Goal: Information Seeking & Learning: Learn about a topic

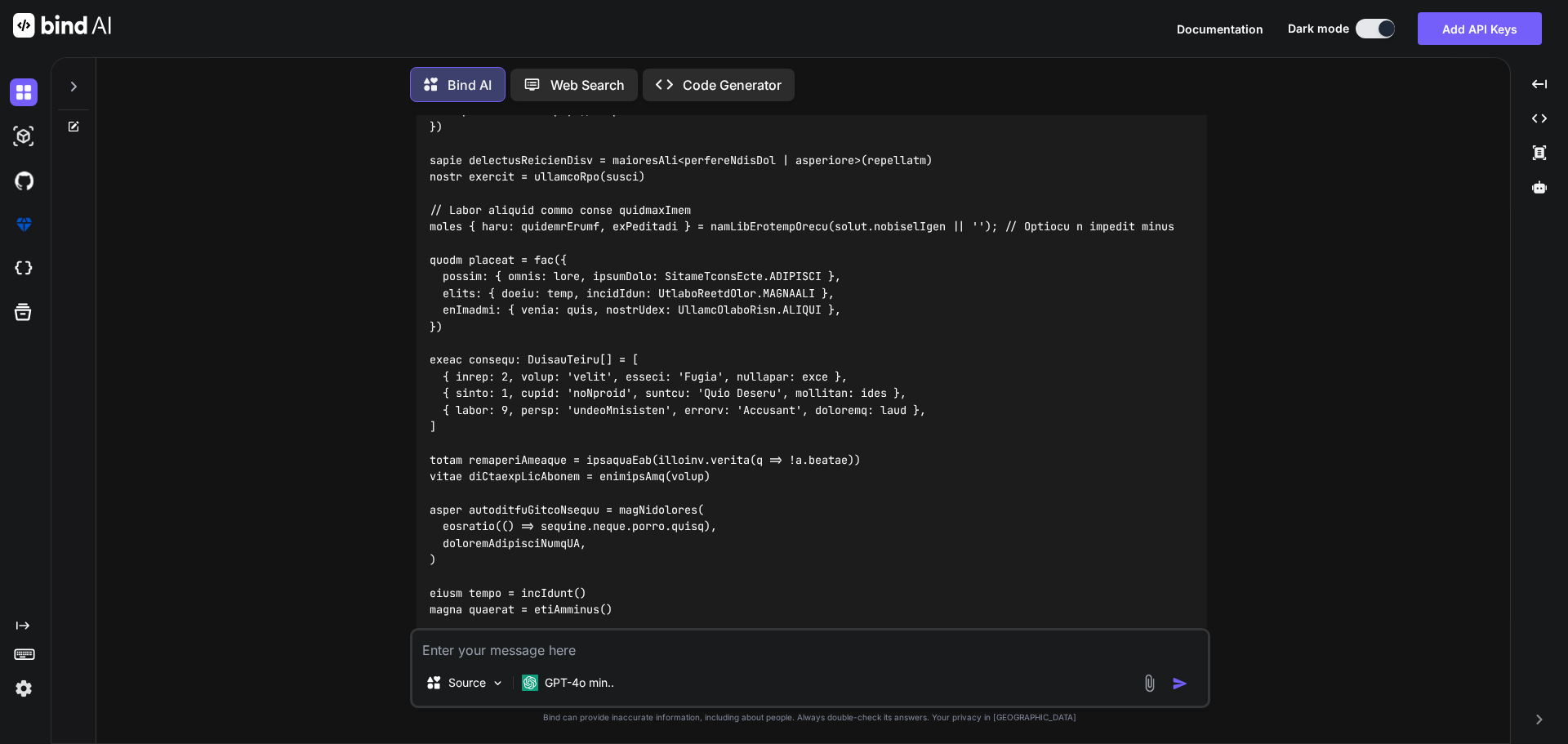
scroll to position [22368, 0]
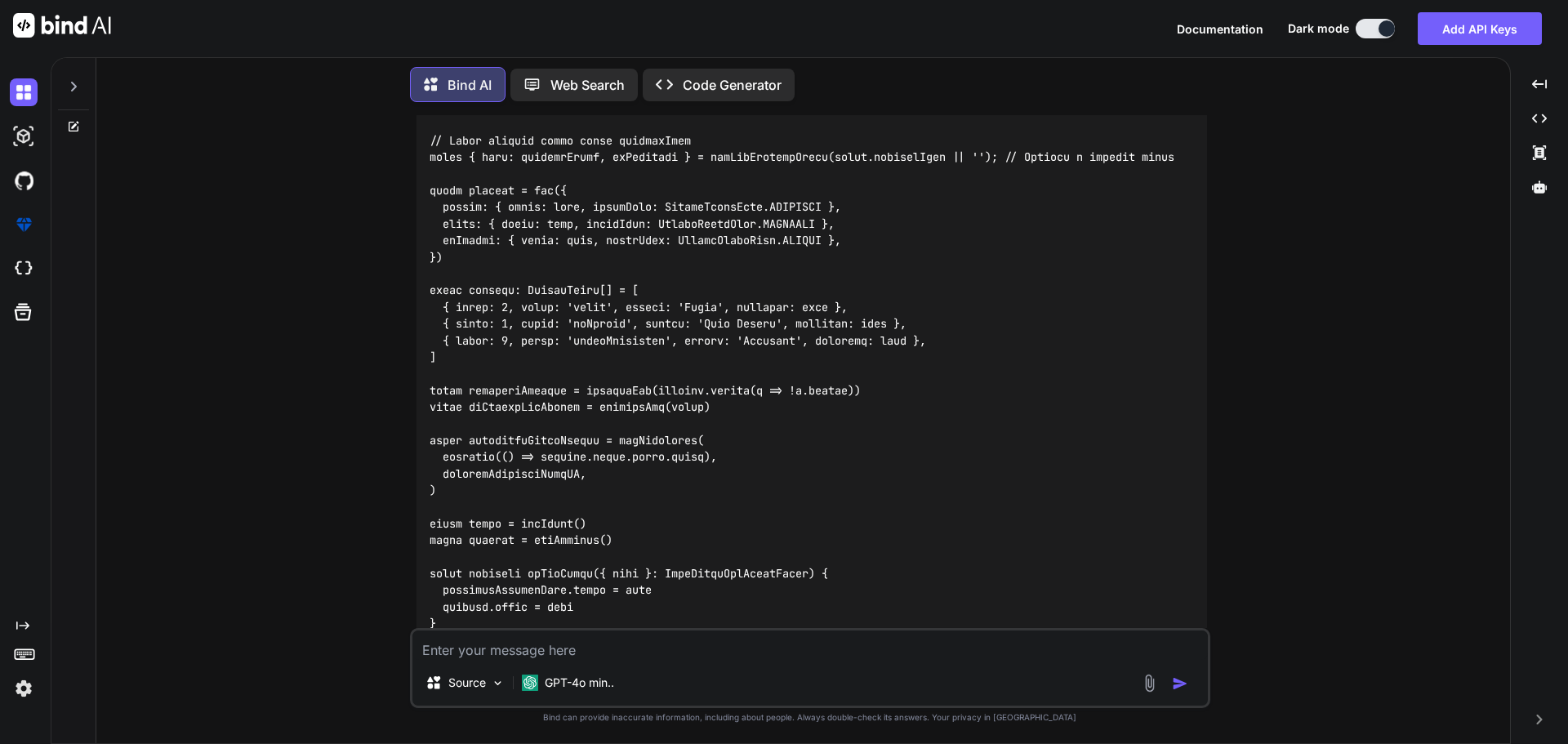
type textarea "x"
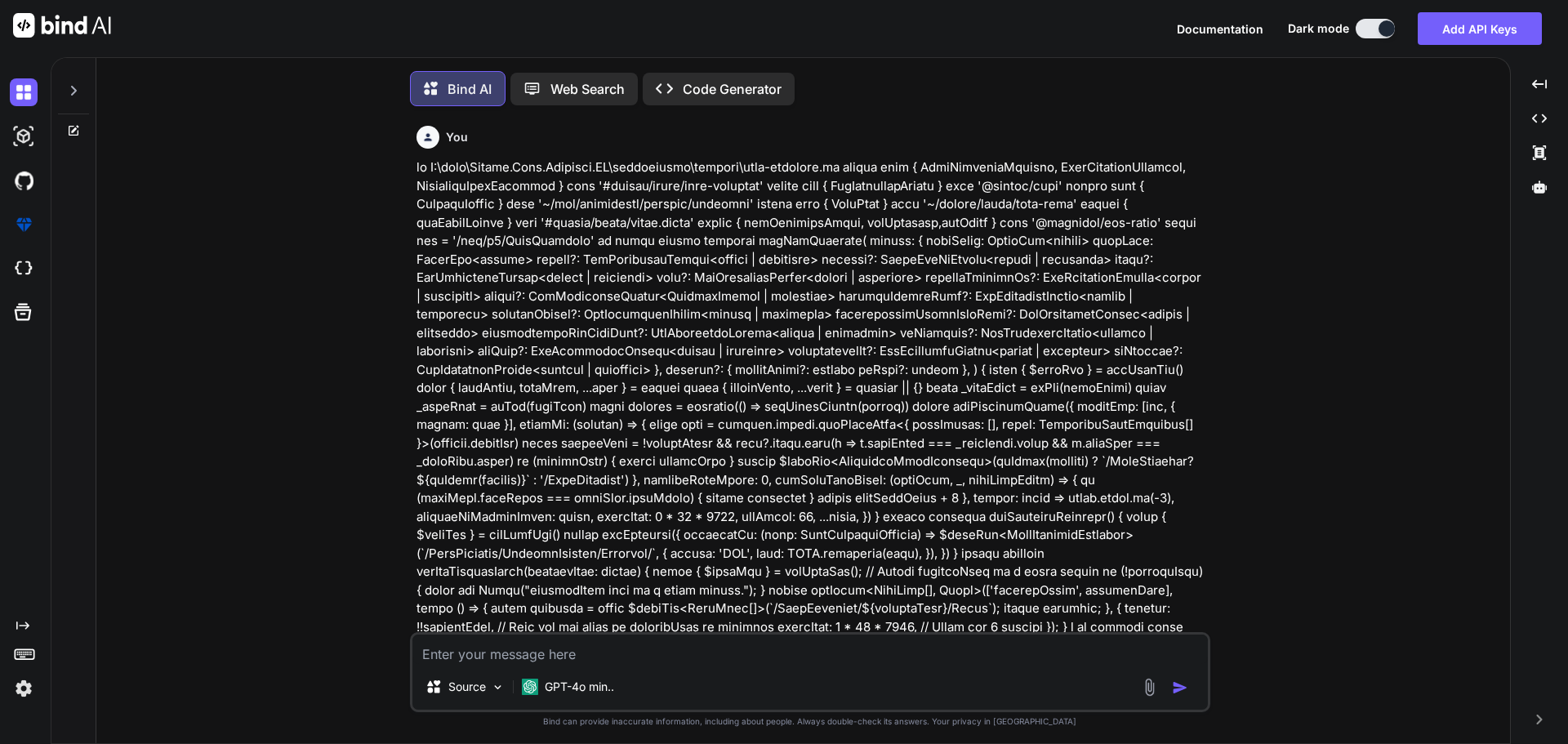
type textarea "x"
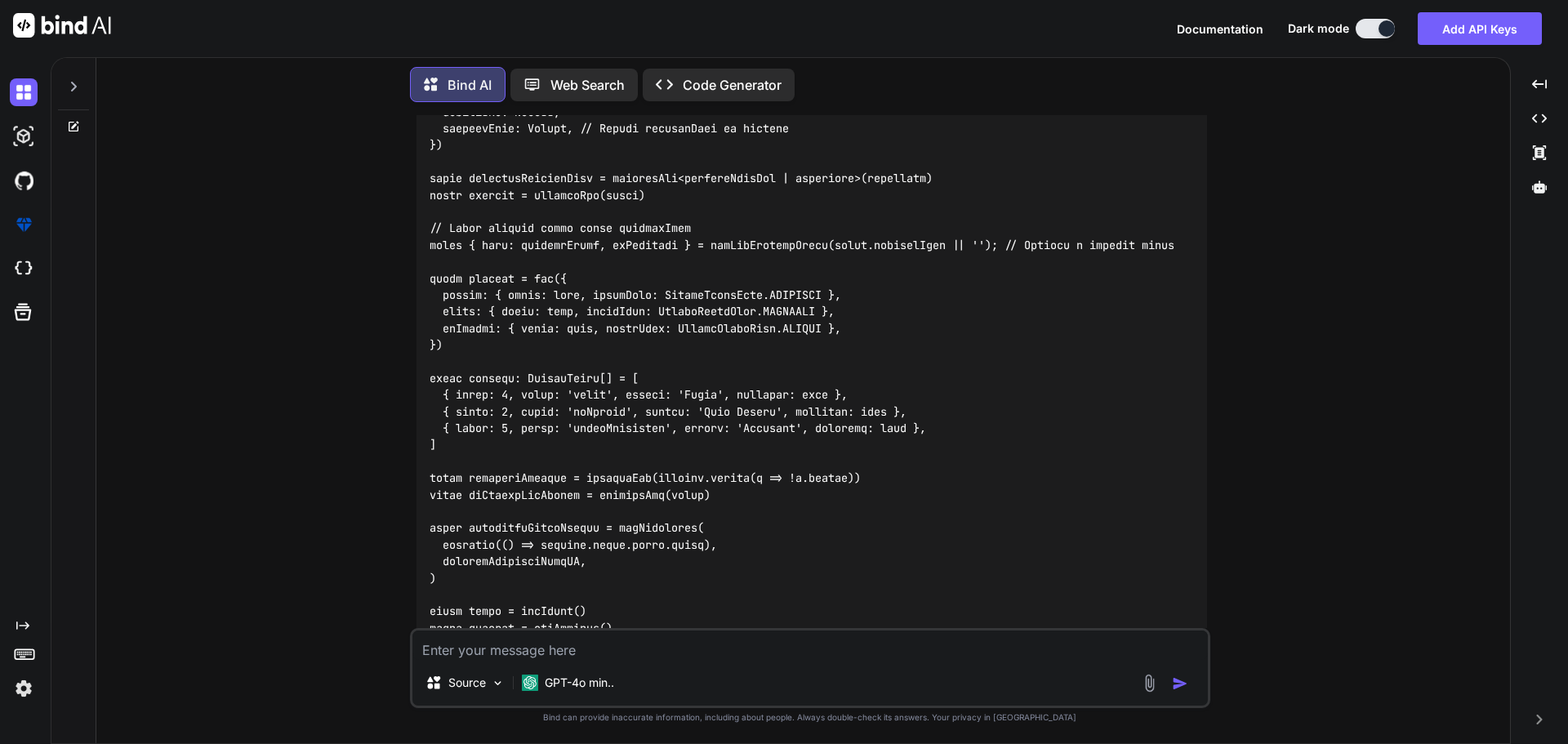
scroll to position [22368, 0]
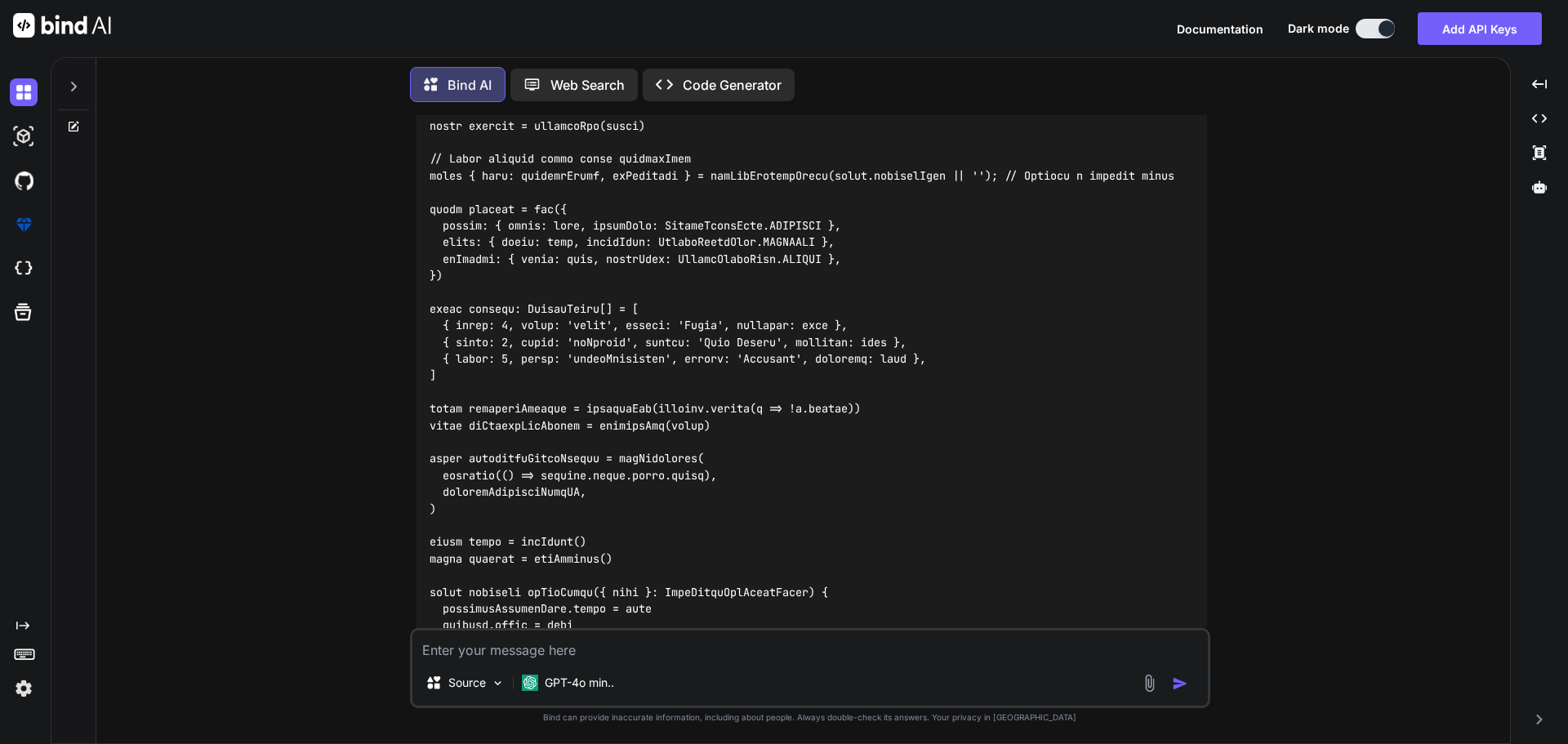
click at [583, 654] on textarea at bounding box center [810, 646] width 796 height 30
type textarea "g"
click at [25, 84] on img at bounding box center [23, 92] width 28 height 28
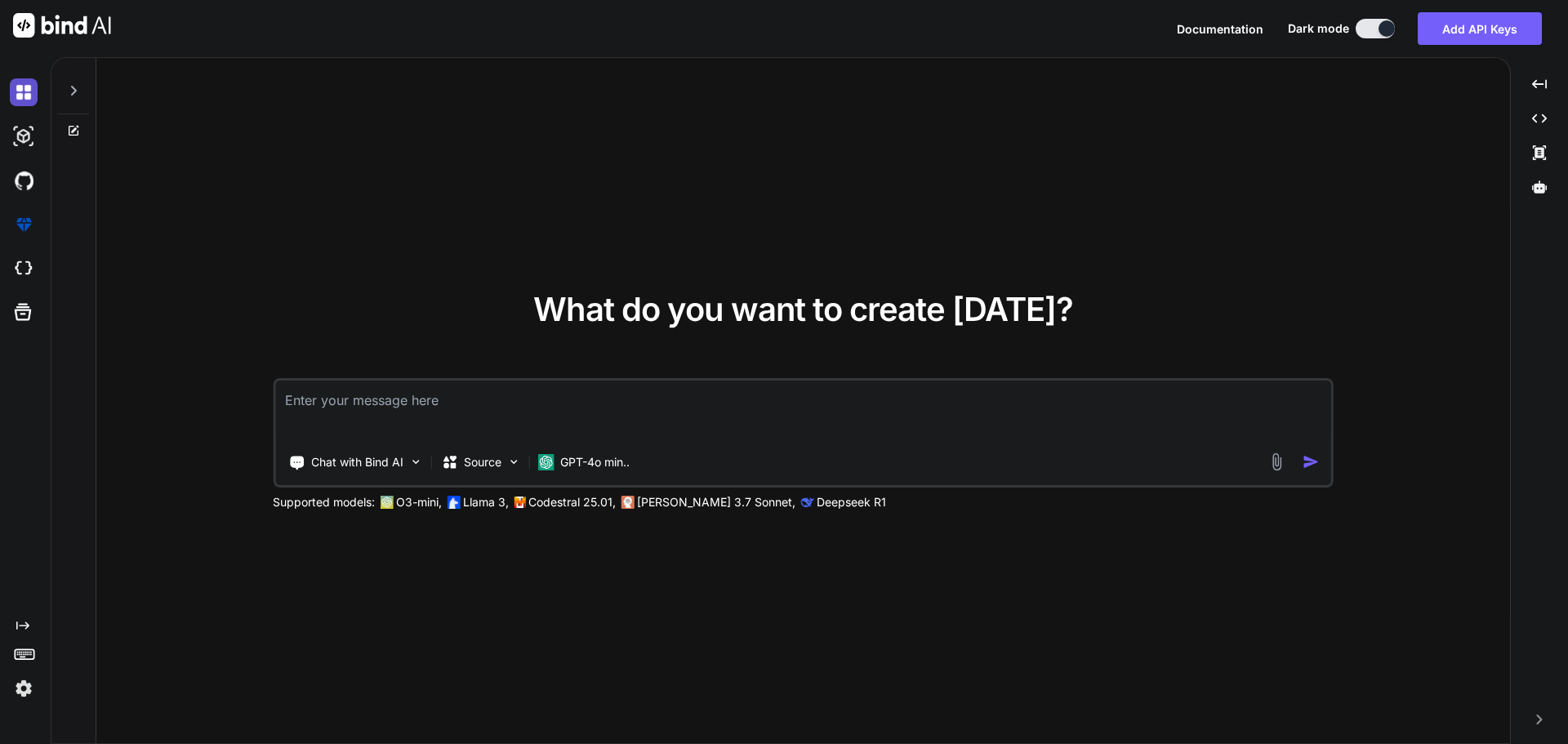
click at [25, 93] on img at bounding box center [23, 92] width 28 height 28
click at [442, 390] on textarea at bounding box center [803, 411] width 1056 height 60
click at [476, 414] on textarea at bounding box center [803, 411] width 1056 height 60
click at [452, 409] on textarea at bounding box center [803, 411] width 1056 height 60
type textarea "v"
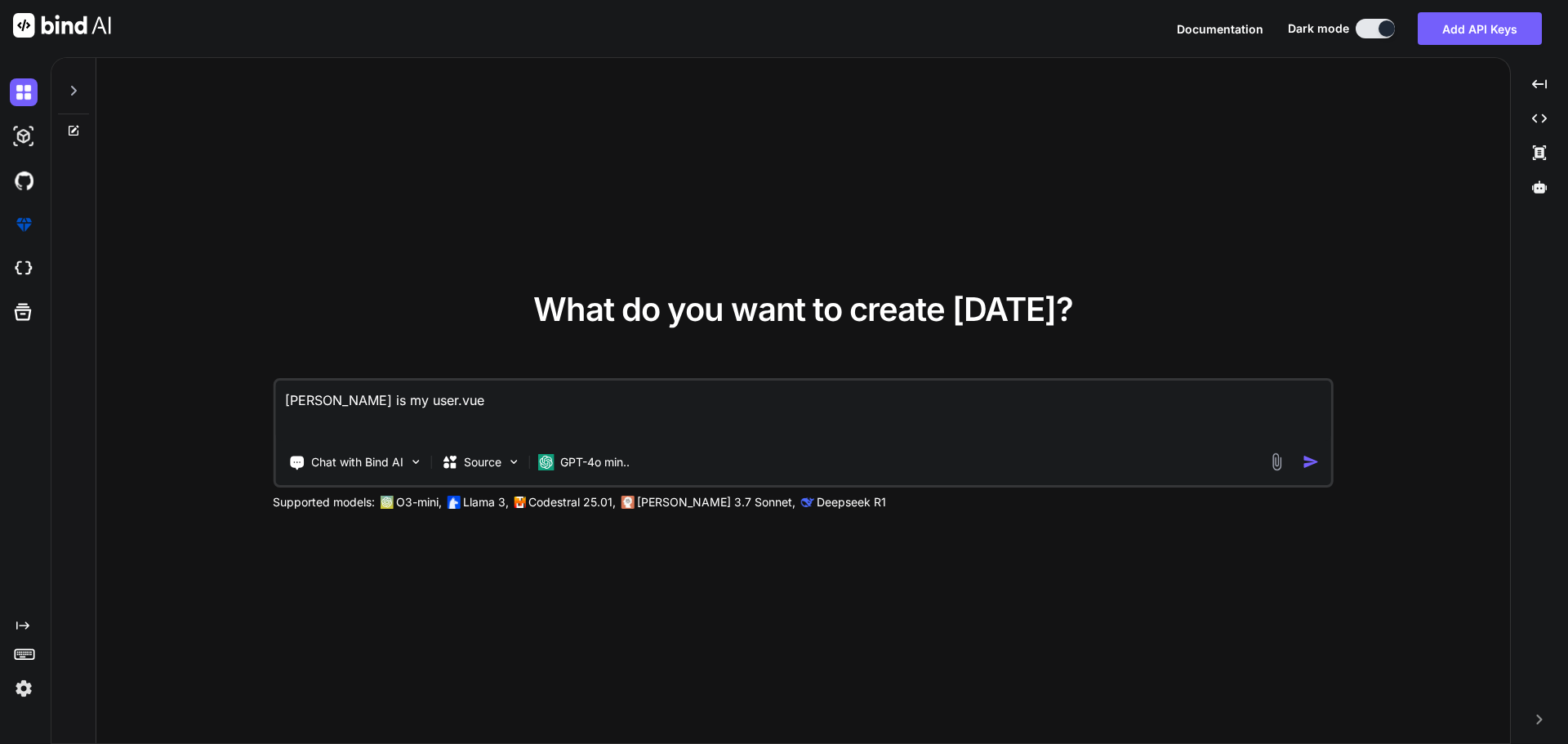
click at [305, 399] on textarea "[PERSON_NAME] is my user.vue" at bounding box center [803, 411] width 1056 height 60
drag, startPoint x: 381, startPoint y: 402, endPoint x: 349, endPoint y: 407, distance: 32.4
click at [349, 407] on textarea "given this is my user.vue" at bounding box center [803, 411] width 1056 height 60
click at [439, 390] on textarea "given this user.vue" at bounding box center [803, 411] width 1056 height 60
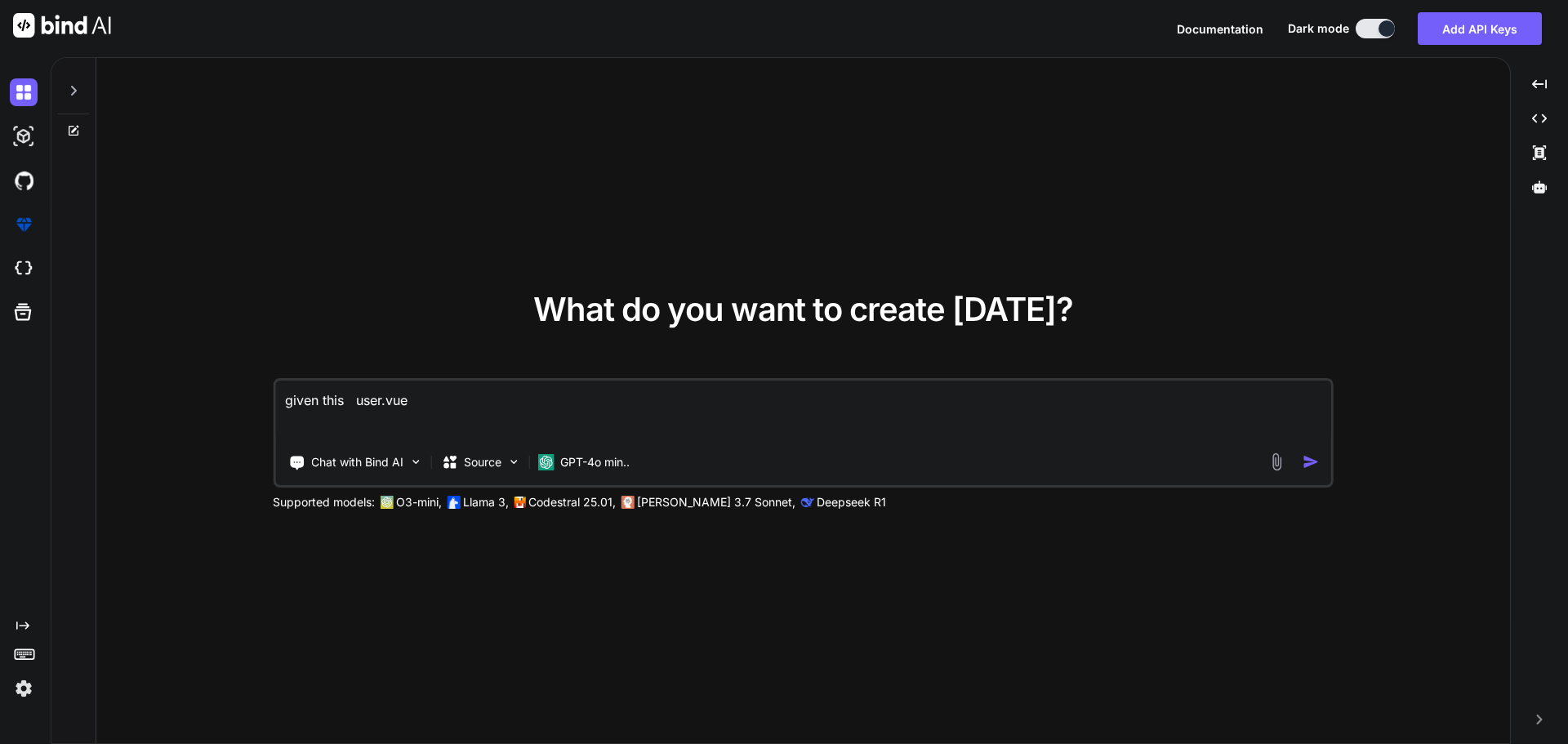
paste textarea "<script setup lang="ts"> import type { ColumnProps } from '#shared/types/base' …"
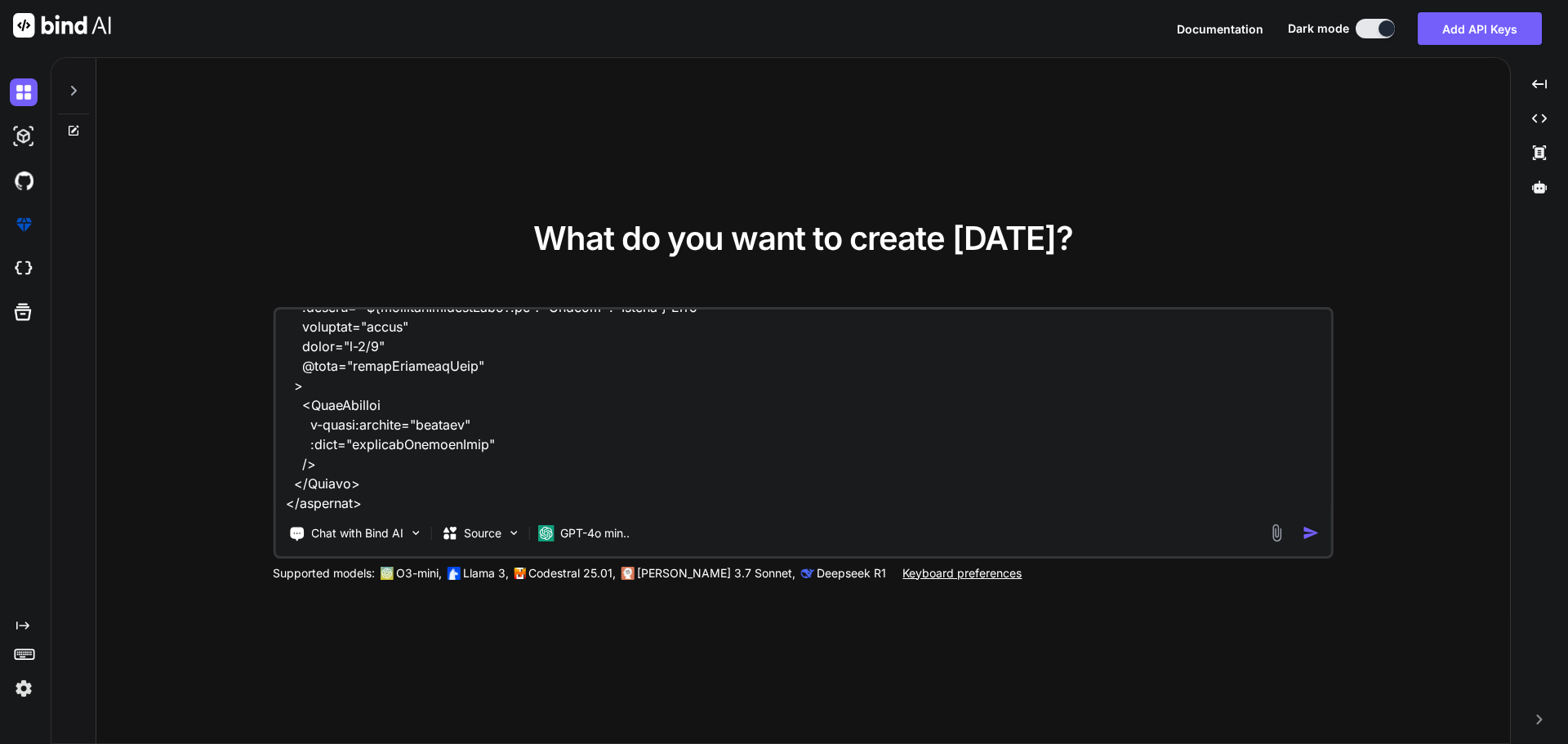
scroll to position [4239, 0]
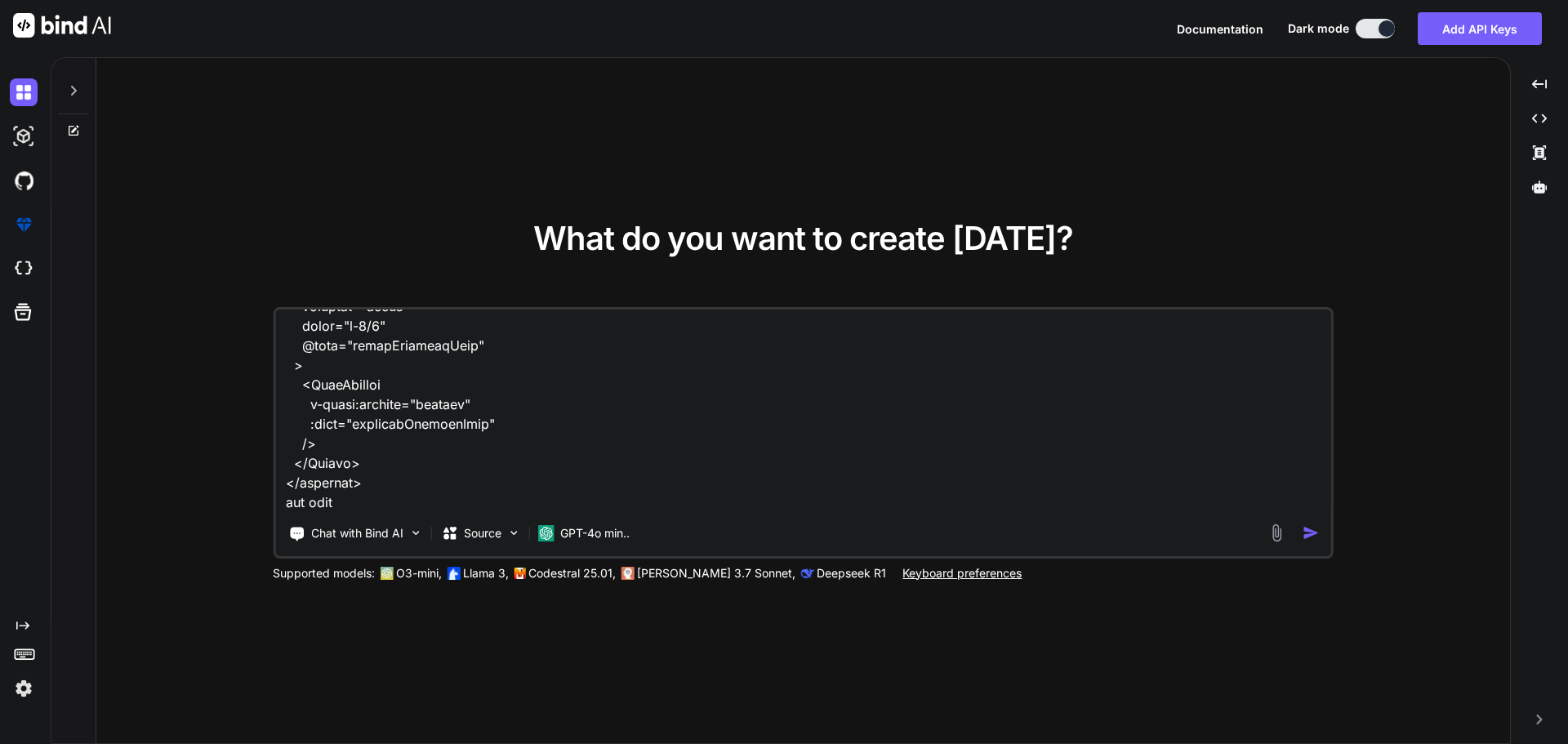
paste textarea "C:\nova\Osiris.Nova.Internal.UI\shared\types\nova-partners.ts"
paste textarea "import type { RequestType, ResponseType } from '~/schemas' export type Paginate…"
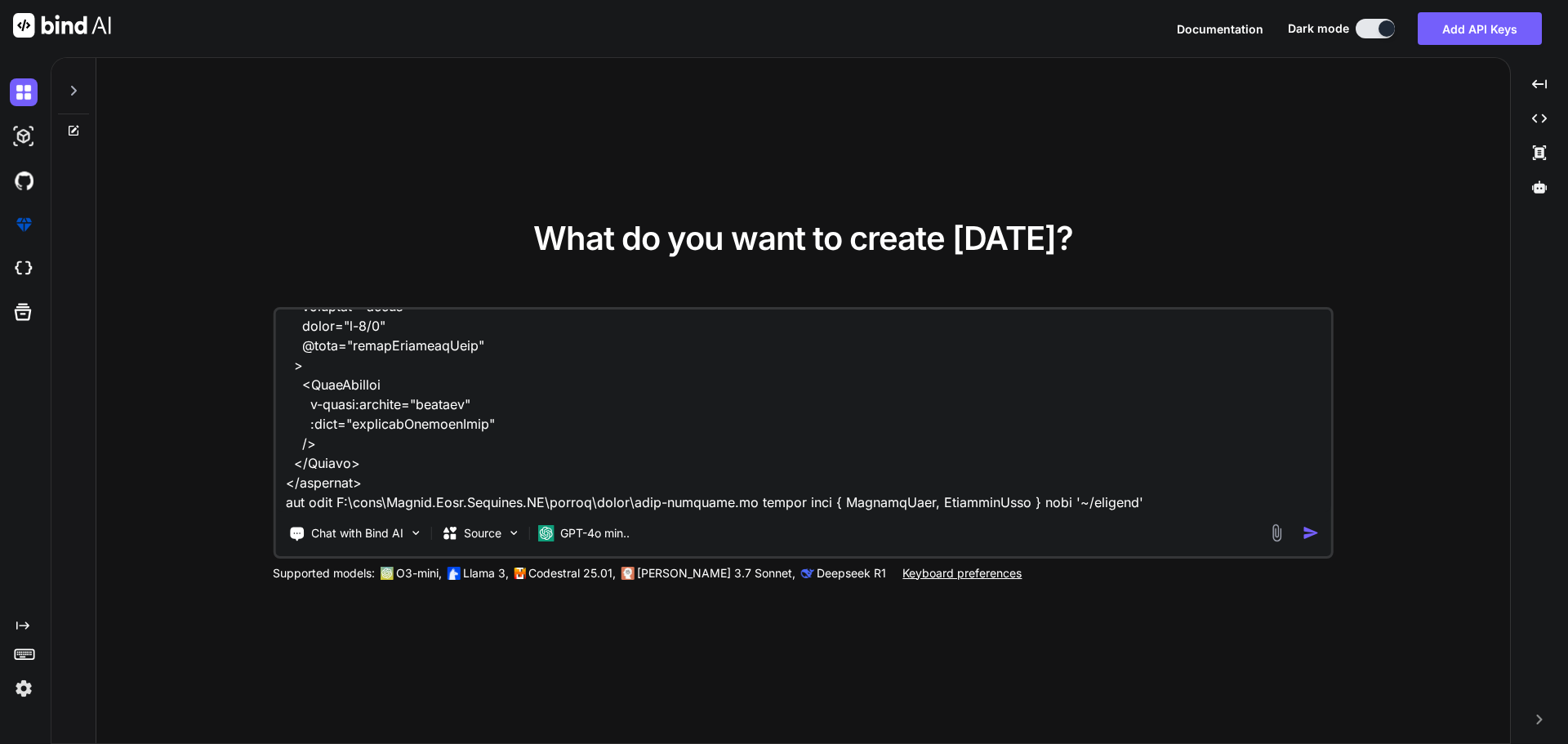
scroll to position [4768, 0]
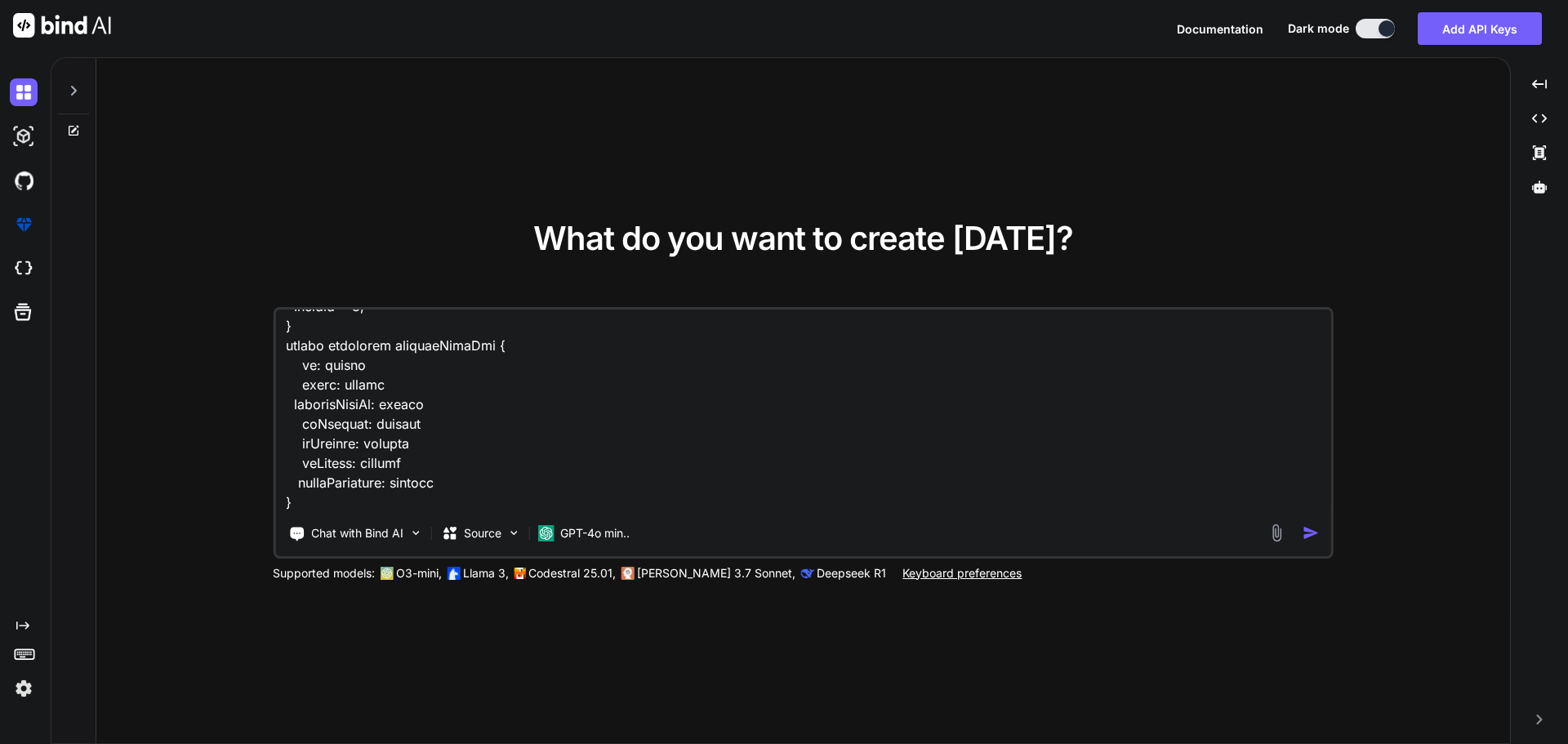
paste textarea "import type { NovaPartnerUser, NovaTransferRequest, NovaTransferResponse, Pagin…"
click at [308, 507] on textarea at bounding box center [803, 411] width 1056 height 203
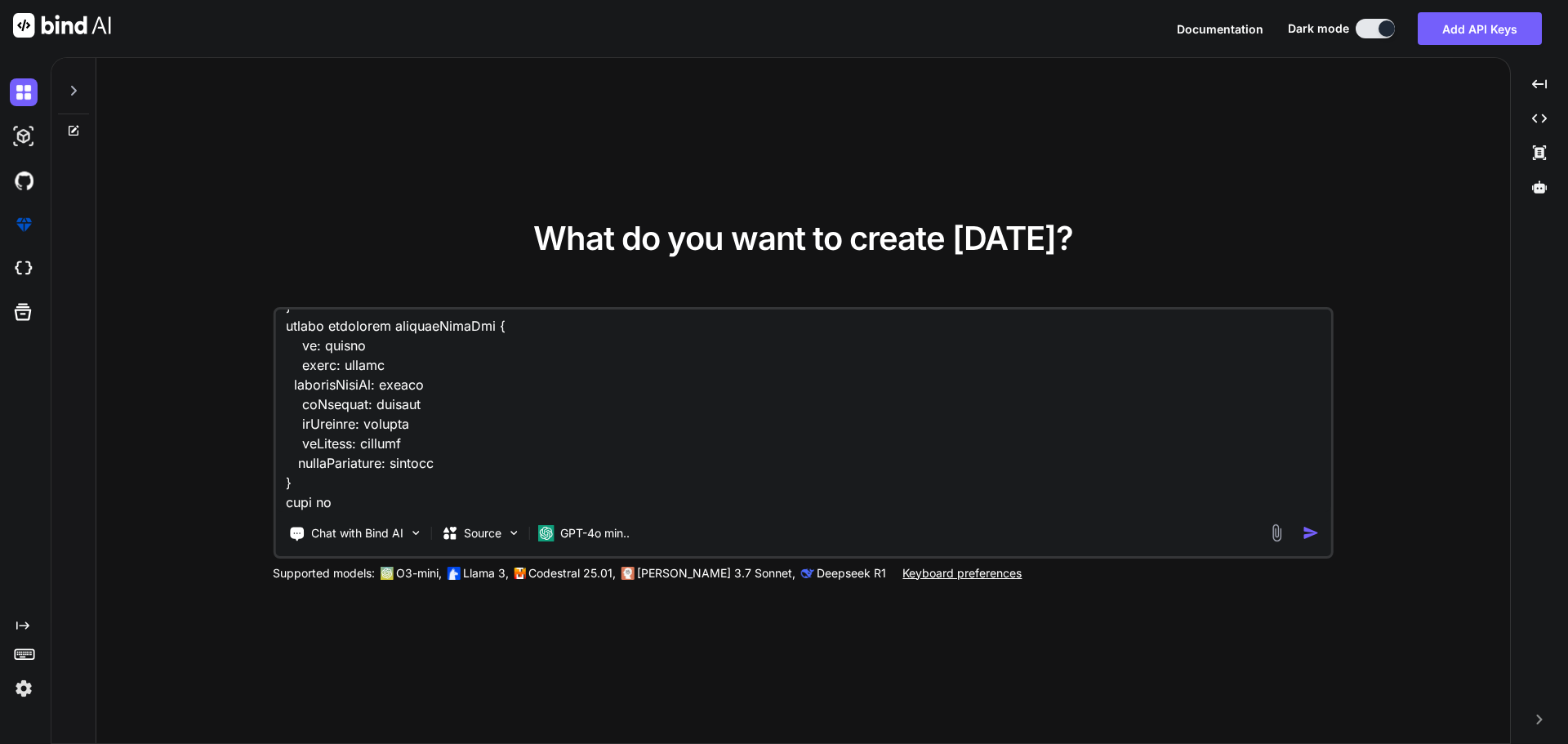
click at [344, 460] on textarea at bounding box center [803, 411] width 1056 height 203
click at [355, 503] on textarea at bounding box center [803, 411] width 1056 height 203
paste textarea "POST /api/v1/NovaPartners/{accountGuid}/Users Adds a new partner user to a spec…"
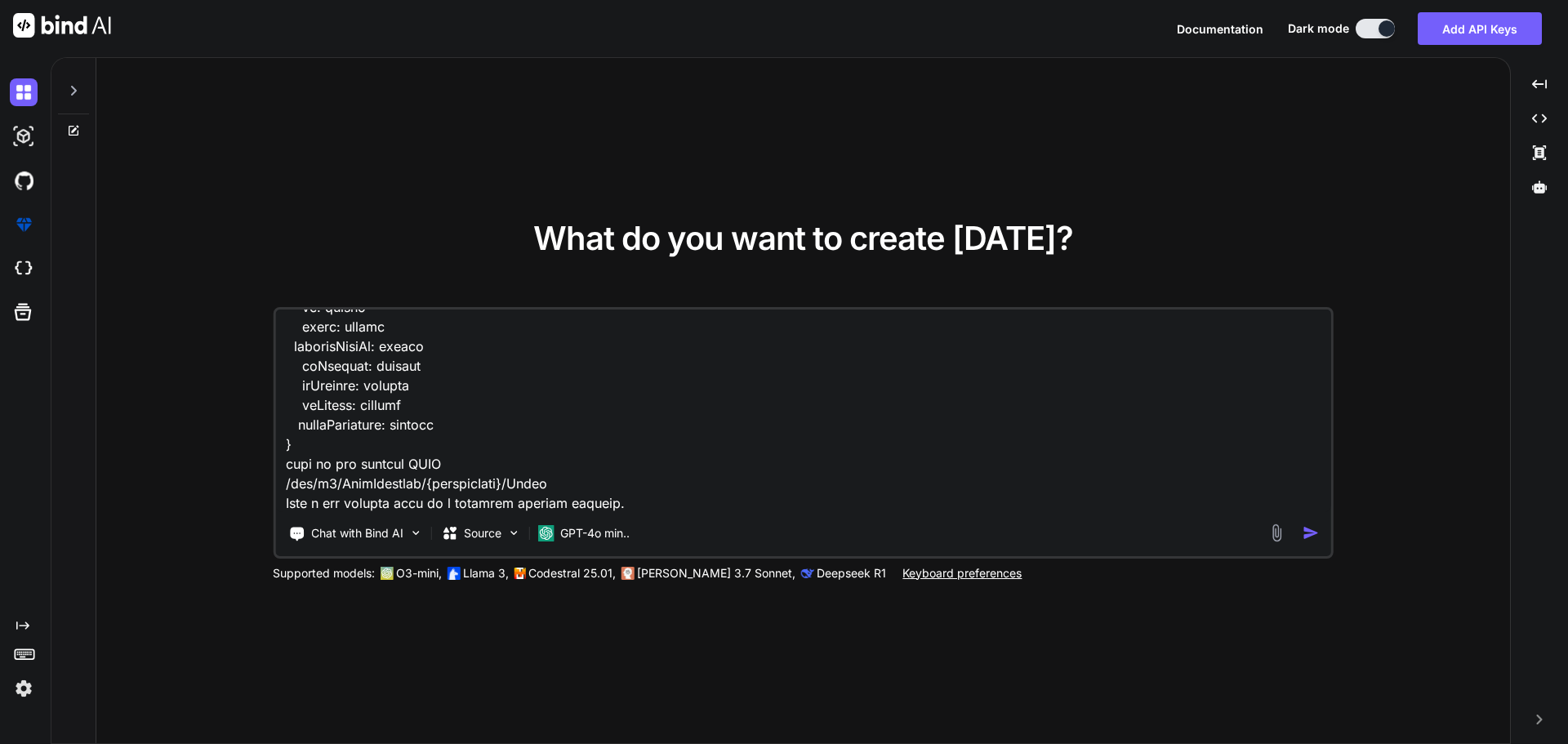
click at [650, 502] on textarea at bounding box center [803, 411] width 1056 height 203
paste textarea "accountGuid *"
paste textarea "accountGuid"
paste textarea "{ "programId": "BetwayPartnersAfrica", "isPrimaryUser": false, "isInternalUser"…"
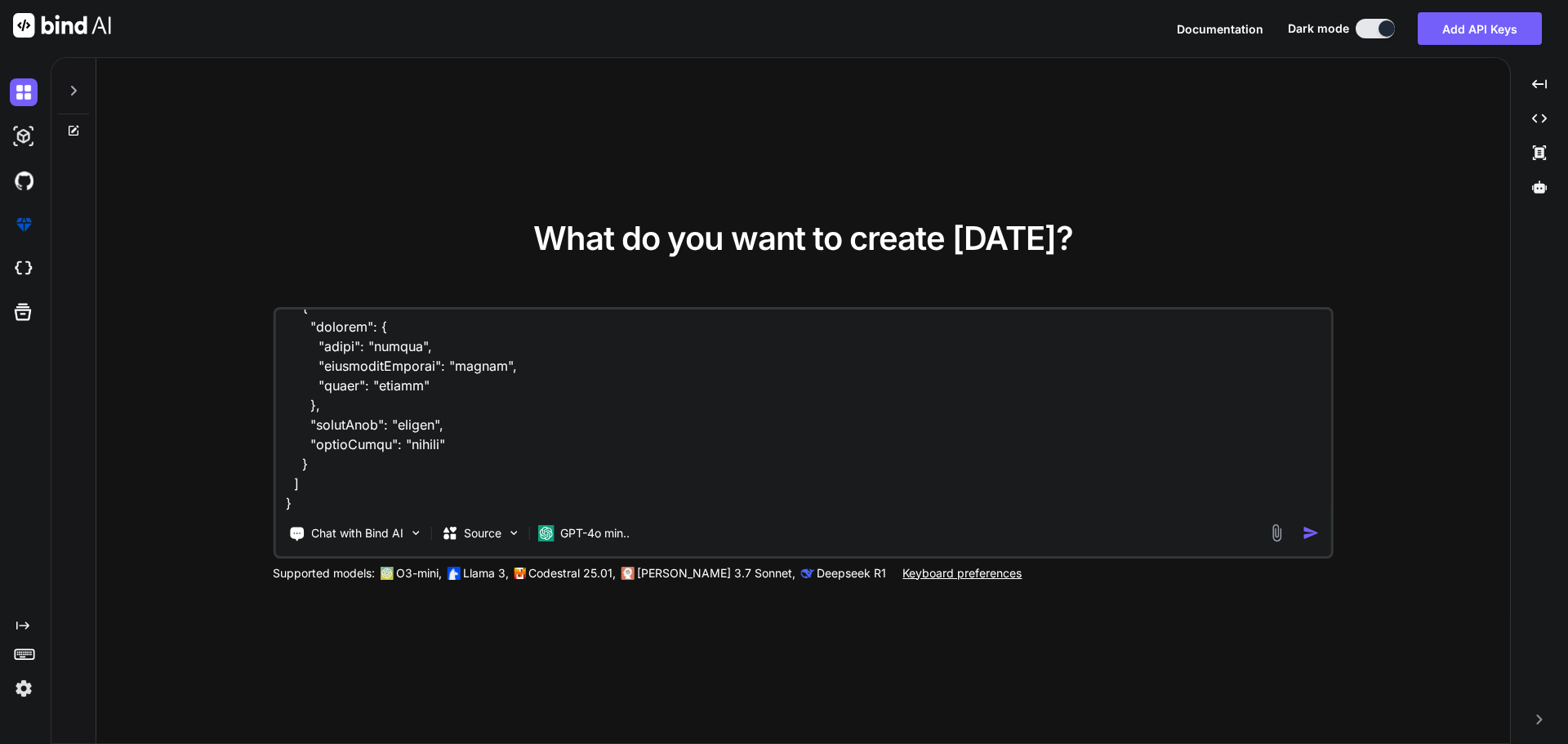
paste textarea "PUT /api/v1/NovaPartners/{accountGuid}/Users/{partnerPartnerUserId}/Lock Locks …"
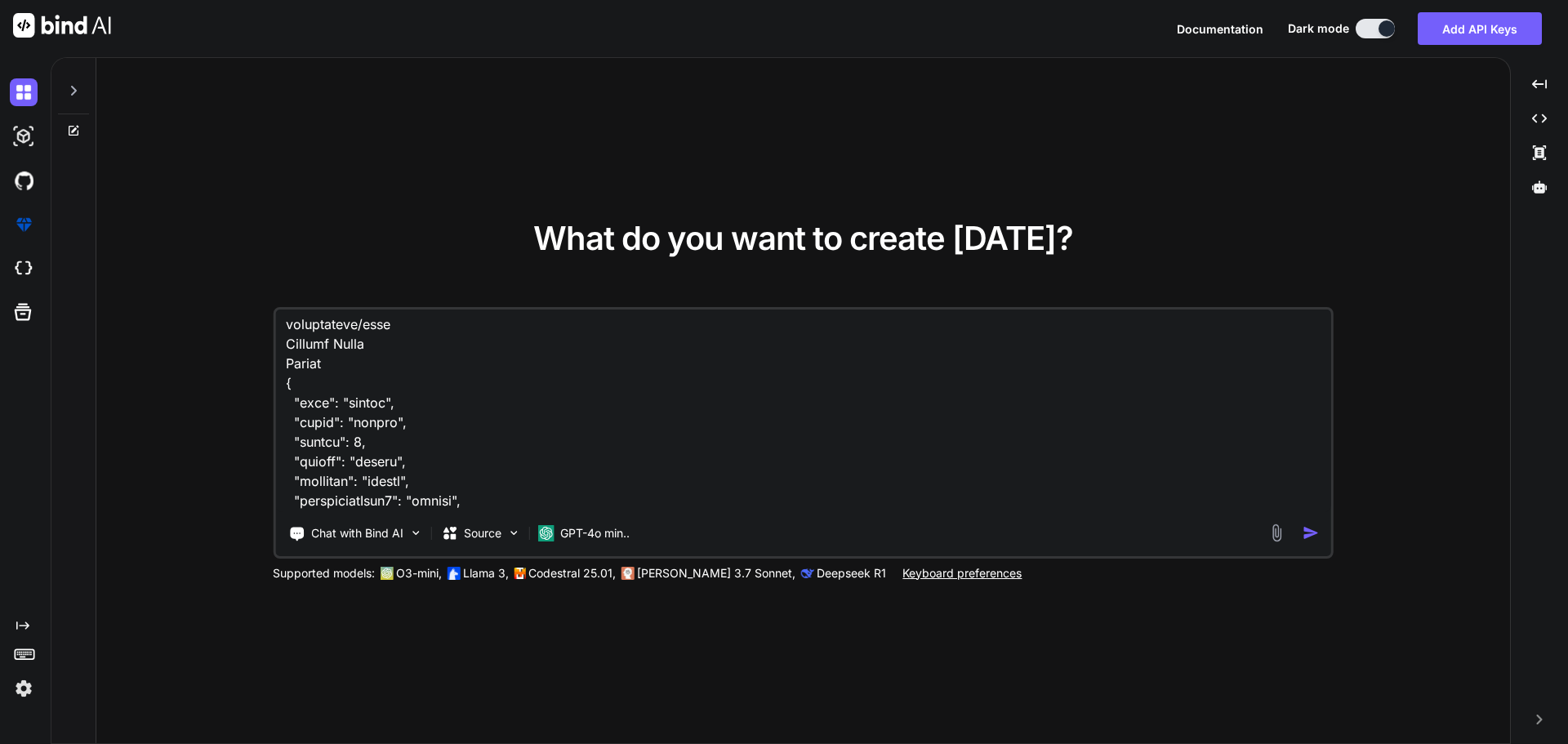
scroll to position [5965, 0]
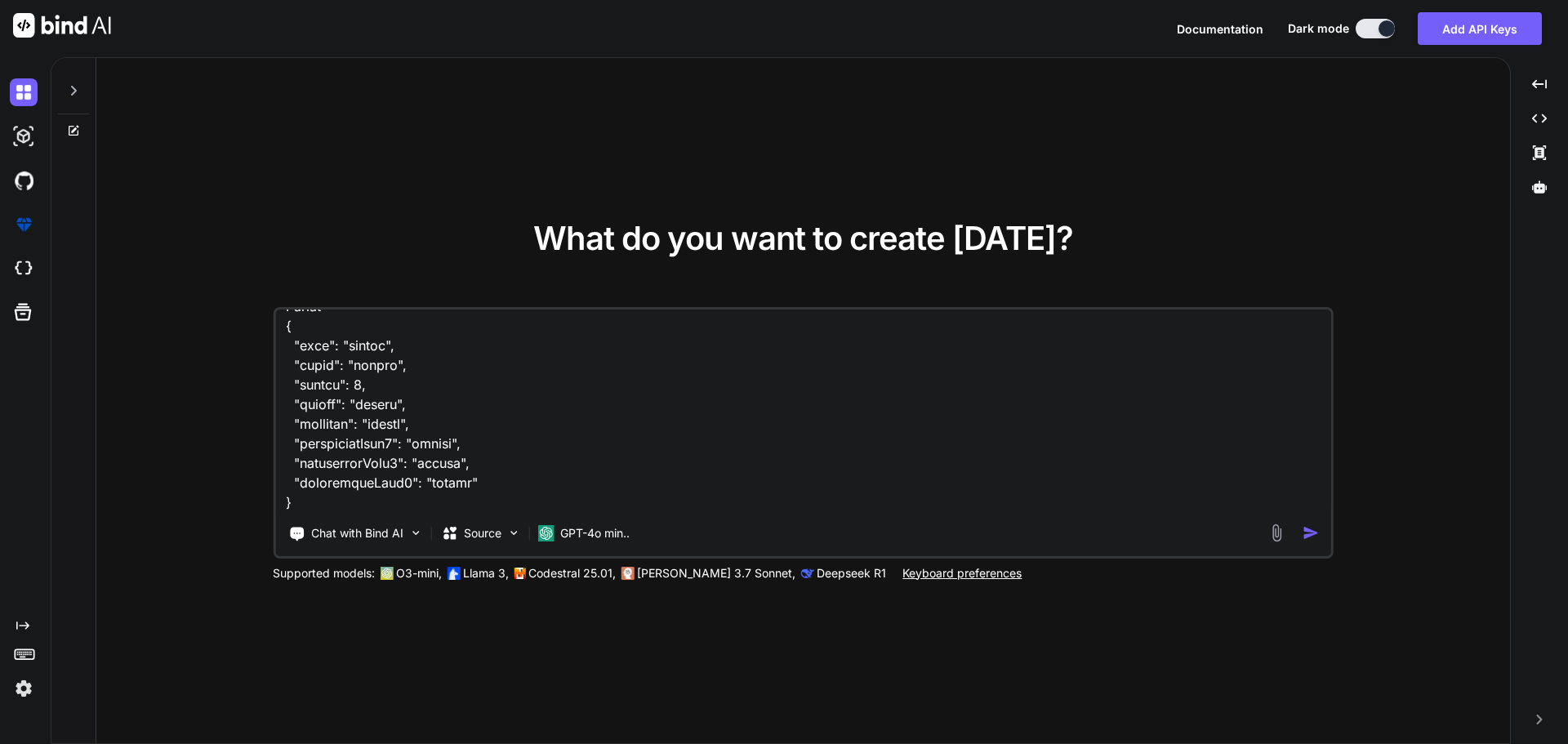
paste textarea "PUT /api/v1/NovaPartners/{accountGuid}/Users/{partnerPartnerUserId}/Unlock Unlo…"
click at [323, 503] on textarea at bounding box center [803, 411] width 1056 height 203
paste textarea "PUT /api/v1/NovaPartners/{accountGuid}/Users/{partnerPartnerUserId} Updates a p…"
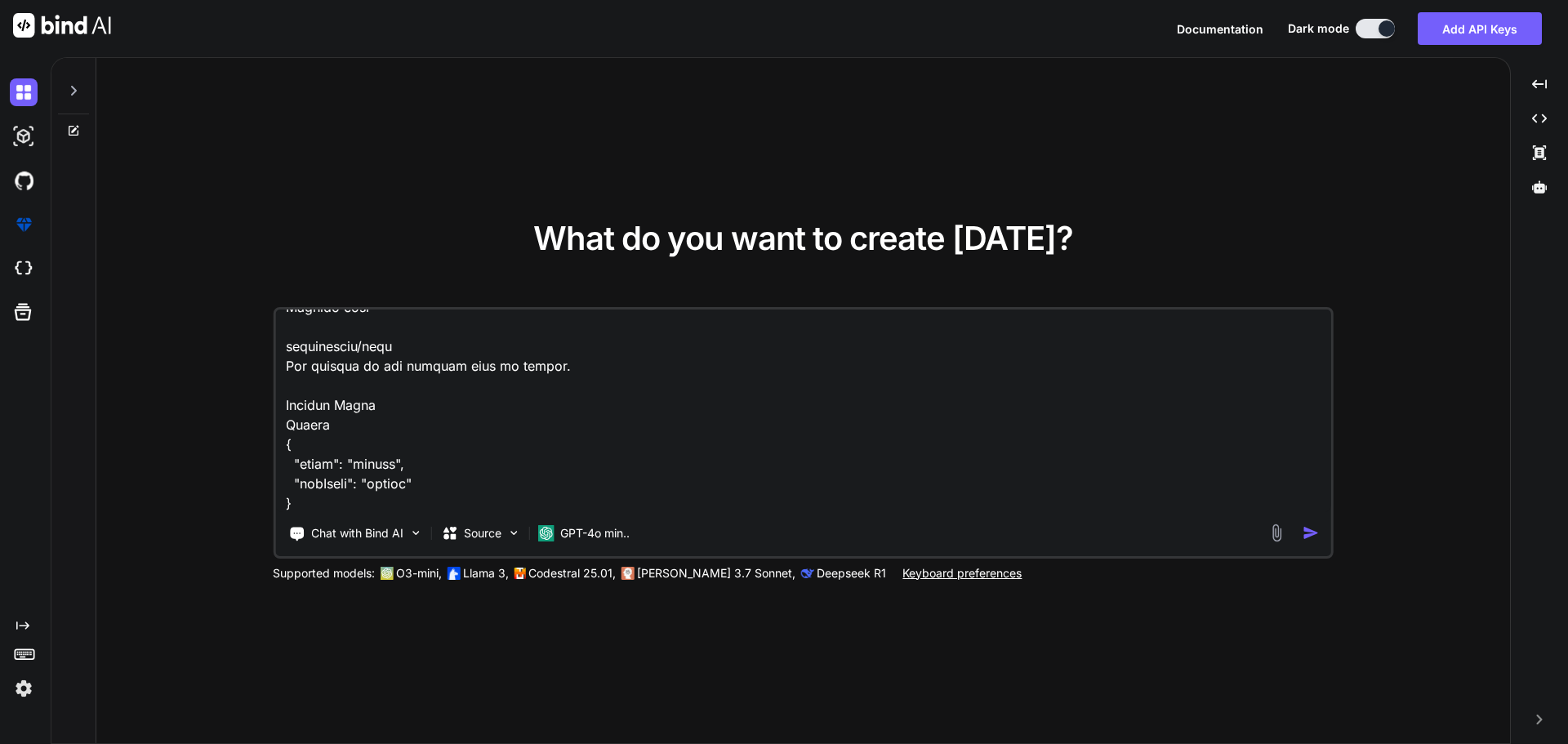
paste textarea "GET /api/v1/NovaPartners/{accountGuid}/Users/{partnerPartnerUserId} Retrieves a…"
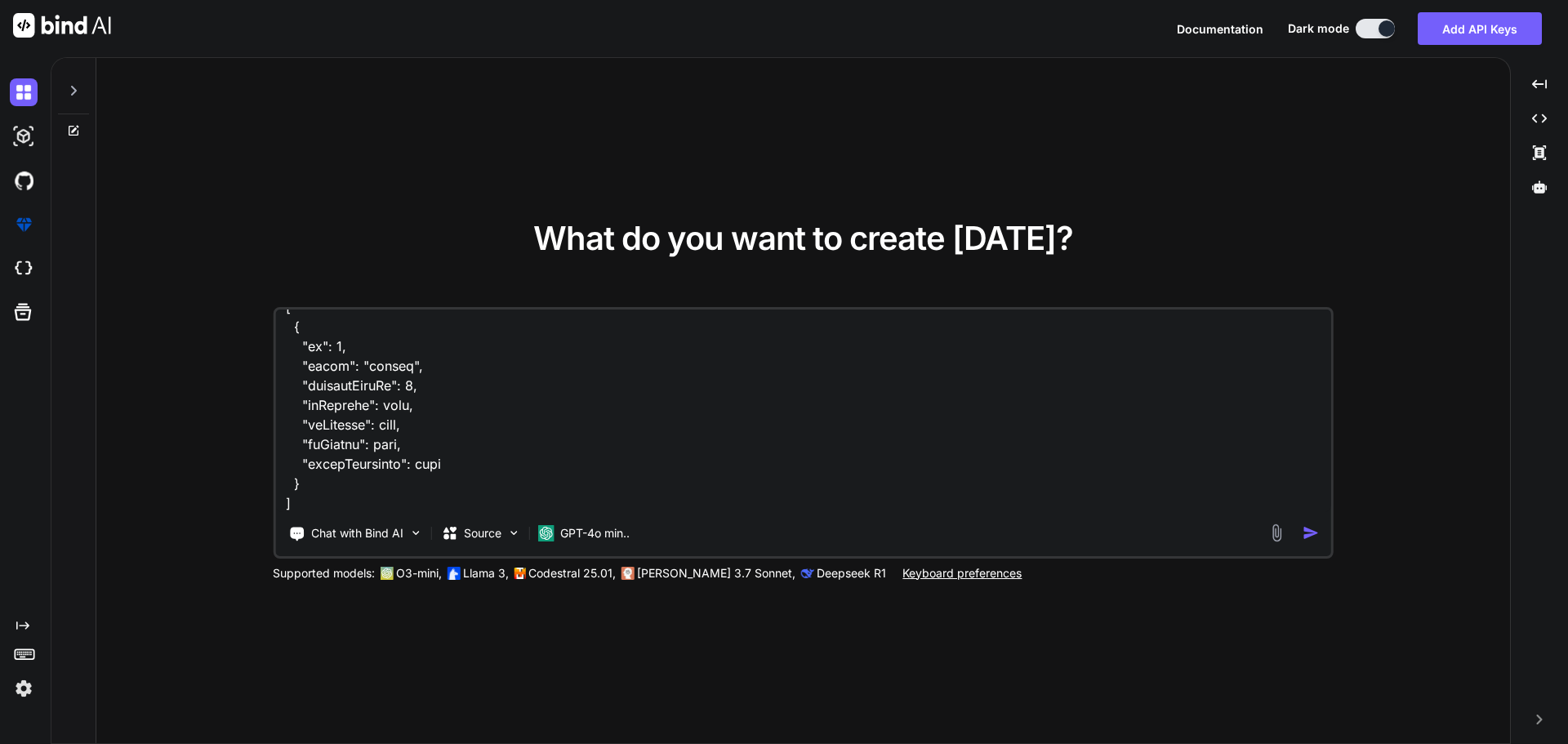
paste textarea "DELETE /api/v1/NovaPartners/{accountGuid}/Users/{partnerPartnerUserId} Deletes …"
paste textarea "GET /api/v1/NovaPartners/{accountGuid}/Users/{partnerPartnerUserId}/Permissions…"
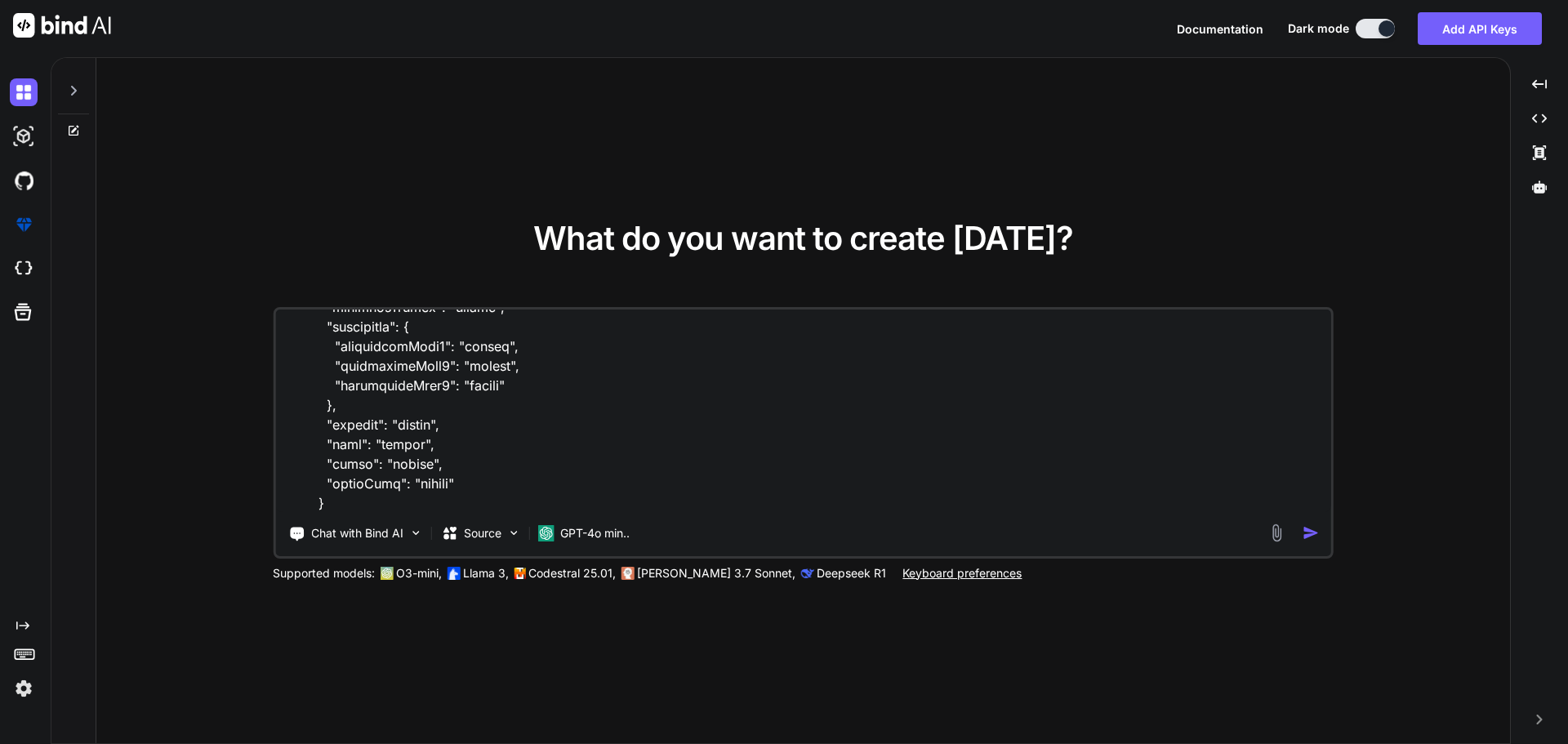
paste textarea "PUT /api/v1/NovaPartners/{accountGuid}/Users/{partnerPartnerUserId}/Permissions…"
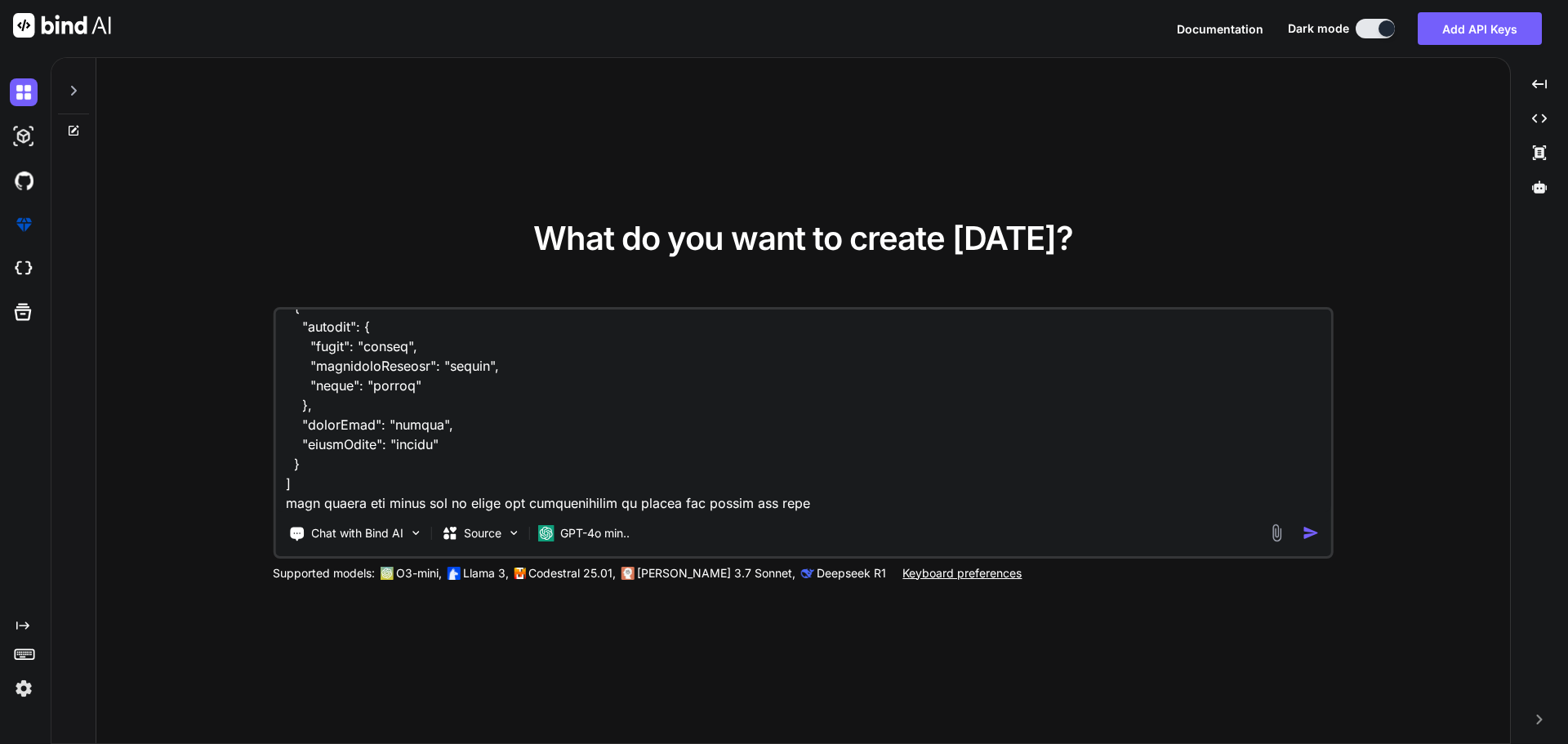
click at [804, 499] on textarea at bounding box center [803, 411] width 1056 height 203
paste textarea "<script setup lang="ts"> </script> <template> <p>test</p> </template>"
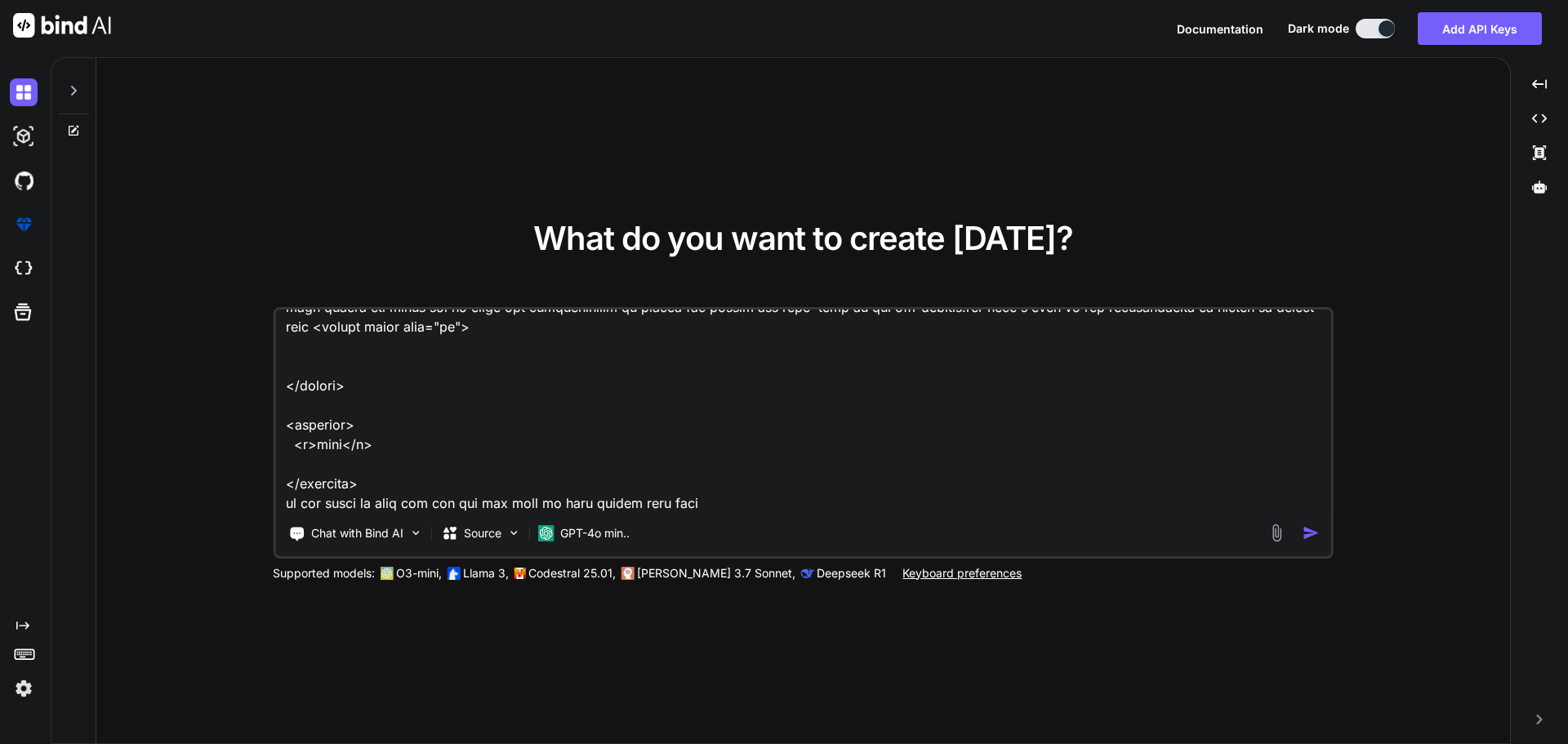
click at [697, 509] on textarea at bounding box center [803, 411] width 1056 height 203
click at [409, 506] on textarea at bounding box center [803, 411] width 1056 height 203
click at [813, 509] on textarea at bounding box center [803, 411] width 1056 height 203
click at [414, 98] on div "What do you want to create [DATE]? Chat with Bind AI Source GPT-4o min.. Suppor…" at bounding box center [803, 402] width 1413 height 687
click at [815, 500] on textarea at bounding box center [803, 411] width 1056 height 203
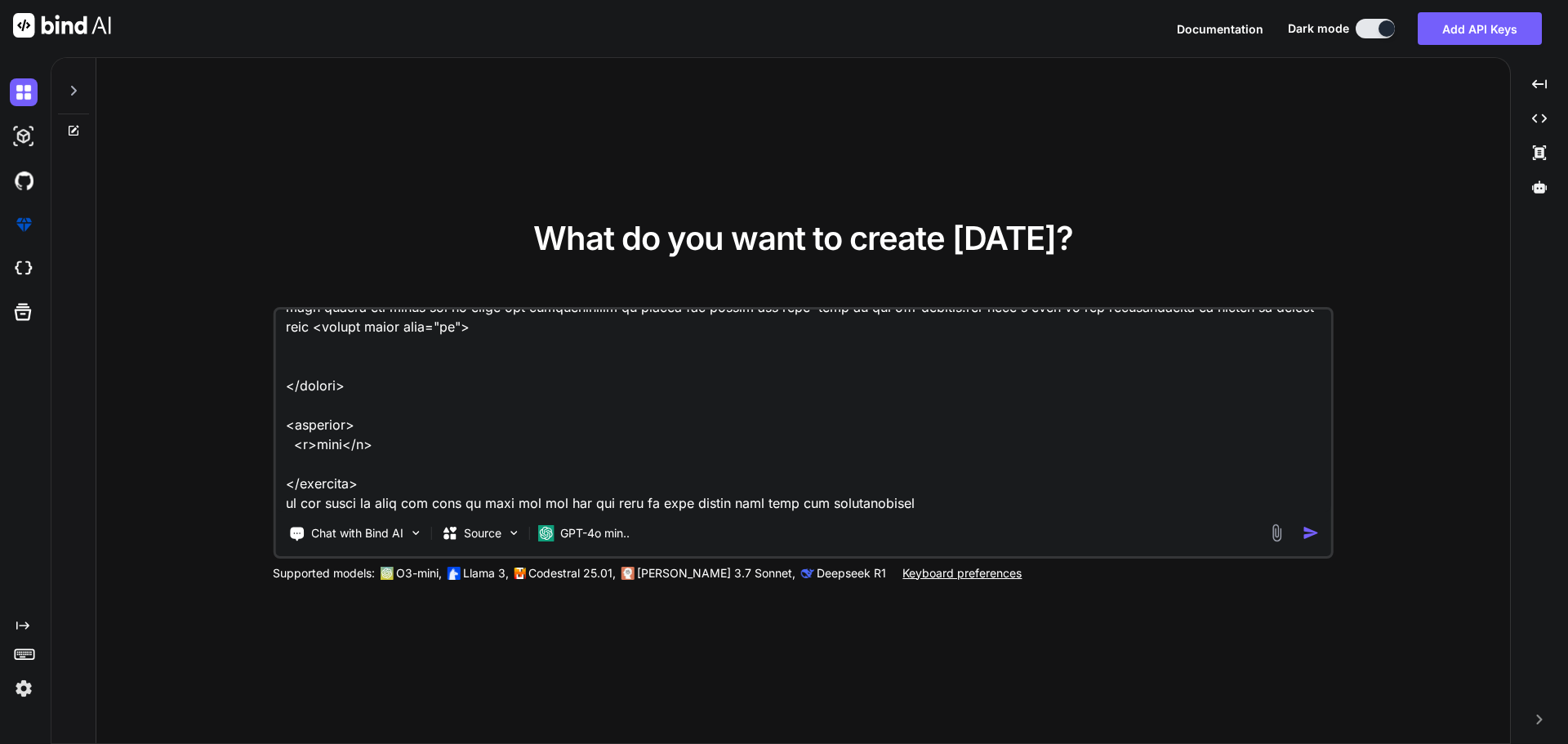
paste textarea "//users <script setup lang="ts"> import type { DataTableRowEditSaveEvent } from…"
type textarea "given this user.vue <script setup lang="ts"> import type { ColumnProps } from '…"
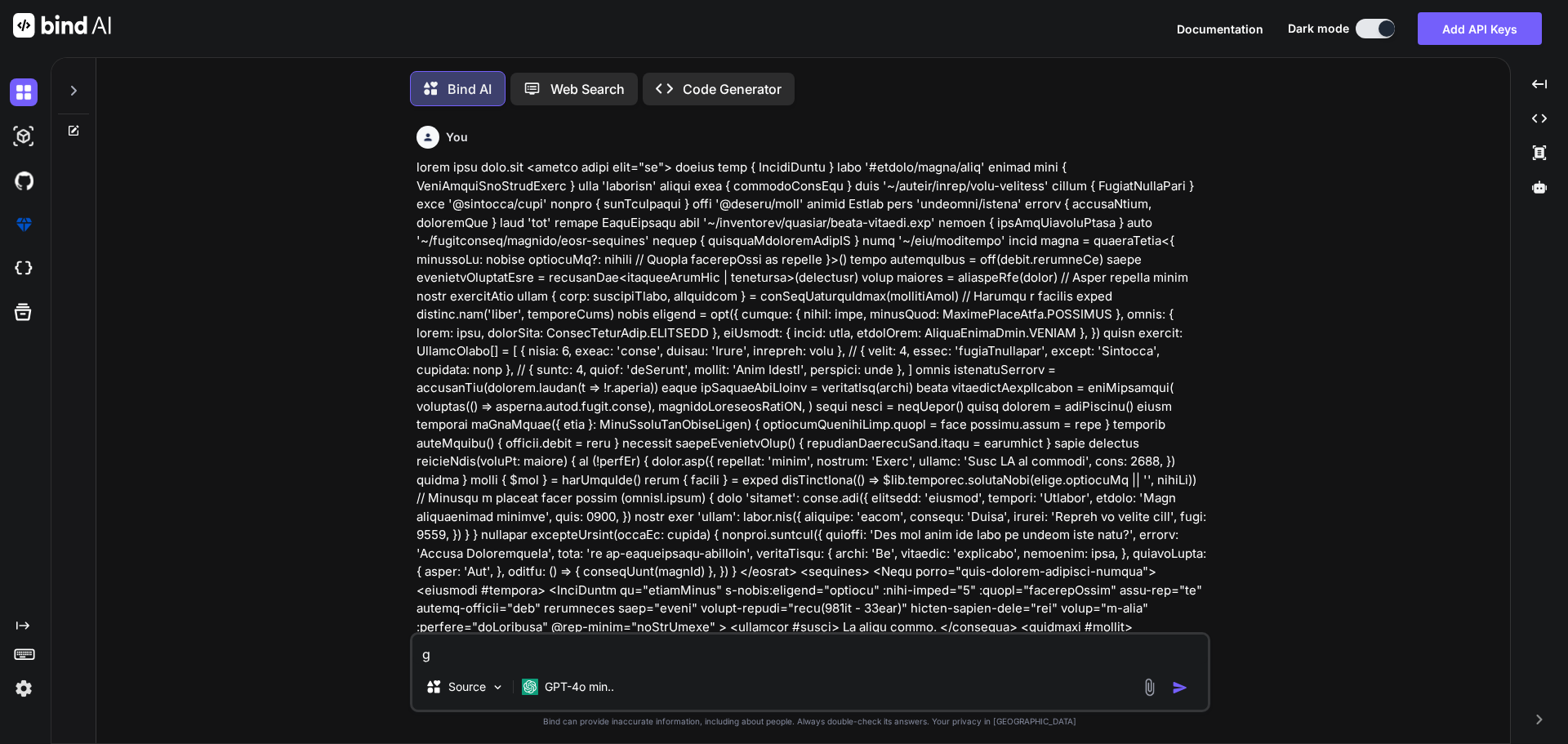
scroll to position [8, 0]
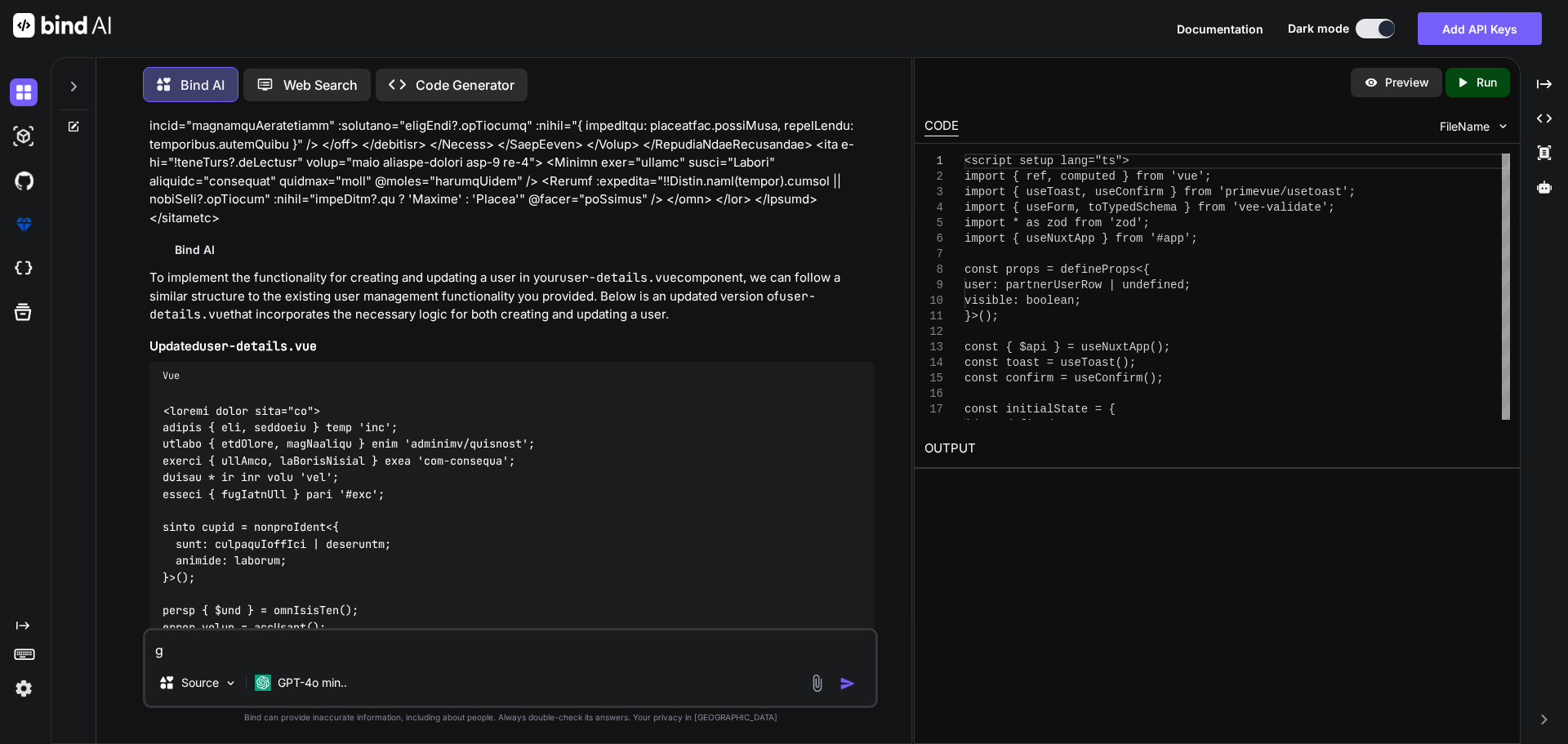
scroll to position [4445, 0]
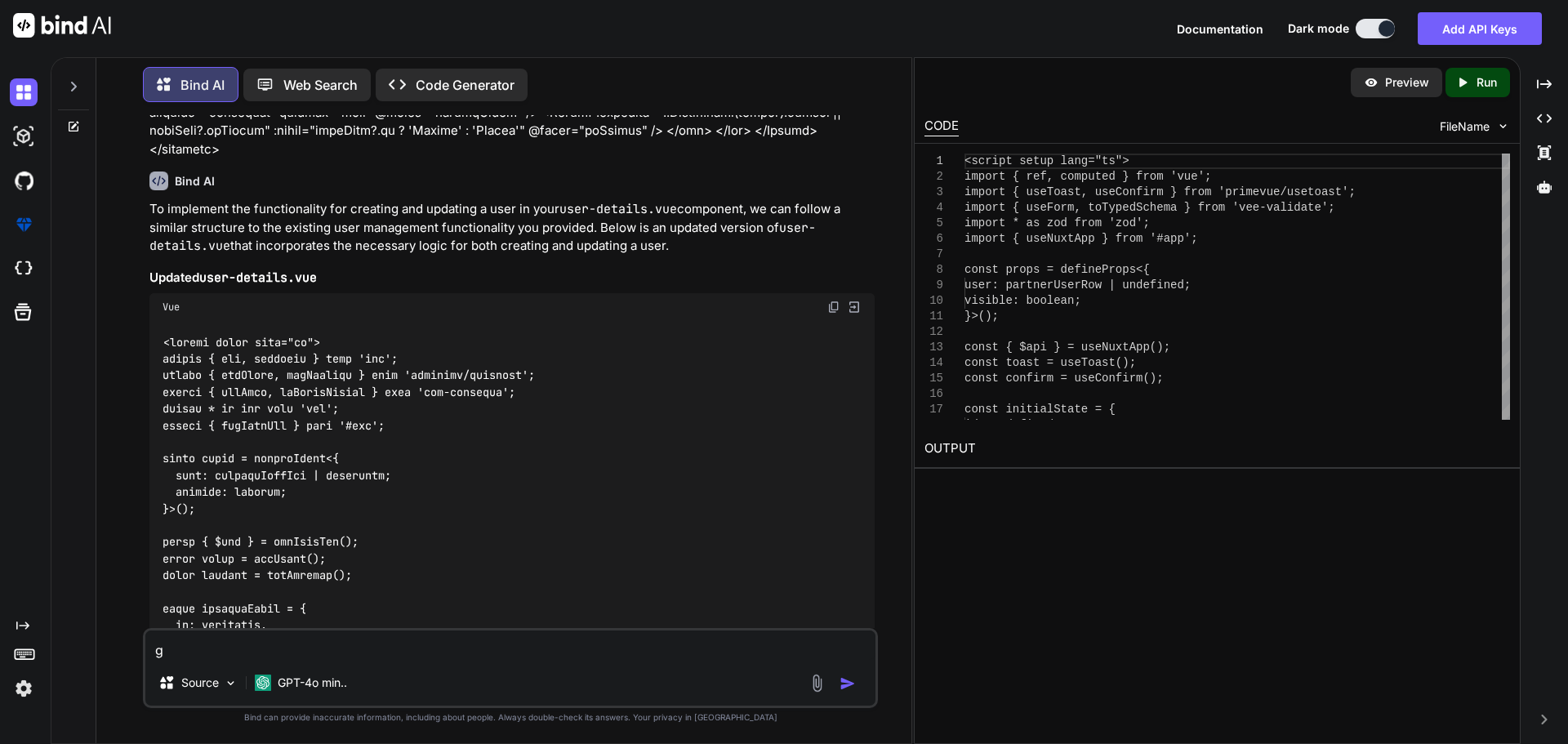
click at [831, 301] on img at bounding box center [833, 307] width 13 height 13
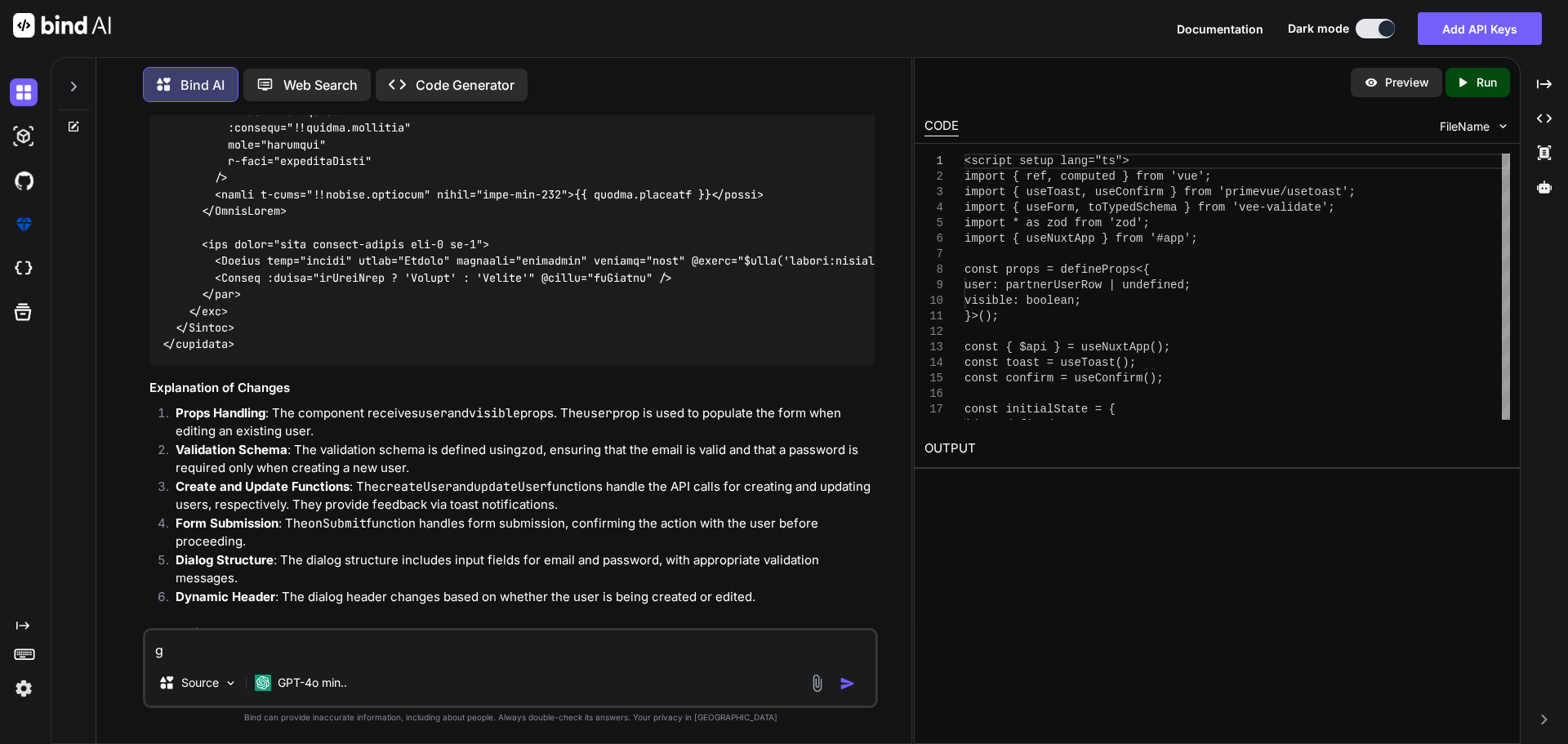
scroll to position [6780, 0]
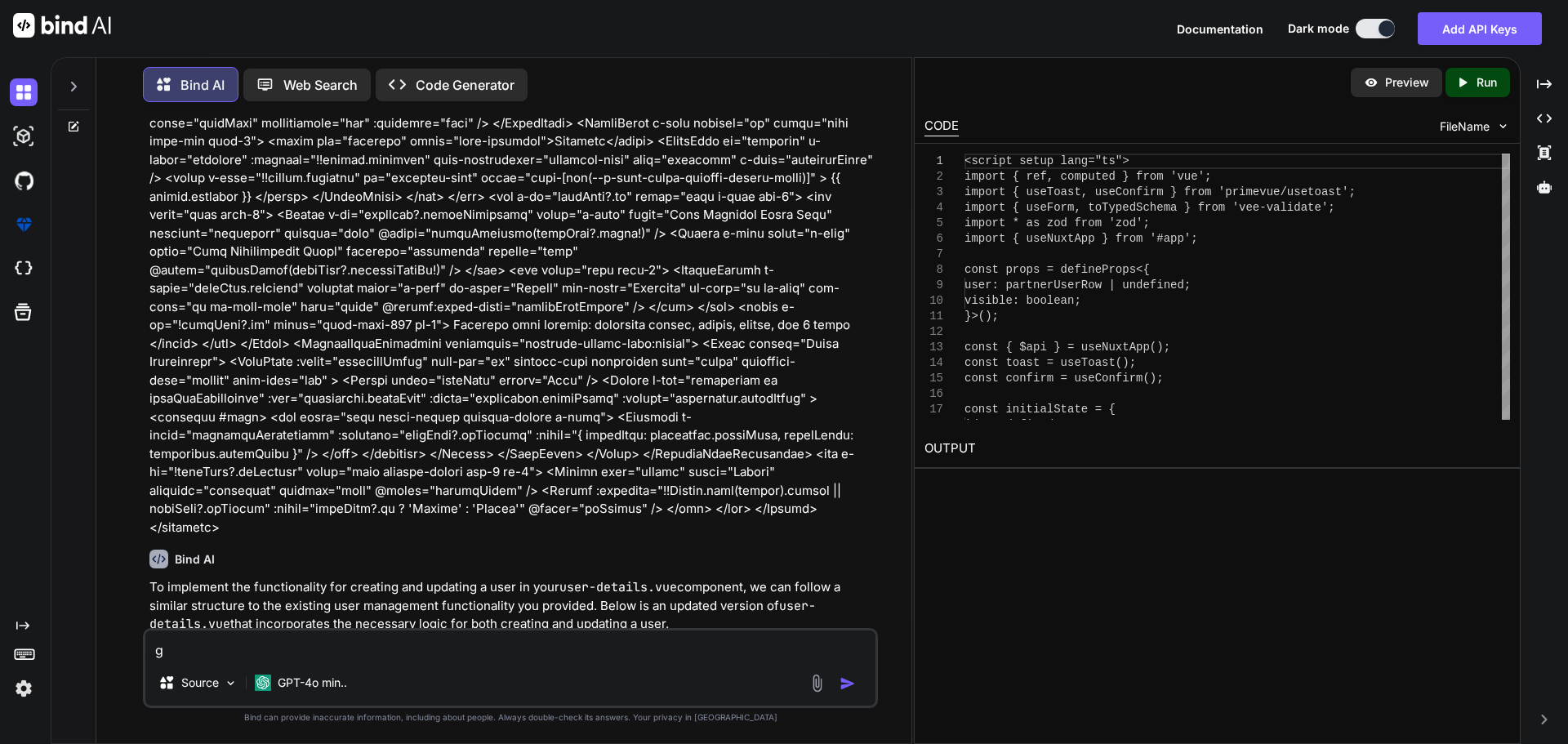
scroll to position [4034, 0]
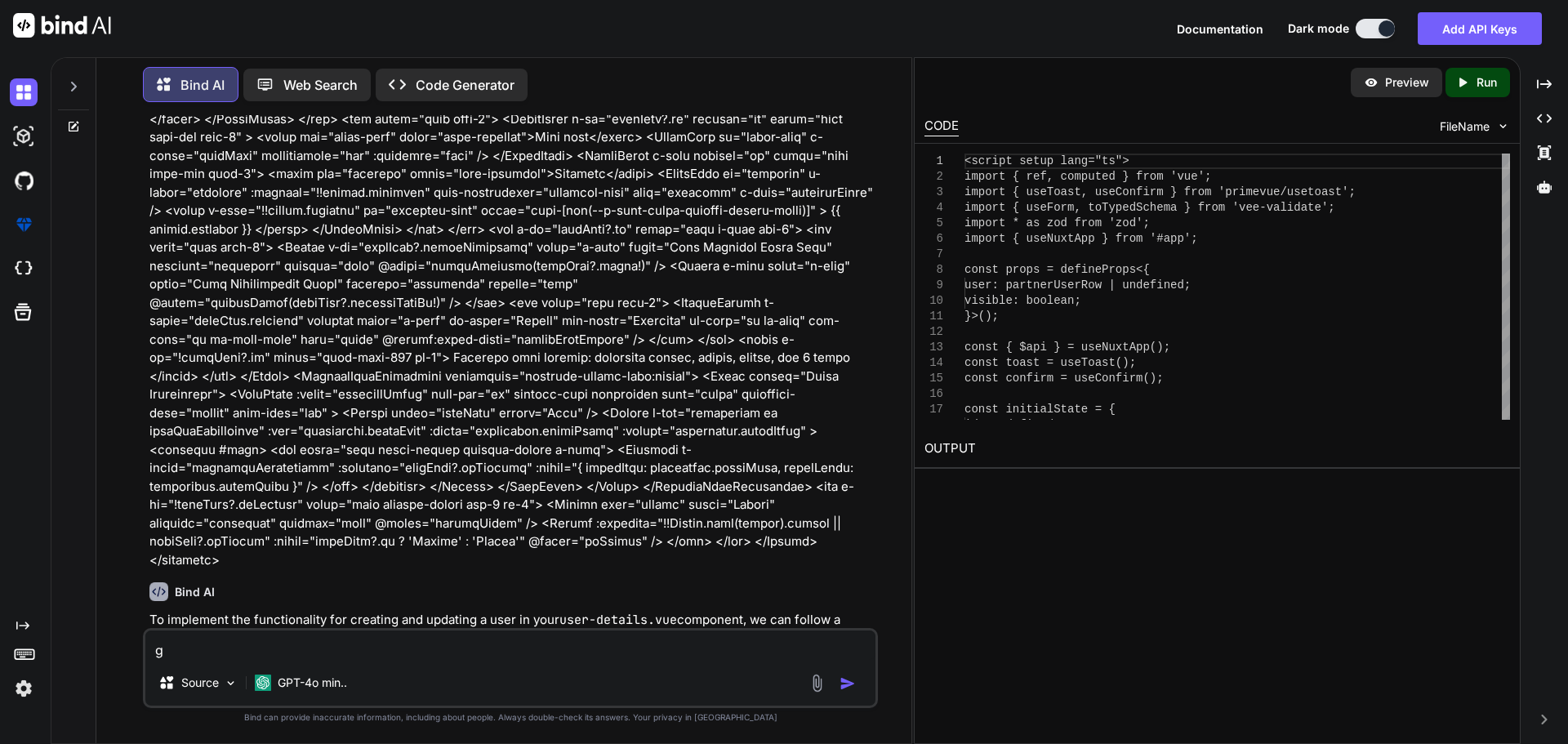
click at [355, 644] on textarea "g" at bounding box center [510, 646] width 730 height 30
paste textarea "C:\nova\Osiris.Nova.Internal.UI\composables\queries\nova-partners.ts"
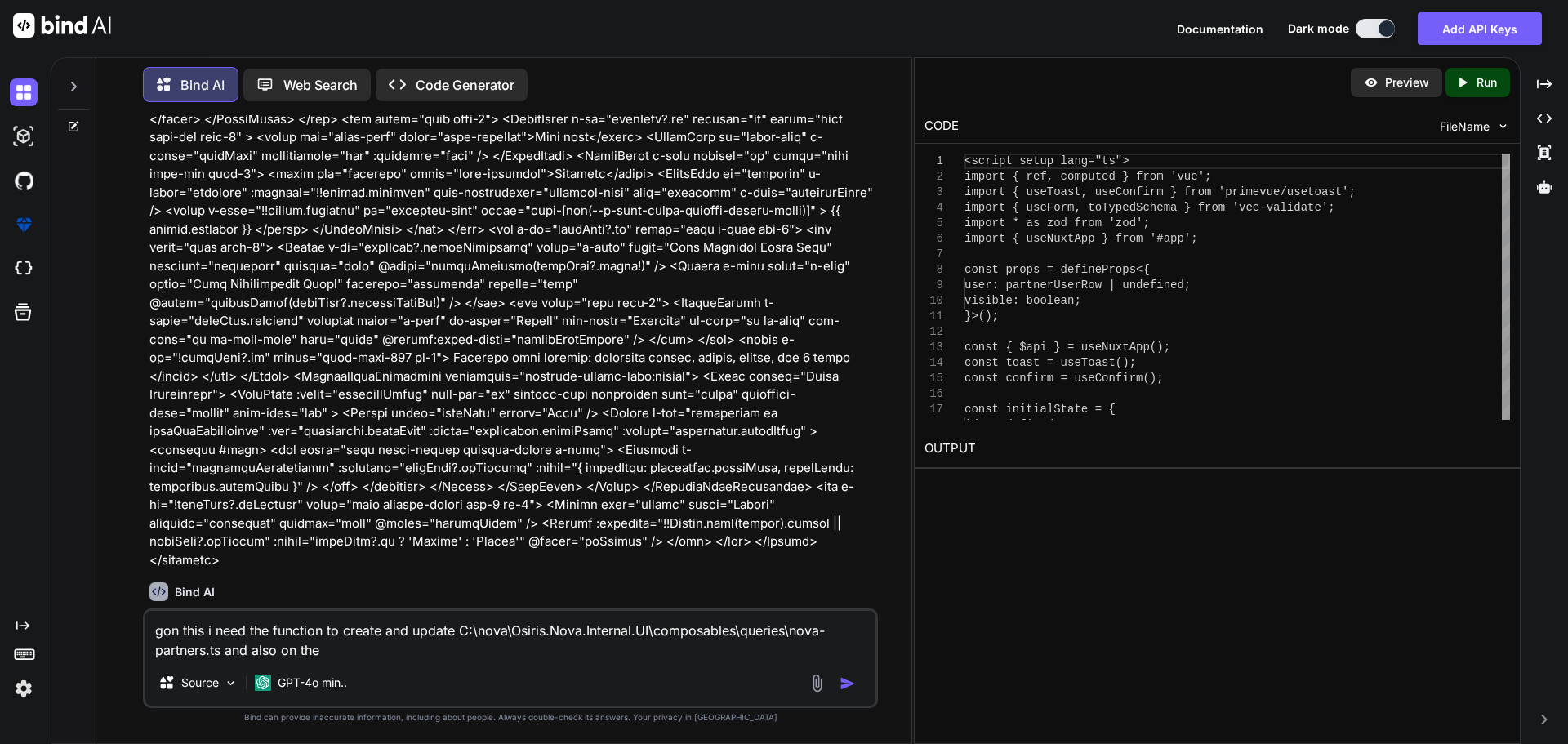
paste textarea "C:\nova\Osiris.Nova.Internal.UI\shared\types\nova-partners.ts"
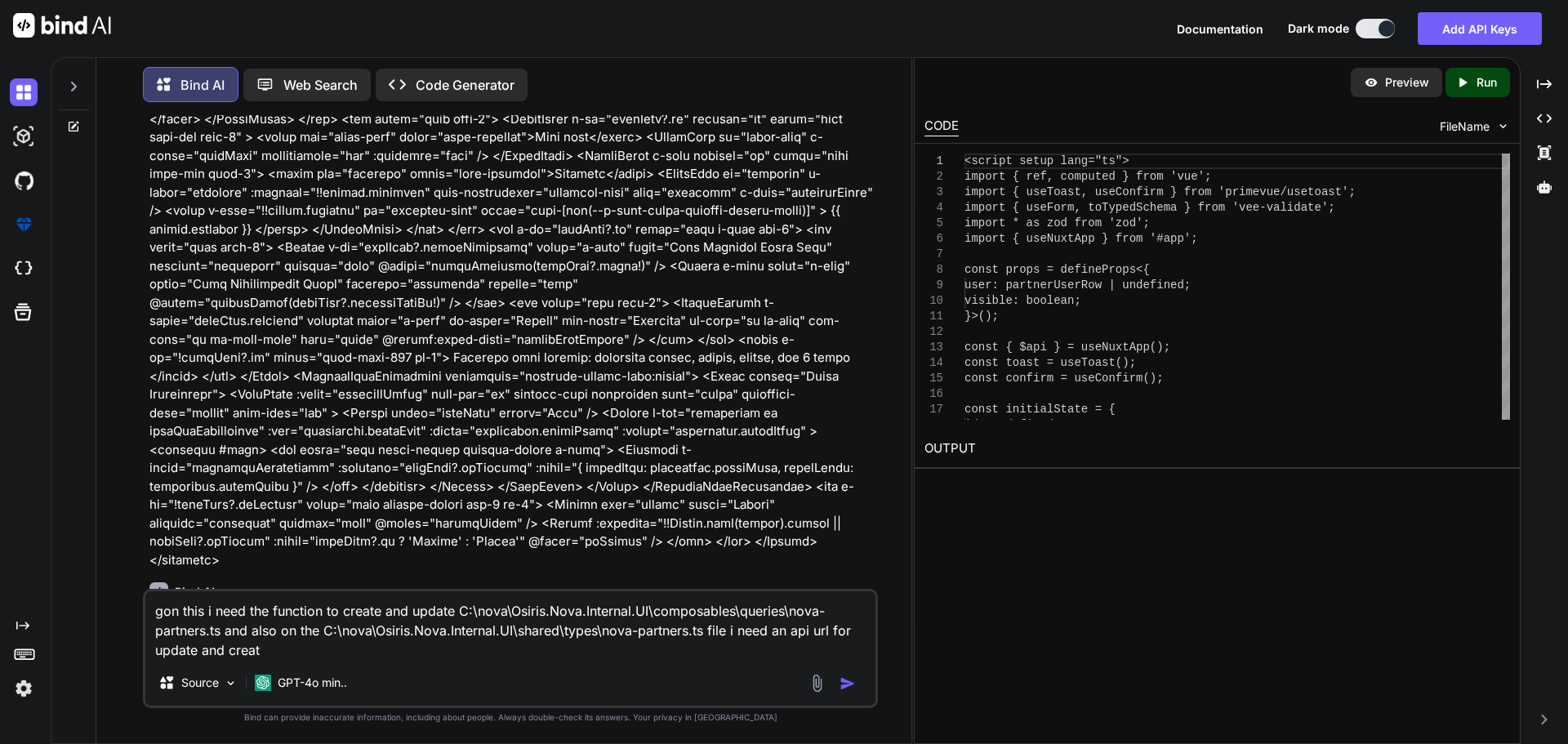
type textarea "gon this i need the function to create and update C:\nova\Osiris.Nova.Internal.…"
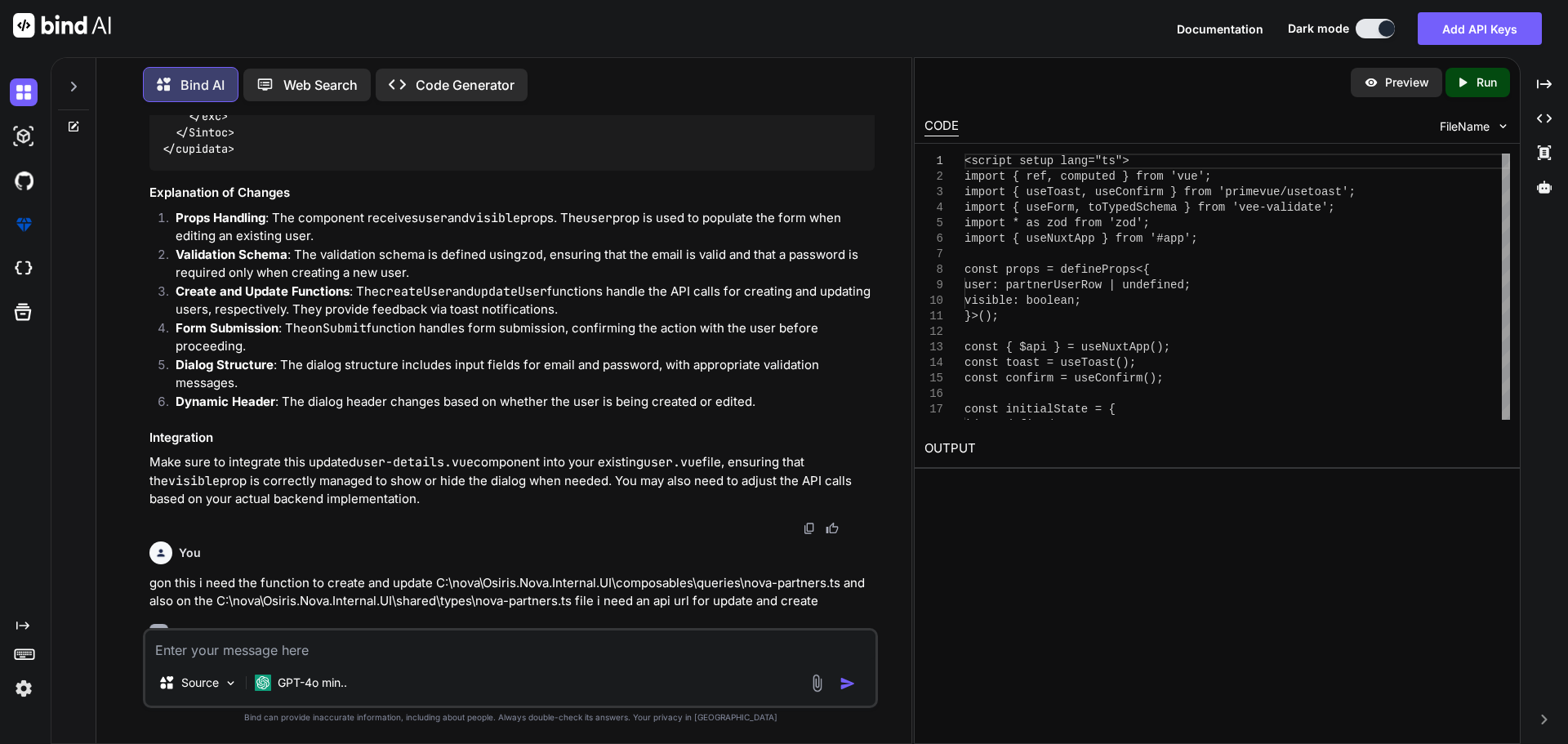
scroll to position [6971, 0]
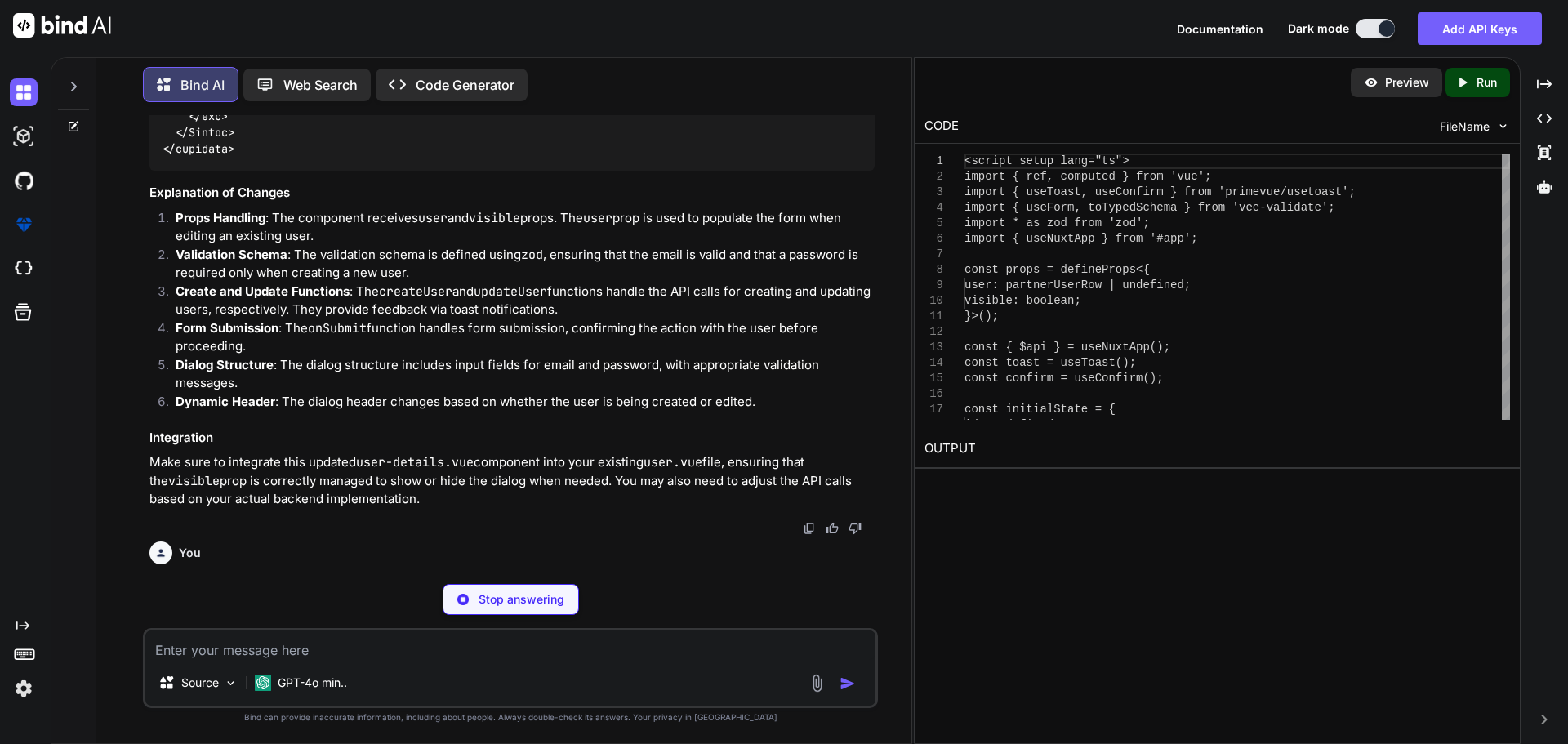
click at [416, 653] on p "To implement the functionality for creating and updating a partner user in your…" at bounding box center [512, 680] width 725 height 56
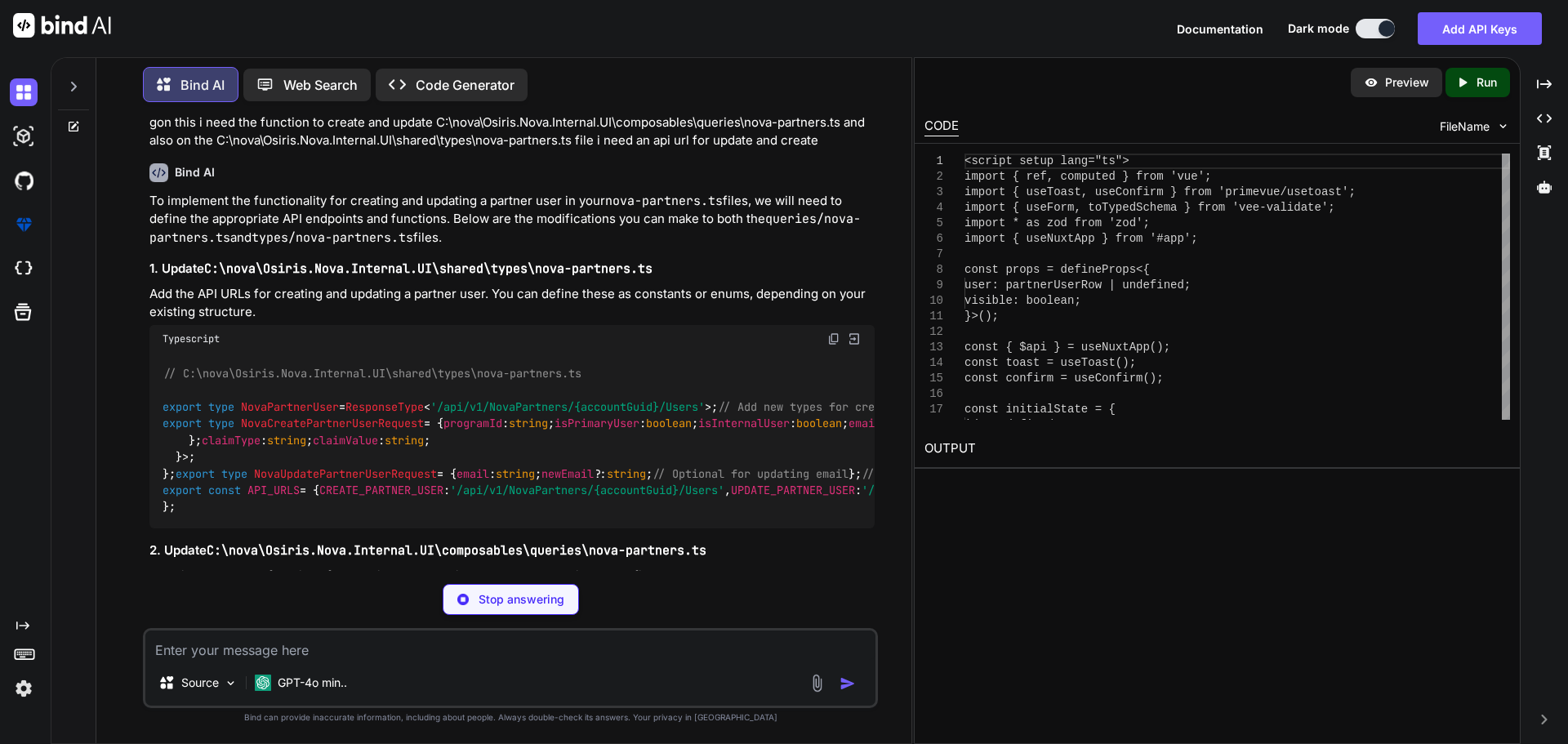
scroll to position [7461, 0]
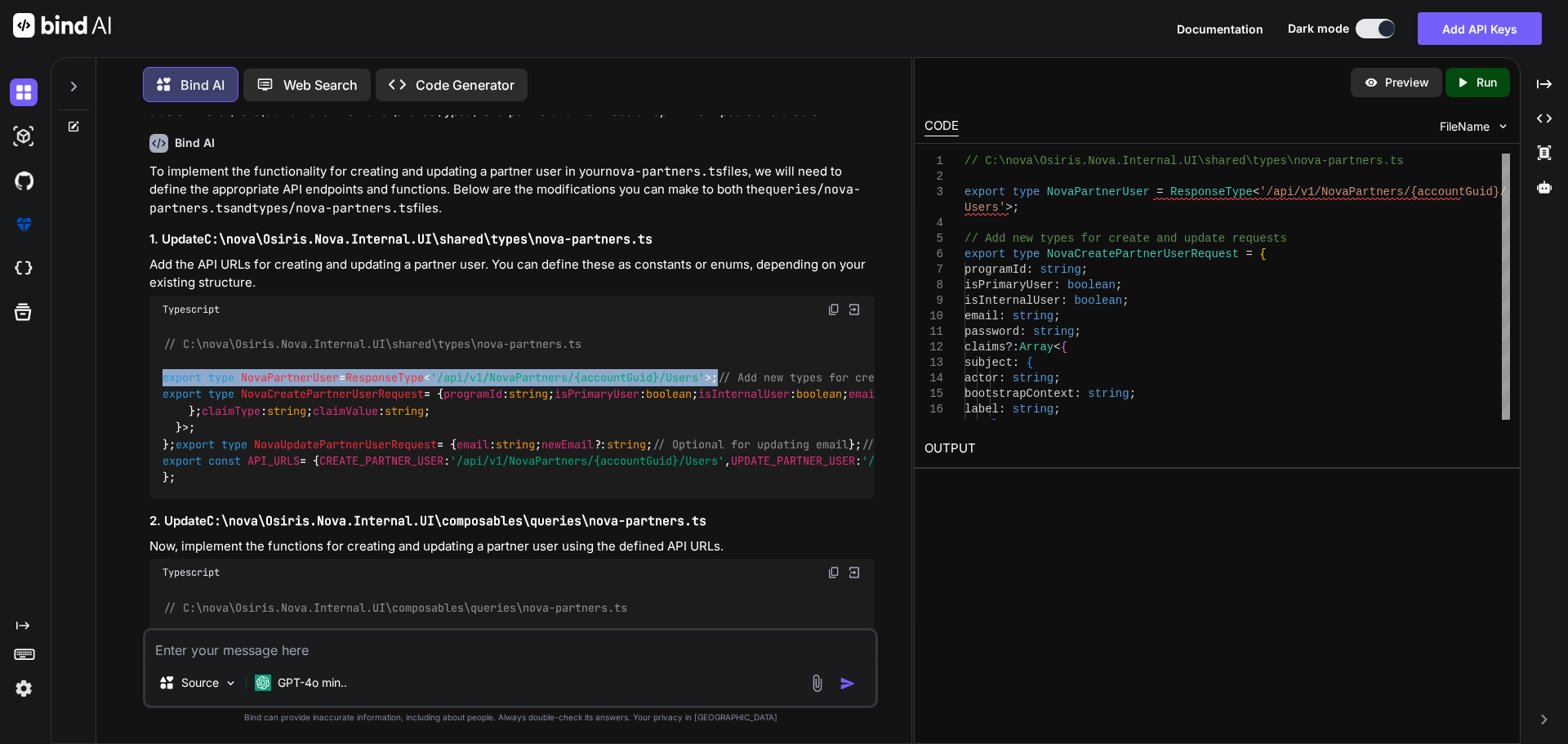
drag, startPoint x: 744, startPoint y: 278, endPoint x: 124, endPoint y: 276, distance: 620.0
click at [124, 276] on div "You Bind AI To implement the functionality for creating and updating a user in …" at bounding box center [510, 429] width 802 height 628
copy code "export type NovaPartnerUser = ResponseType < '/api/v1/NovaPartners/{accountGuid…"
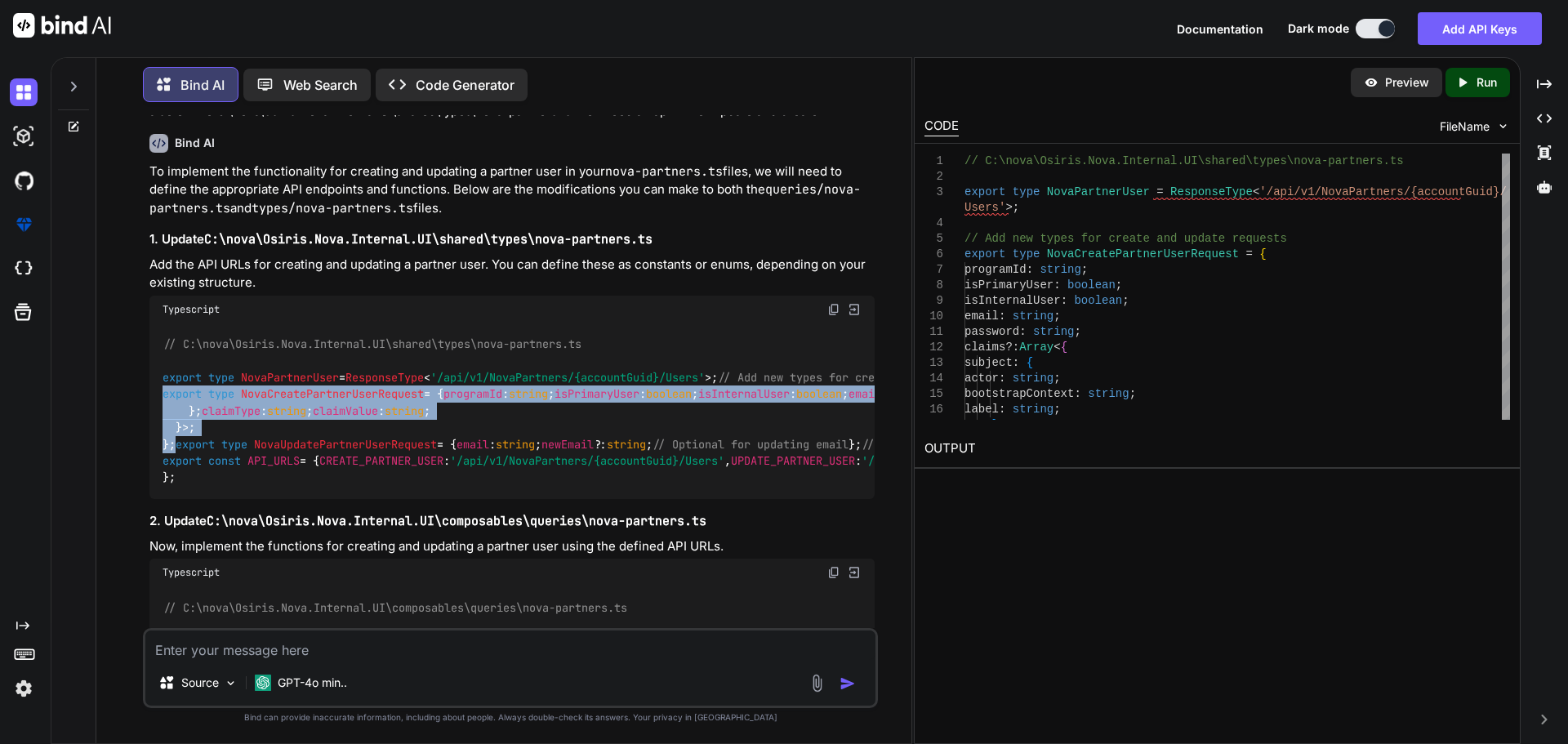
drag, startPoint x: 163, startPoint y: 332, endPoint x: 291, endPoint y: 580, distance: 279.1
click at [291, 500] on div "// C:\nova\Osiris.Nova.Internal.UI\shared\types\nova-partners.ts export type No…" at bounding box center [512, 412] width 725 height 177
click at [439, 446] on div "// C:\nova\Osiris.Nova.Internal.UI\shared\types\nova-partners.ts export type No…" at bounding box center [512, 412] width 725 height 177
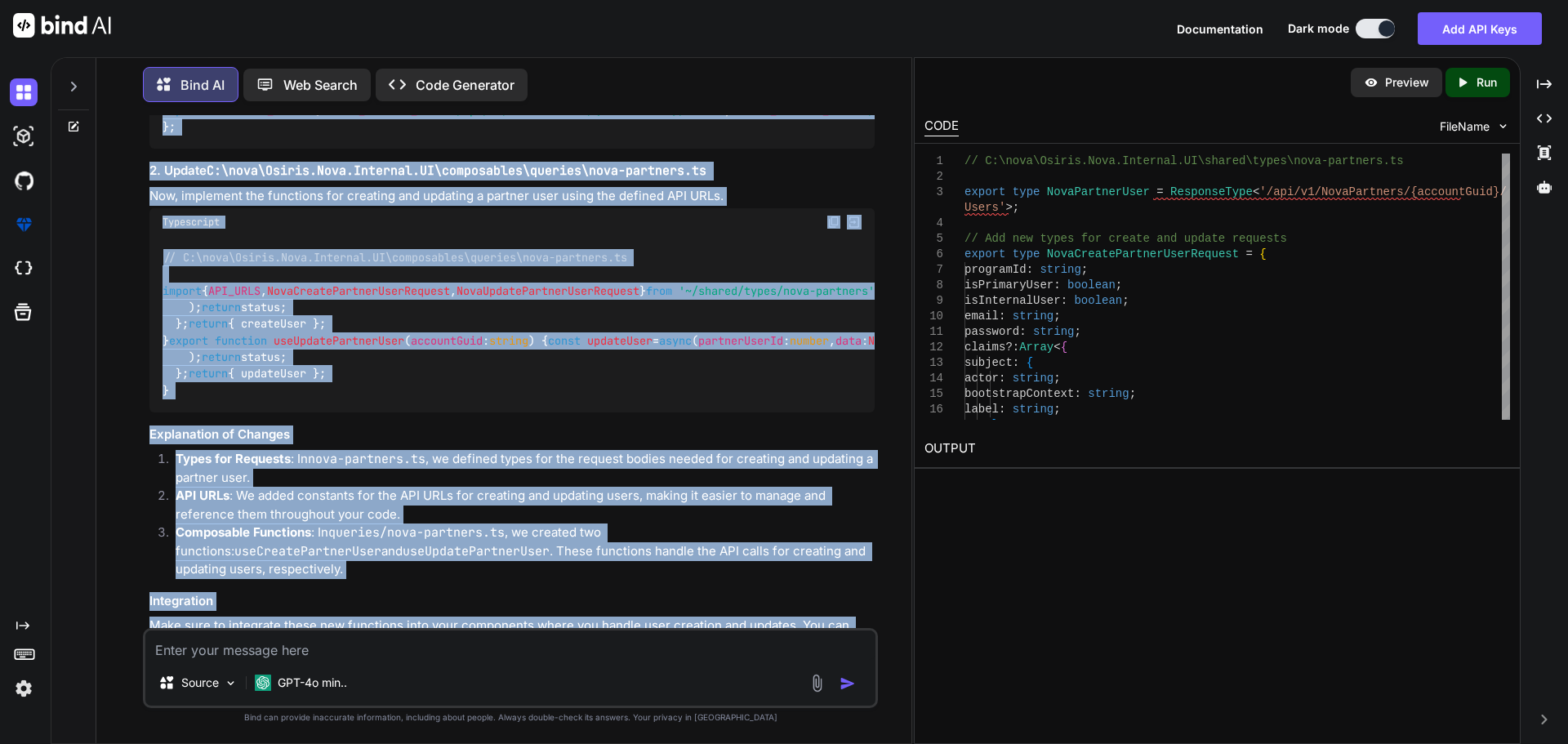
scroll to position [7873, 0]
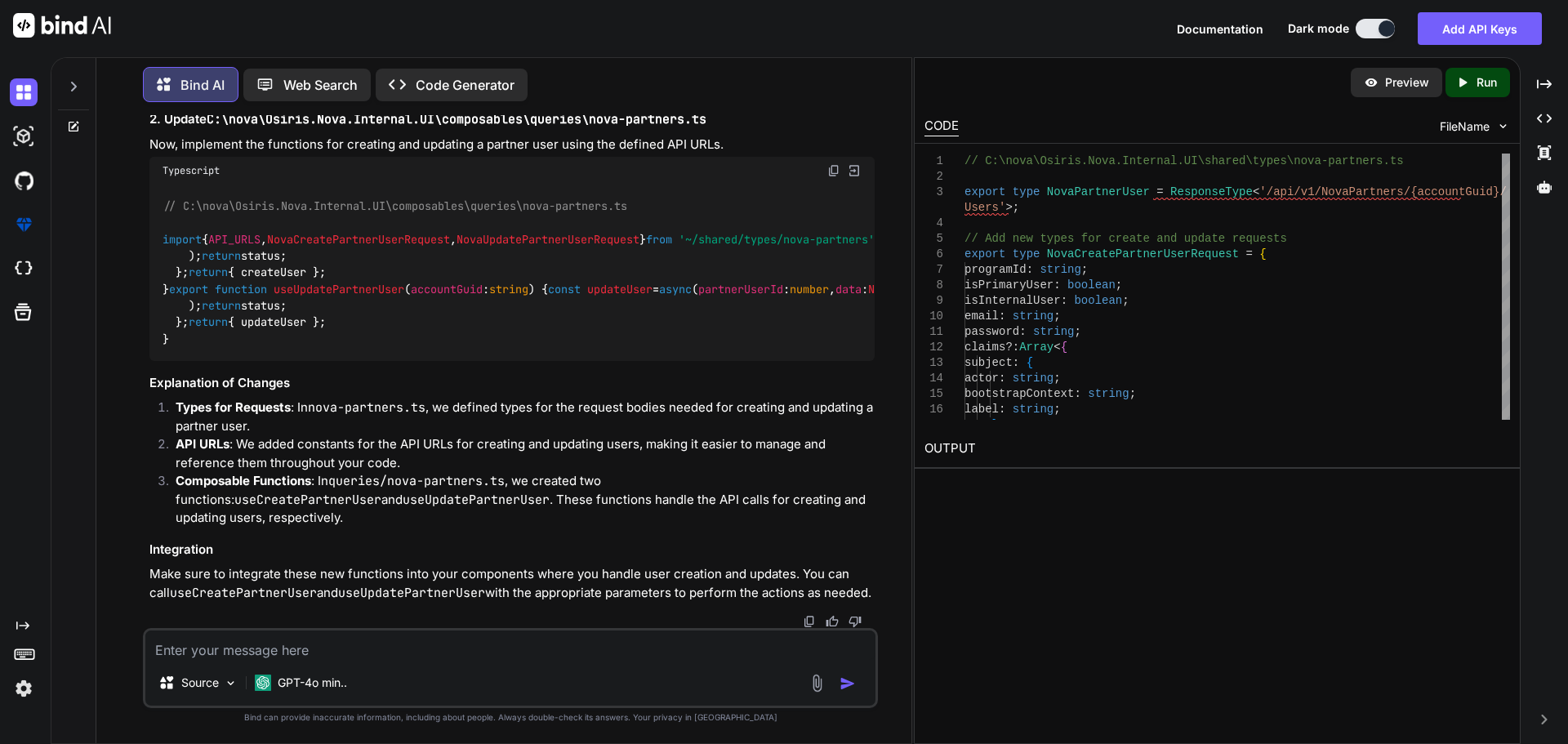
drag, startPoint x: 159, startPoint y: 329, endPoint x: 261, endPoint y: 232, distance: 140.8
click at [261, 98] on div "// C:\nova\Osiris.Nova.Internal.UI\shared\types\nova-partners.ts export type No…" at bounding box center [512, 10] width 725 height 177
drag, startPoint x: 173, startPoint y: 317, endPoint x: 761, endPoint y: 337, distance: 588.3
click at [761, 98] on div "// C:\nova\Osiris.Nova.Internal.UI\shared\types\nova-partners.ts export type No…" at bounding box center [512, 10] width 725 height 177
copy code "CREATE_PARTNER_USER : '/api/v1/NovaPartners/{accountGuid}/Users' , UPDATE_PARTN…"
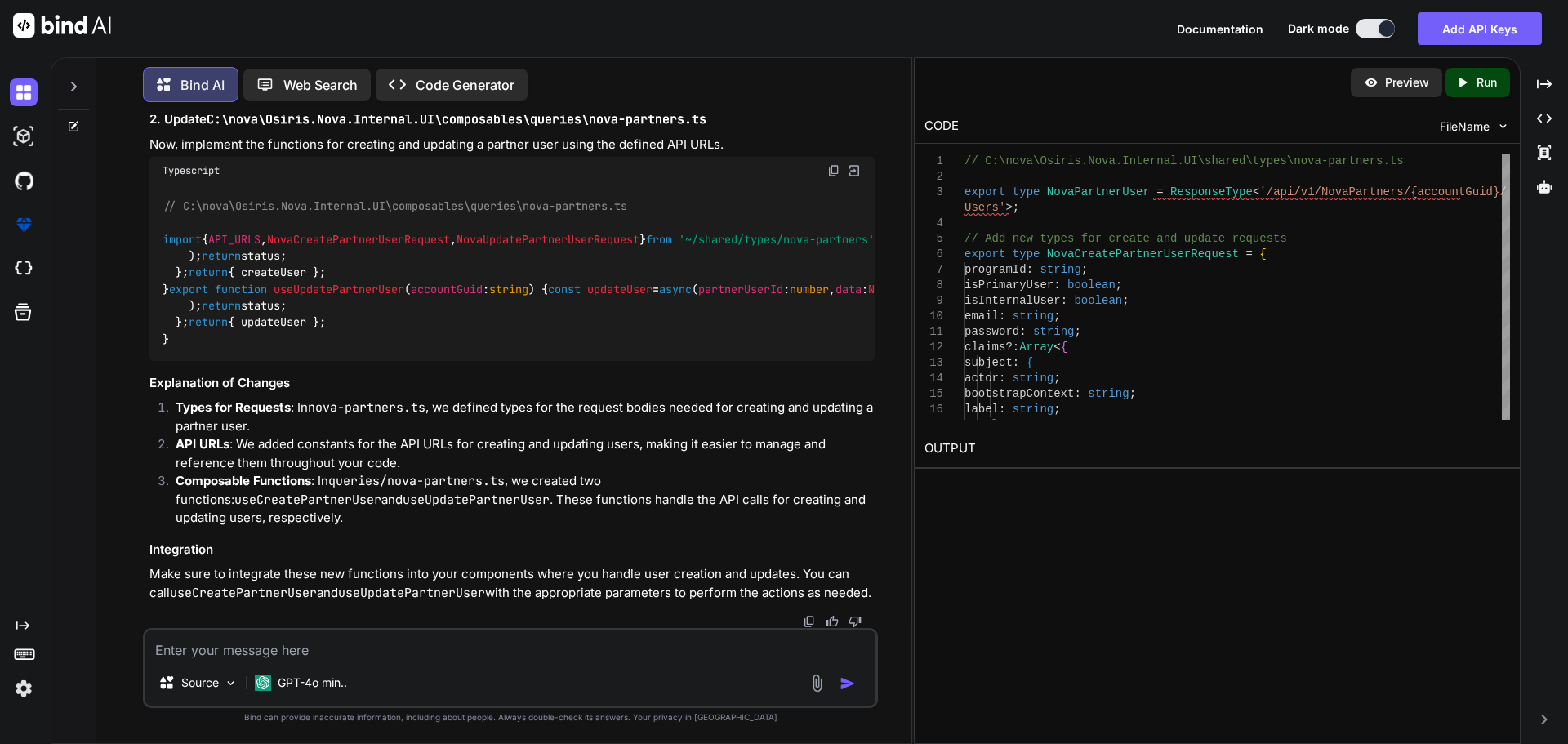
click at [1234, 247] on span "useCreatePartnerUser" at bounding box center [1299, 239] width 130 height 15
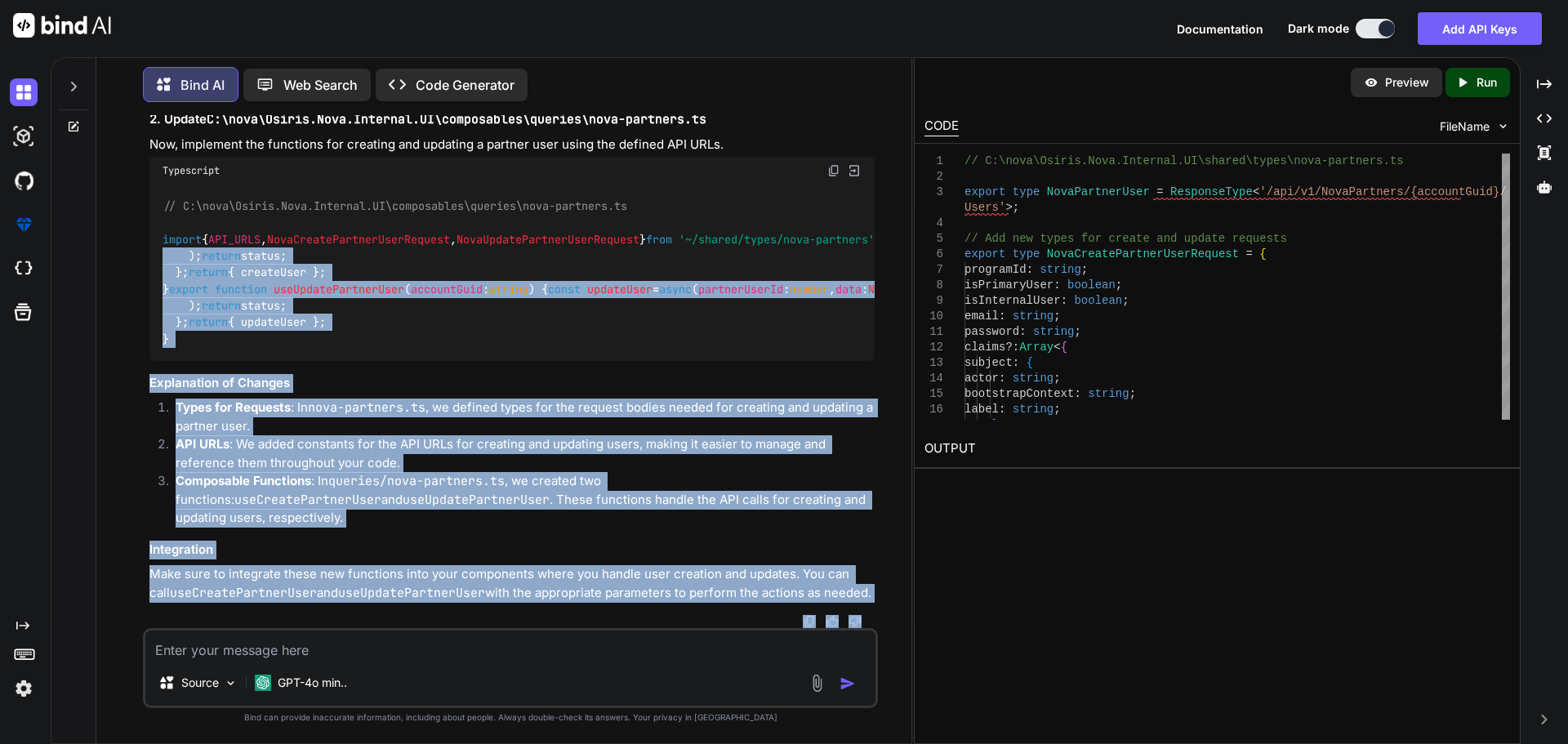
scroll to position [8131, 0]
drag, startPoint x: 164, startPoint y: 566, endPoint x: 177, endPoint y: 462, distance: 104.8
click at [177, 361] on div "// C:\nova\Osiris.Nova.Internal.UI\composables\queries\nova-partners.ts import …" at bounding box center [512, 272] width 725 height 177
copy code "export function useCreatePartnerUser ( accountGuid : string ) { const createUse…"
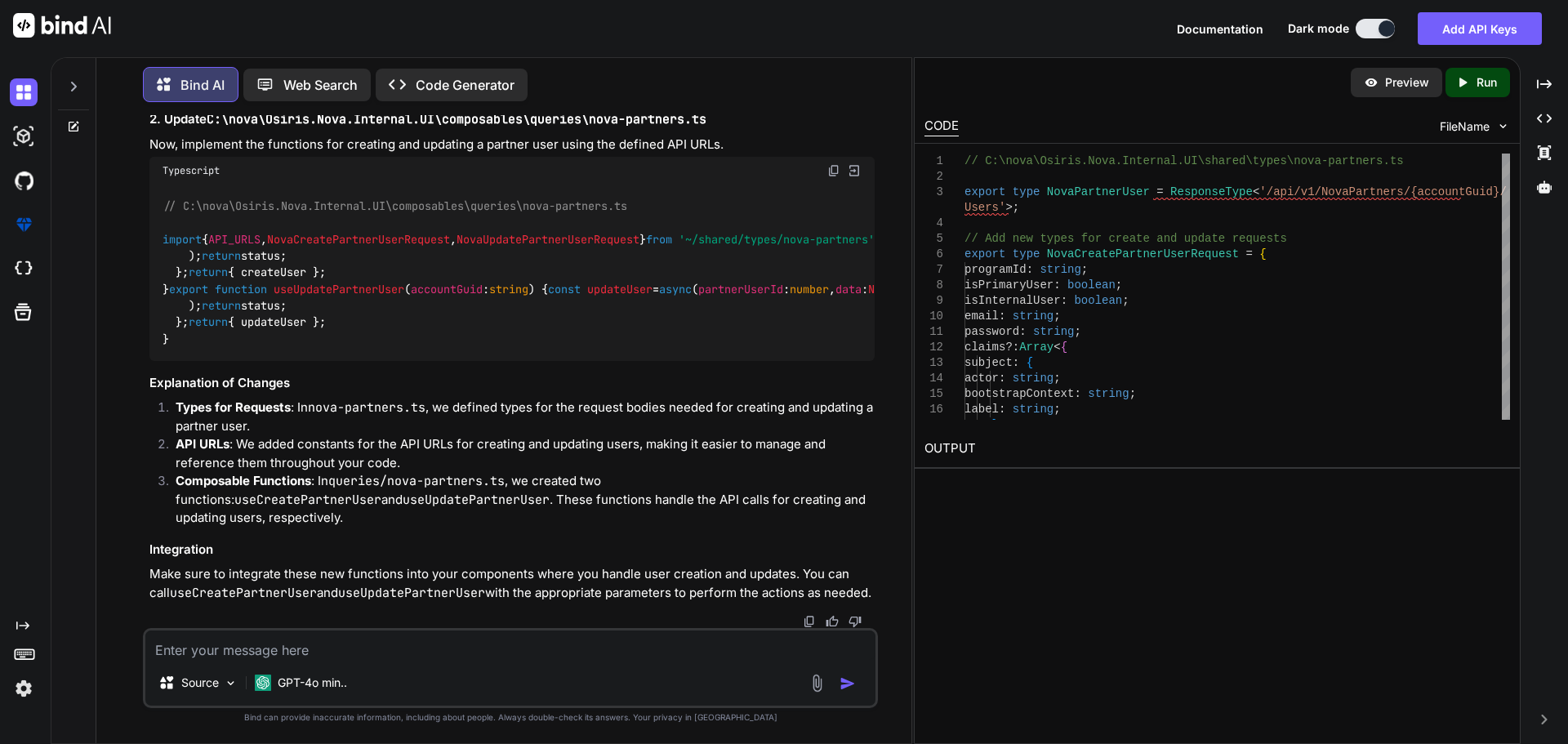
click at [367, 640] on textarea at bounding box center [510, 646] width 730 height 30
click at [329, 637] on textarea at bounding box center [510, 646] width 730 height 30
click at [329, 637] on textarea "h" at bounding box center [510, 646] width 730 height 30
paste textarea "<script setup lang="ts"> import type { NovaSegmentCreate, NovaSegmentUpdate } f…"
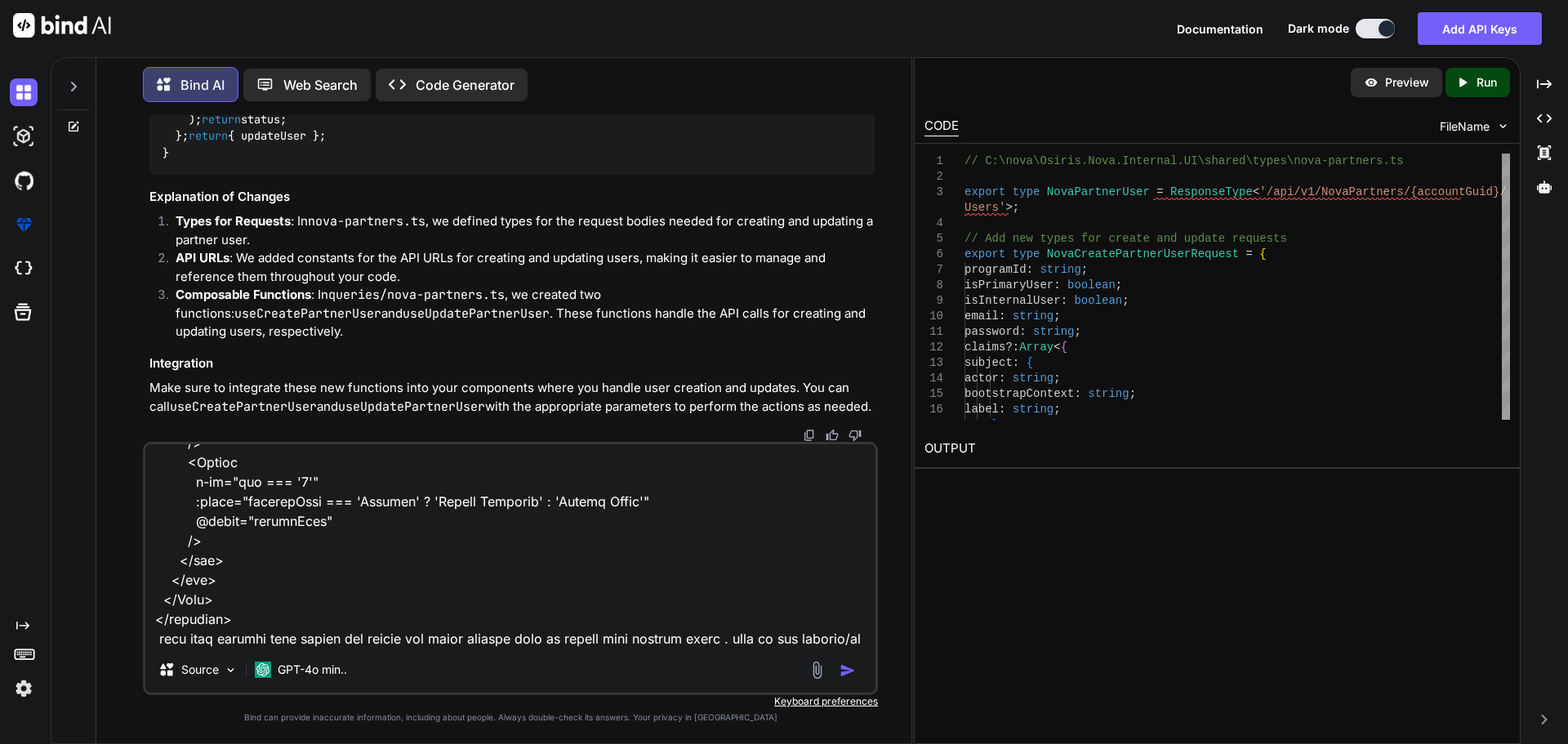
scroll to position [5100, 0]
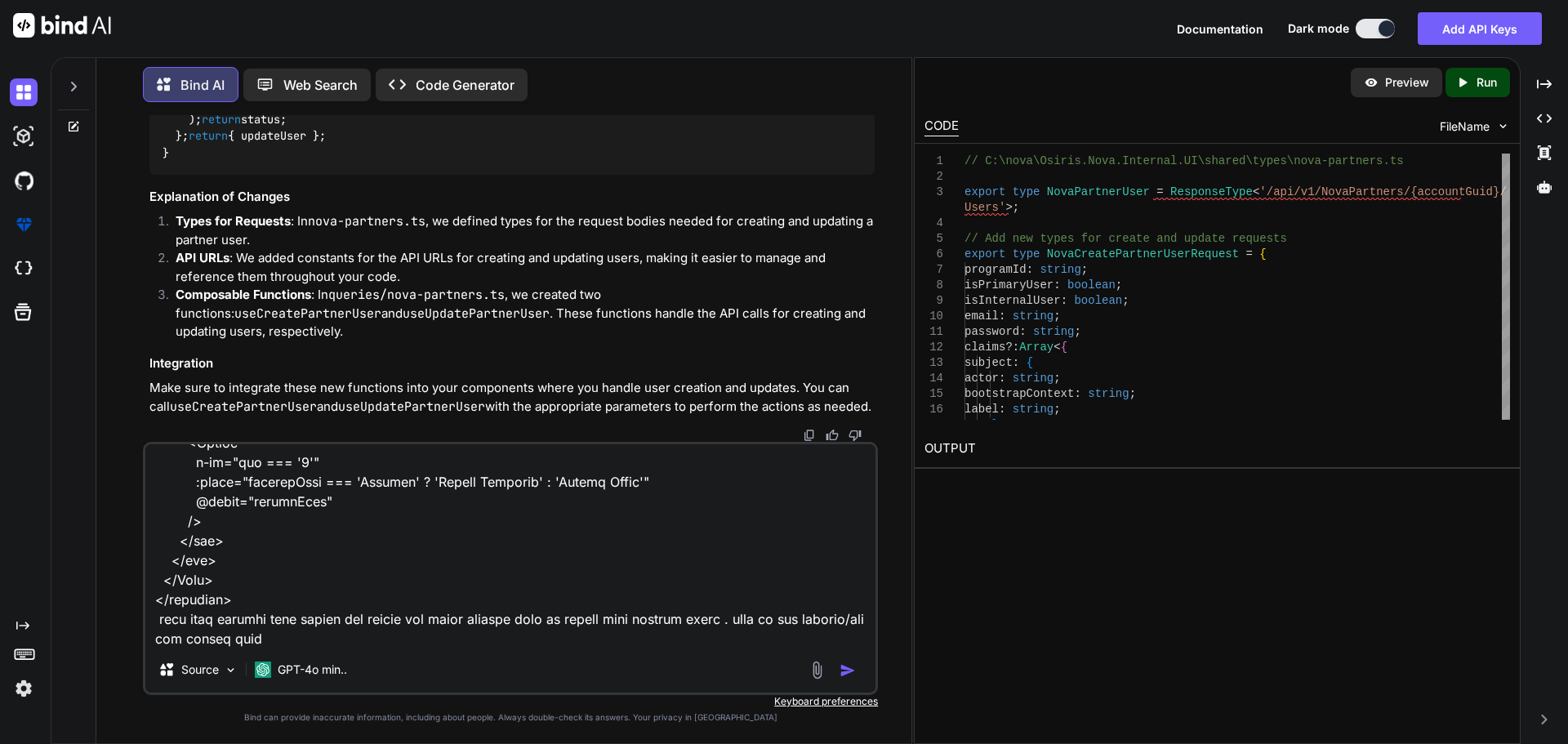
paste textarea "<script setup lang="ts"> import type { partnerUserRow } from '~/shared/types/no…"
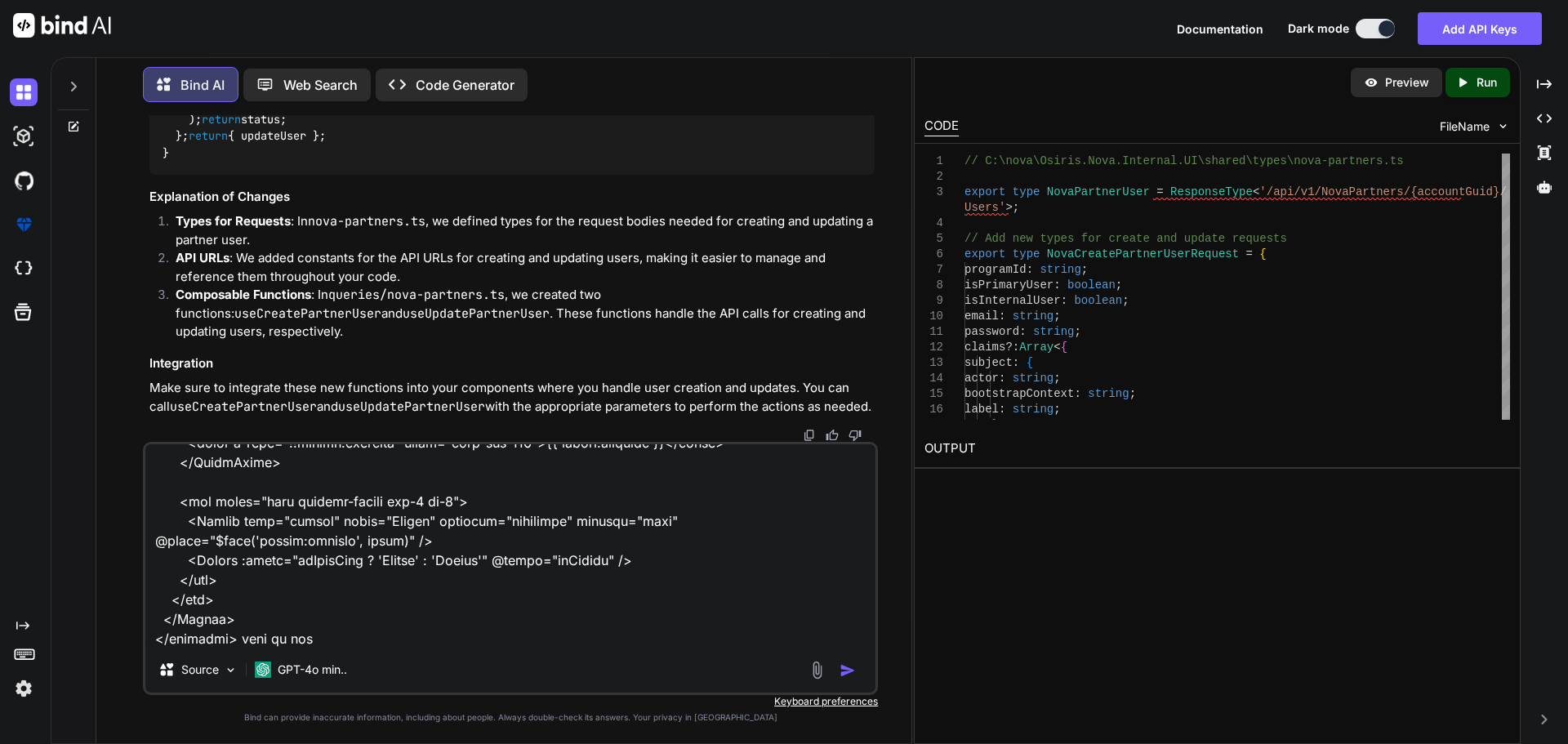
type textarea "here is the detal.vue for cretae and update for segment <script setup lang="ts"…"
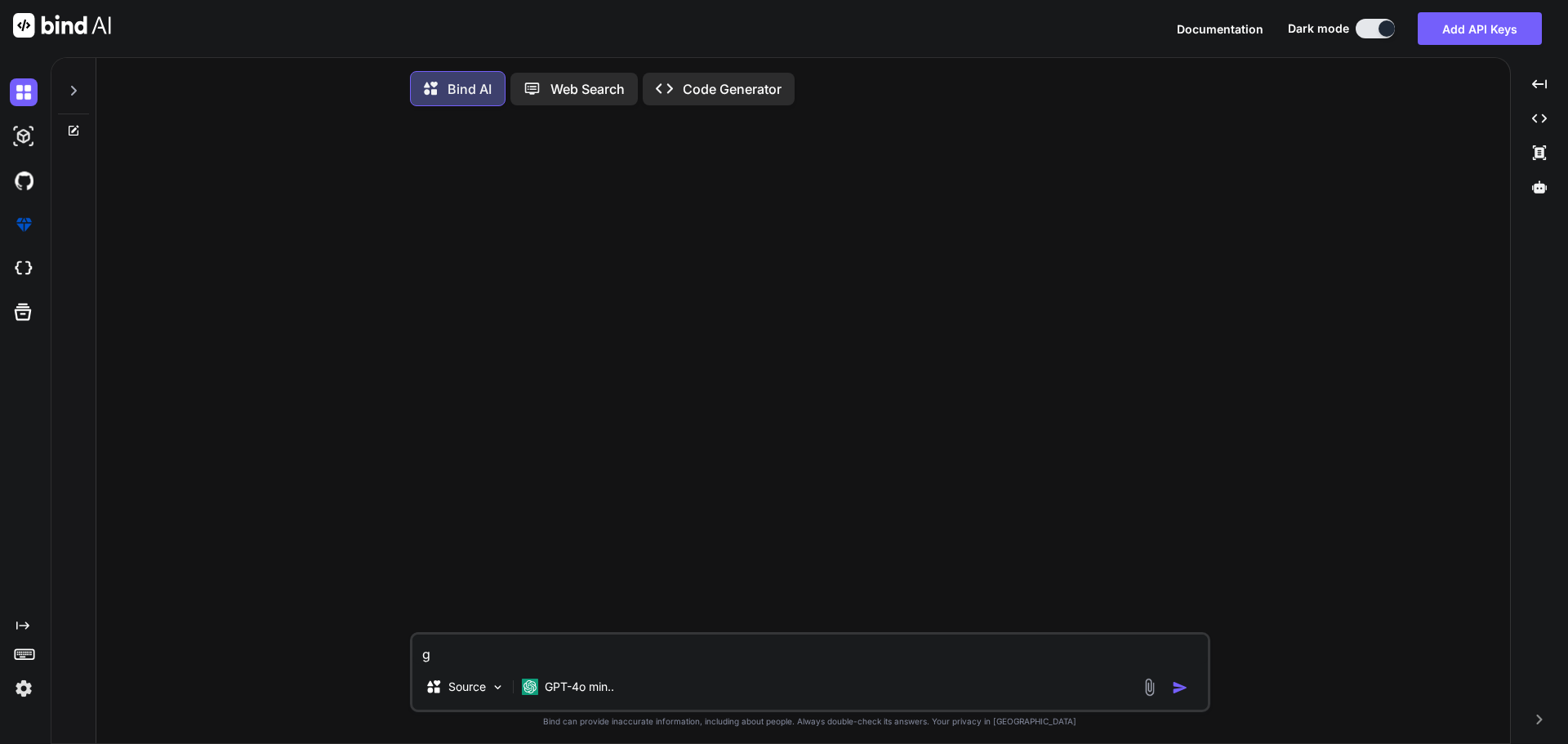
type textarea "x"
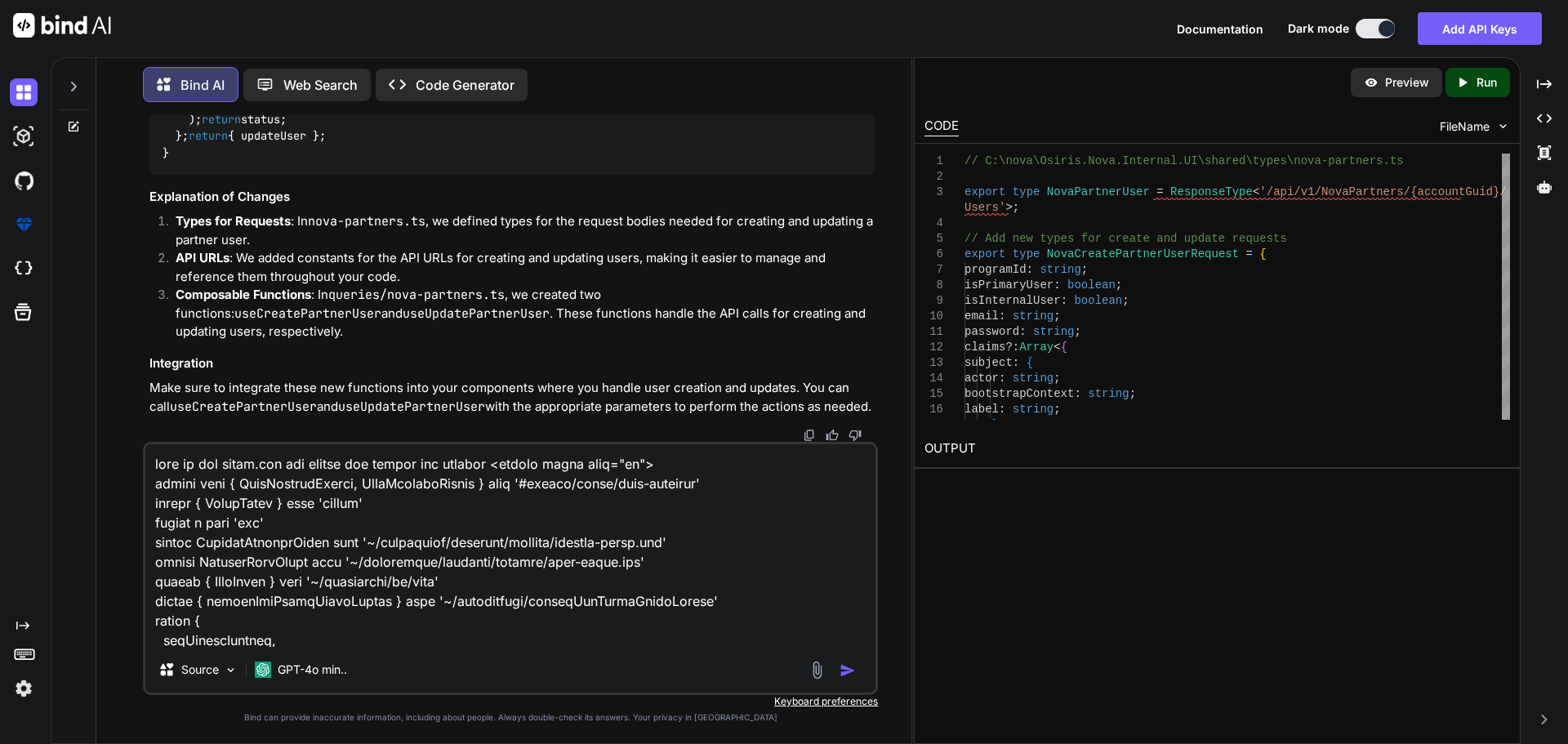
scroll to position [7905, 0]
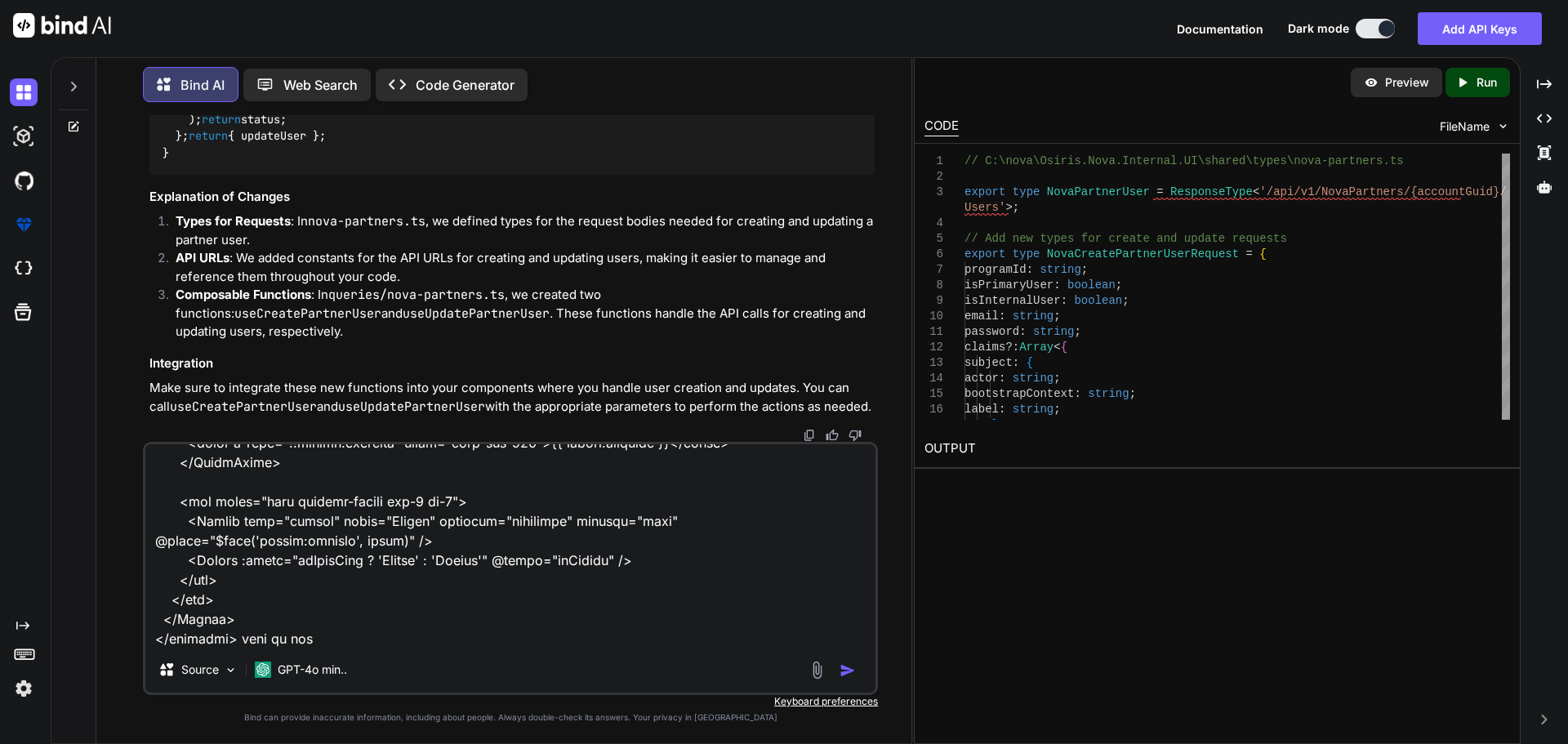
type textarea "here is the detal.vue for cretae and update for segment <script setup lang="ts"…"
type textarea "x"
type textarea "here is the detal.vue for cretae and update for segment <script setup lang="ts"…"
type textarea "x"
type textarea "here is the detal.vue for cretae and update for segment <script setup lang="ts"…"
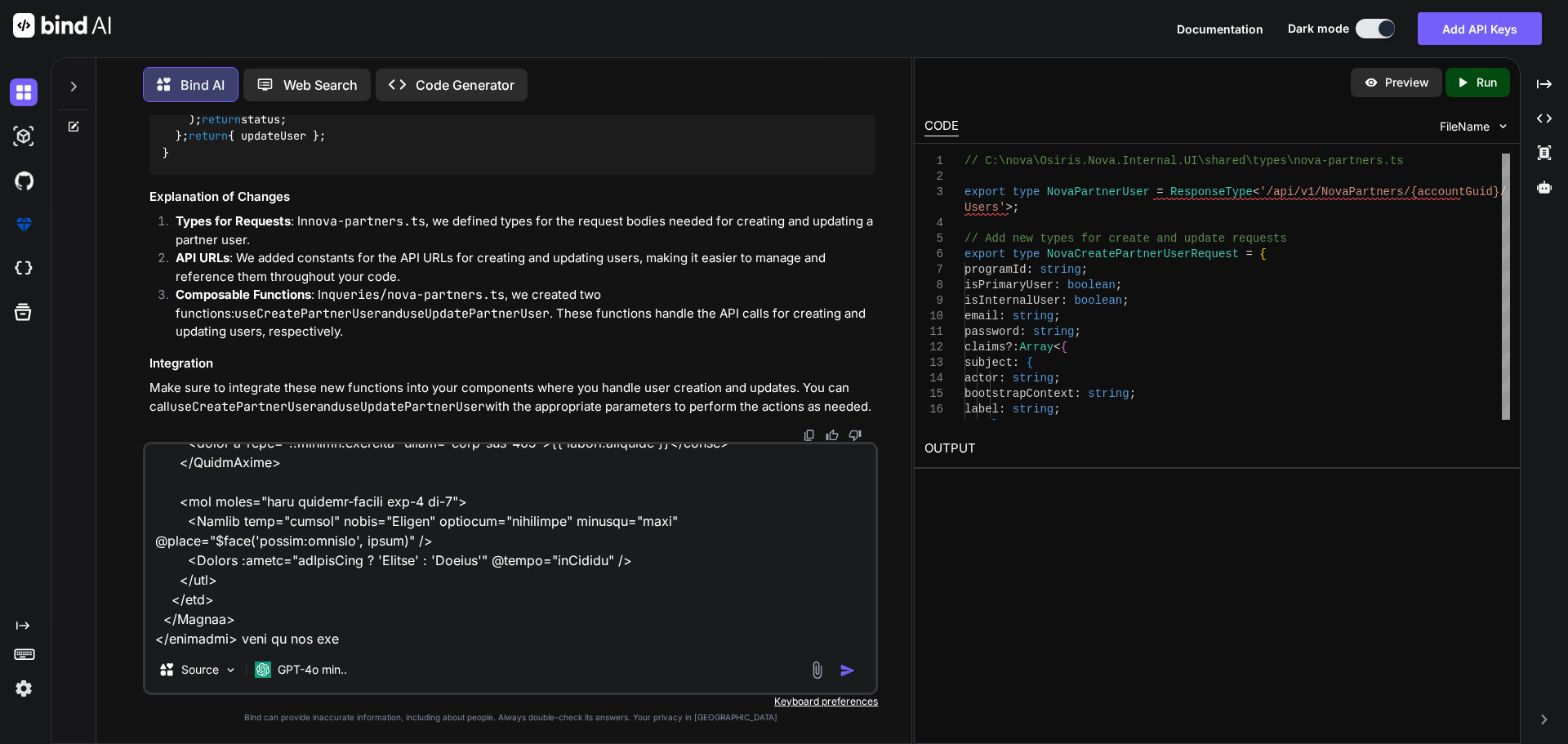
type textarea "x"
type textarea "here is the detal.vue for cretae and update for segment <script setup lang="ts"…"
type textarea "x"
type textarea "here is the detal.vue for cretae and update for segment <script setup lang="ts"…"
type textarea "x"
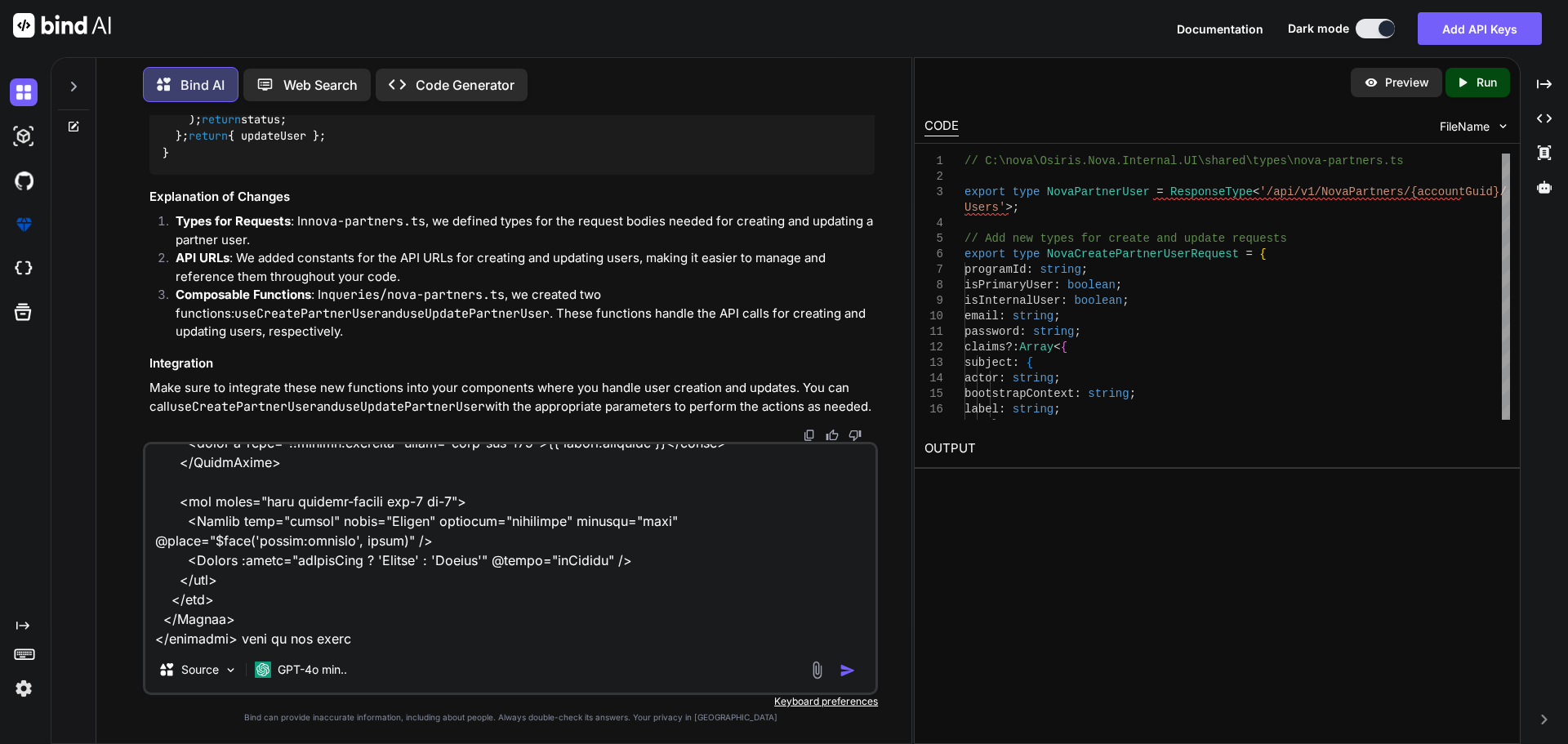
type textarea "here is the detal.vue for cretae and update for segment <script setup lang="ts"…"
type textarea "x"
type textarea "here is the detal.vue for cretae and update for segment <script setup lang="ts"…"
type textarea "x"
type textarea "here is the detal.vue for cretae and update for segment <script setup lang="ts"…"
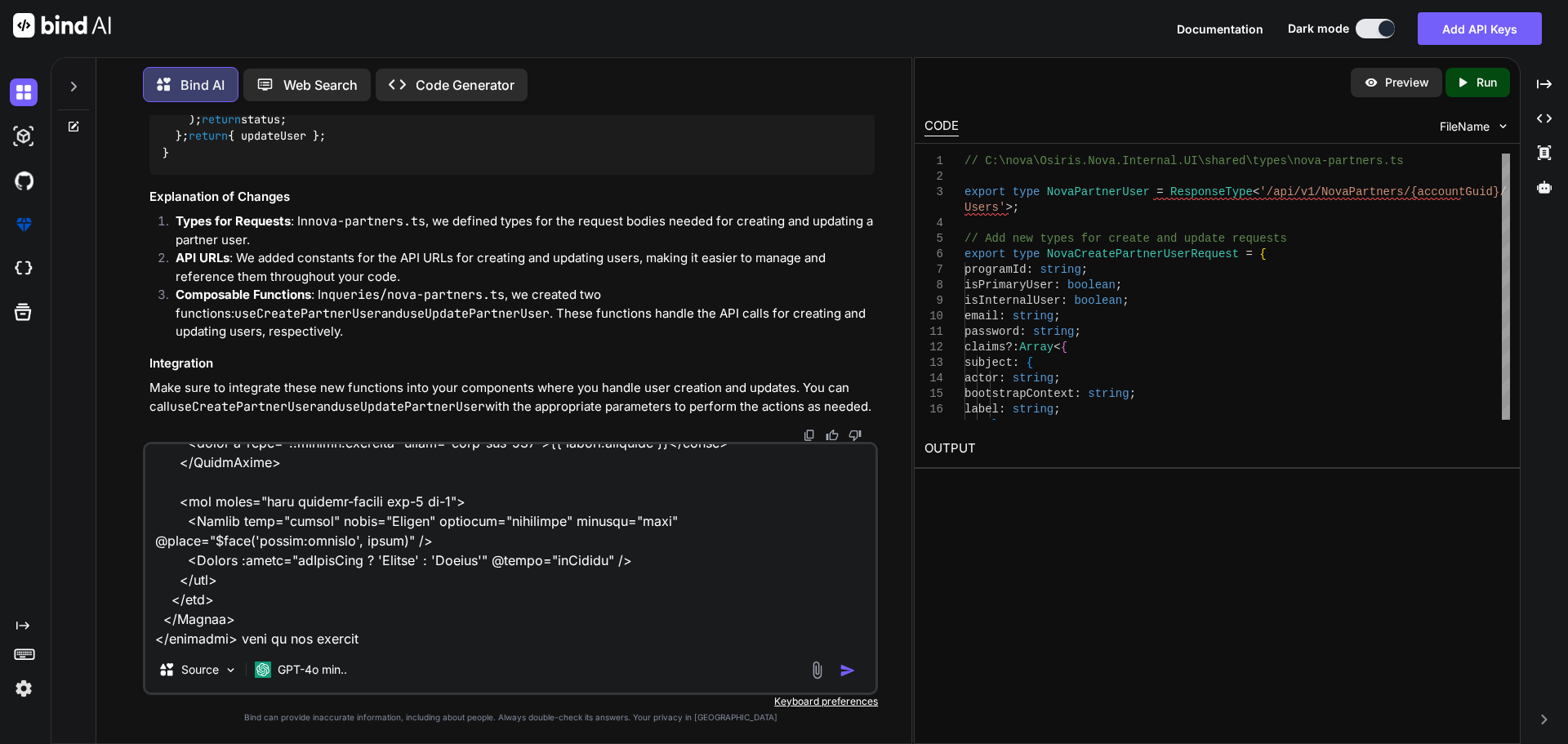
type textarea "x"
type textarea "here is the detal.vue for cretae and update for segment <script setup lang="ts"…"
type textarea "x"
type textarea "here is the detal.vue for cretae and update for segment <script setup lang="ts"…"
type textarea "x"
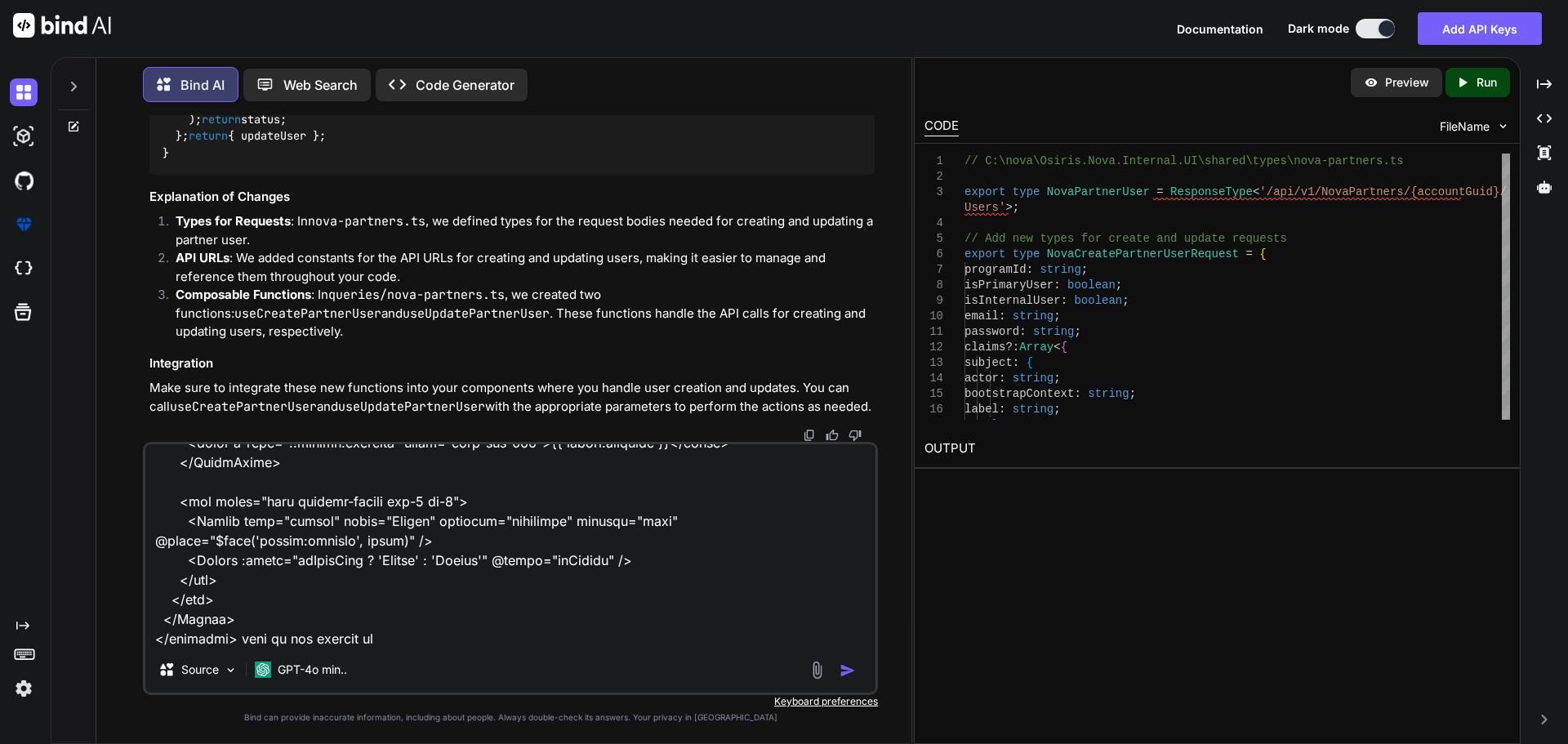
type textarea "here is the detal.vue for cretae and update for segment <script setup lang="ts"…"
type textarea "x"
type textarea "here is the detal.vue for cretae and update for segment <script setup lang="ts"…"
type textarea "x"
type textarea "here is the detal.vue for cretae and update for segment <script setup lang="ts"…"
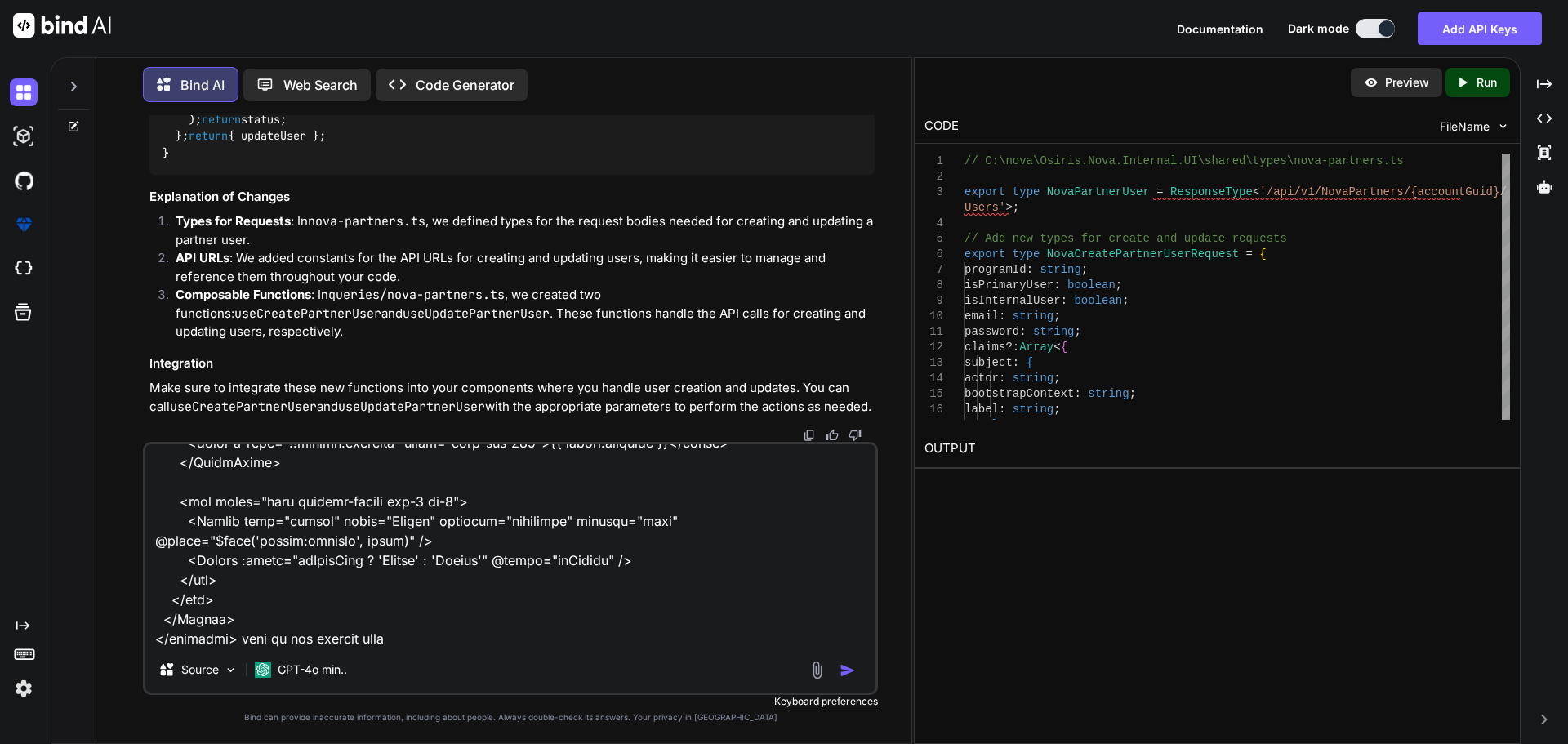
type textarea "x"
type textarea "here is the detal.vue for cretae and update for segment <script setup lang="ts"…"
type textarea "x"
type textarea "here is the detal.vue for cretae and update for segment <script setup lang="ts"…"
type textarea "x"
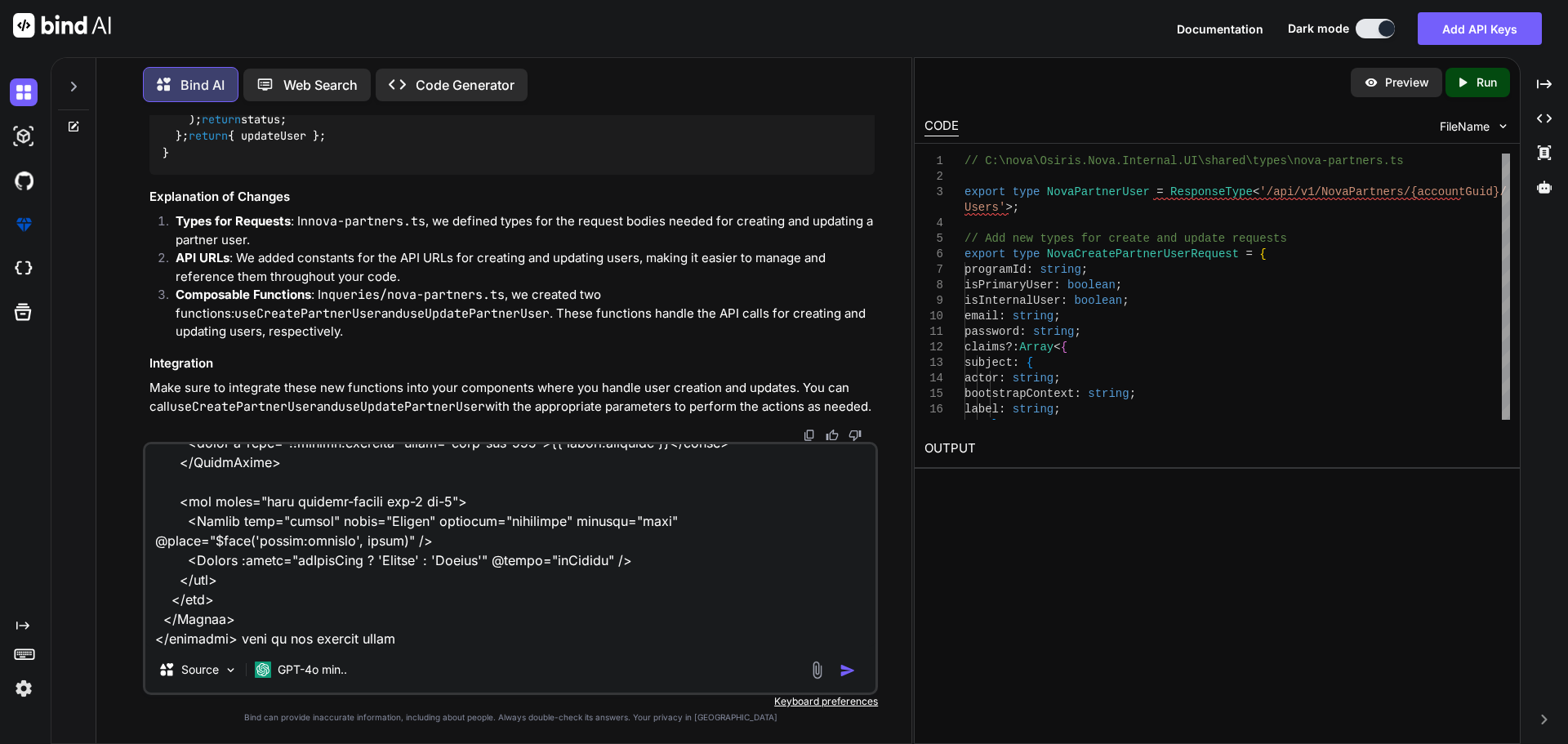
type textarea "here is the detal.vue for cretae and update for segment <script setup lang="ts"…"
type textarea "x"
paste textarea "import type { RequestType, ResponseType } from '~/schemas' export type Paginate…"
type textarea "here is the detal.vue for cretae and update for segment <script setup lang="ts"…"
type textarea "x"
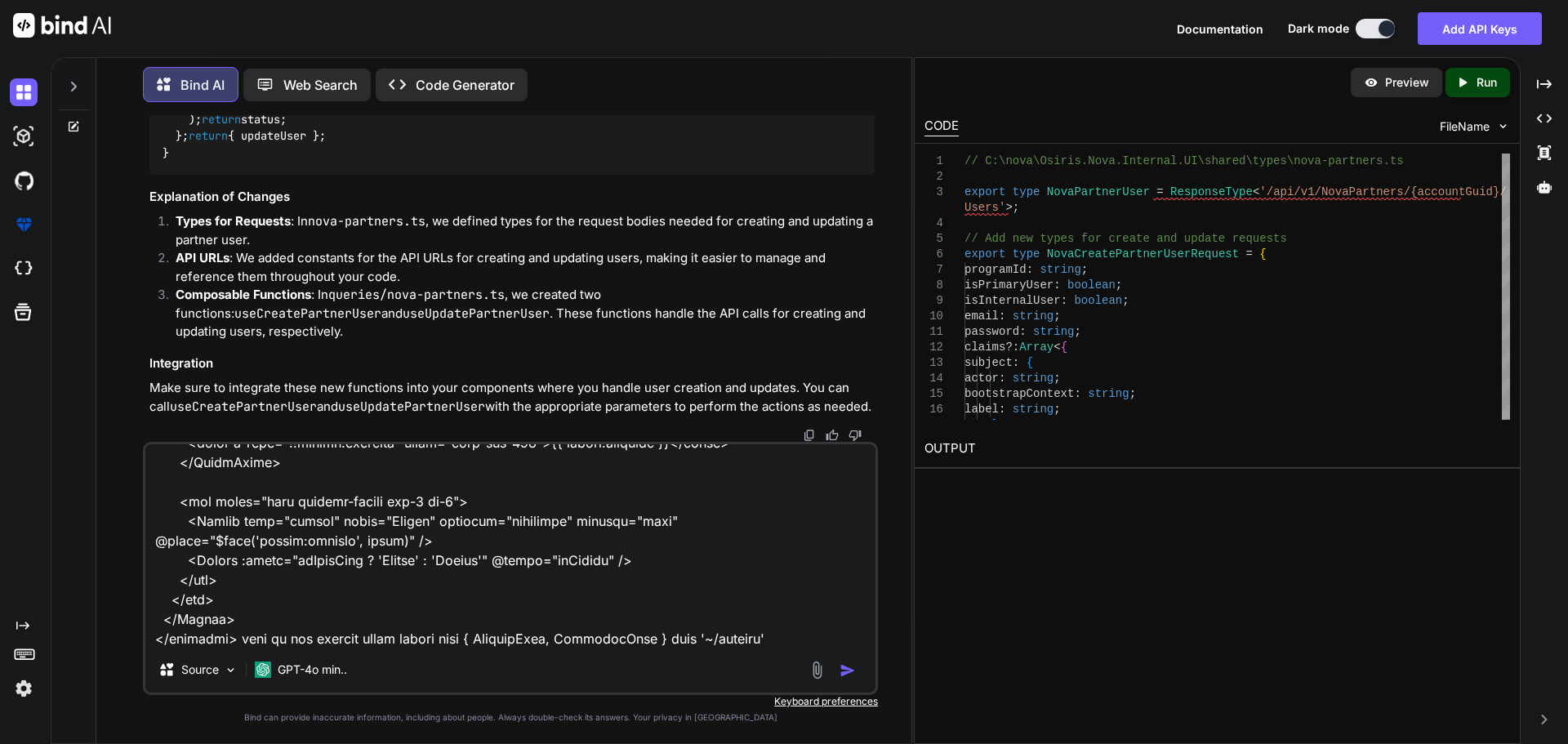
scroll to position [8474, 0]
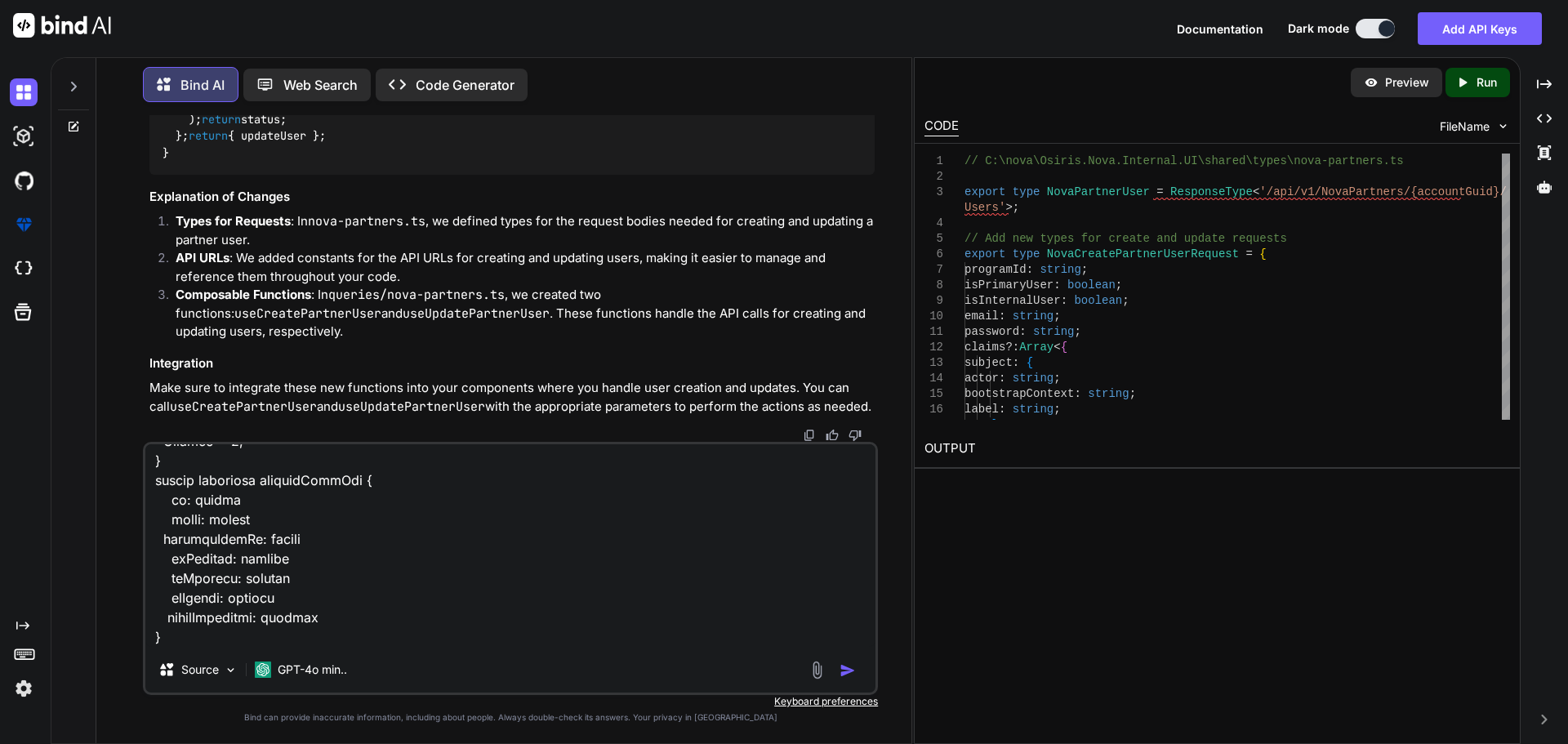
type textarea "here is the detal.vue for cretae and update for segment <script setup lang="ts"…"
type textarea "x"
type textarea "here is the detal.vue for cretae and update for segment <script setup lang="ts"…"
type textarea "x"
type textarea "here is the detal.vue for cretae and update for segment <script setup lang="ts"…"
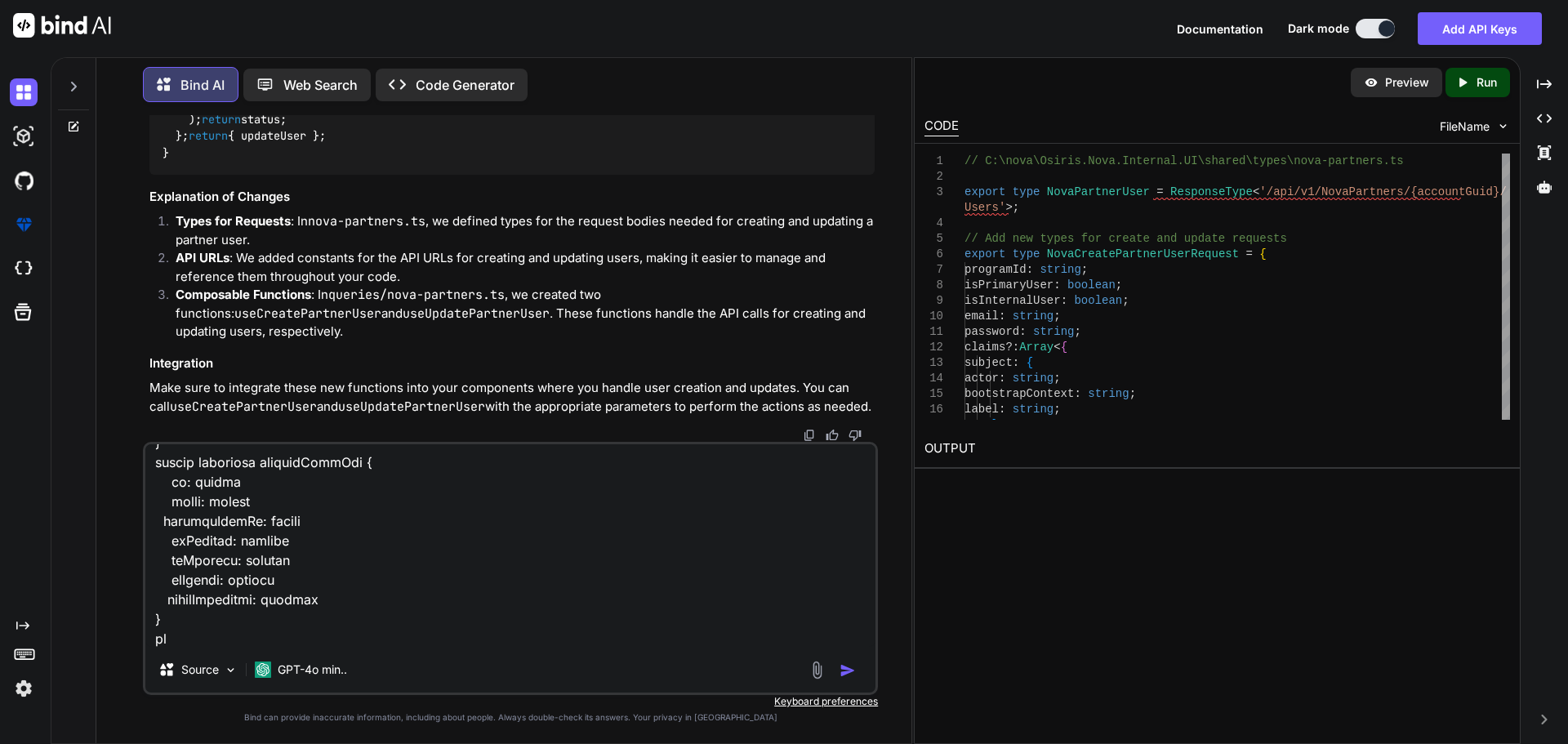
type textarea "x"
type textarea "here is the detal.vue for cretae and update for segment <script setup lang="ts"…"
type textarea "x"
type textarea "here is the detal.vue for cretae and update for segment <script setup lang="ts"…"
type textarea "x"
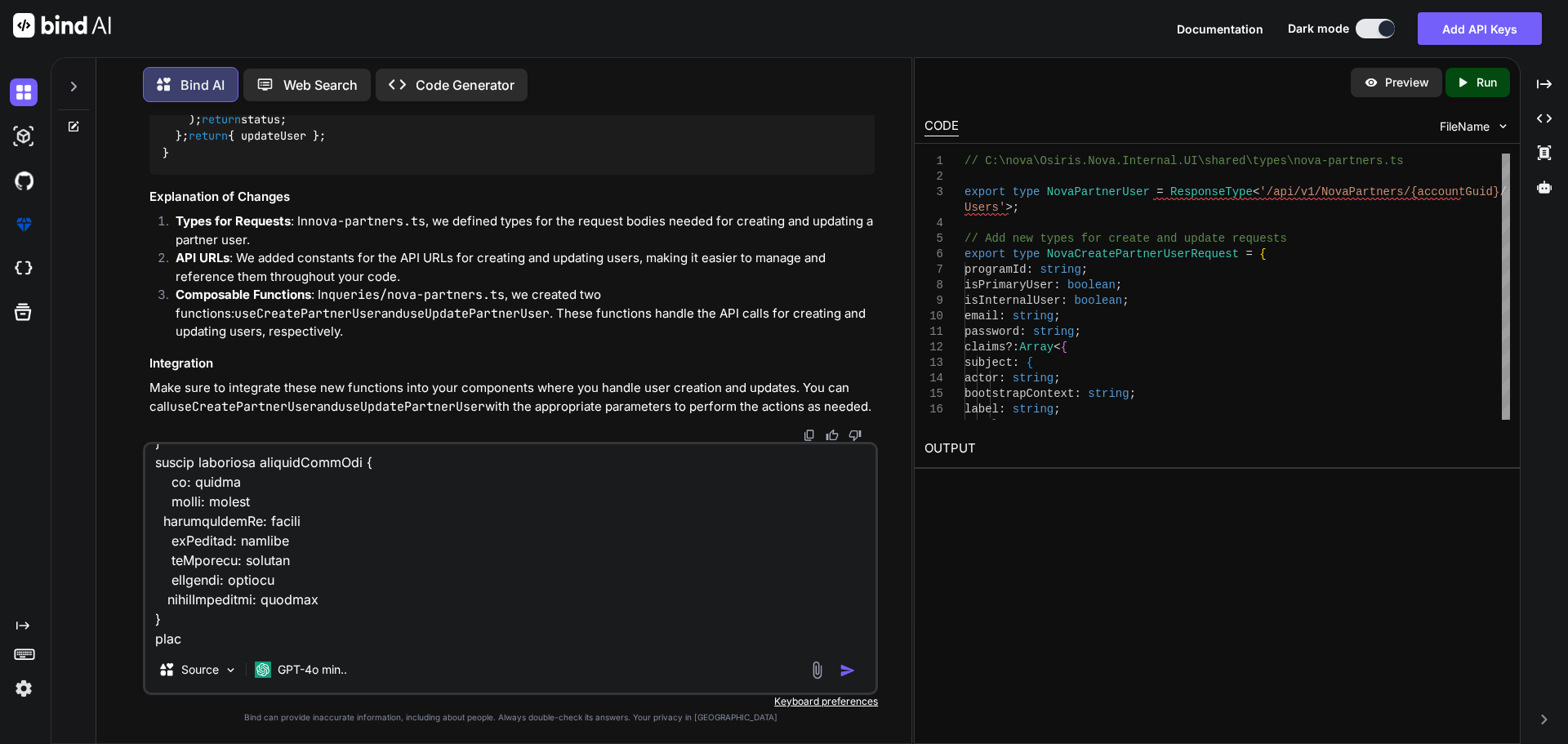
type textarea "here is the detal.vue for cretae and update for segment <script setup lang="ts"…"
type textarea "x"
type textarea "here is the detal.vue for cretae and update for segment <script setup lang="ts"…"
type textarea "x"
type textarea "here is the detal.vue for cretae and update for segment <script setup lang="ts"…"
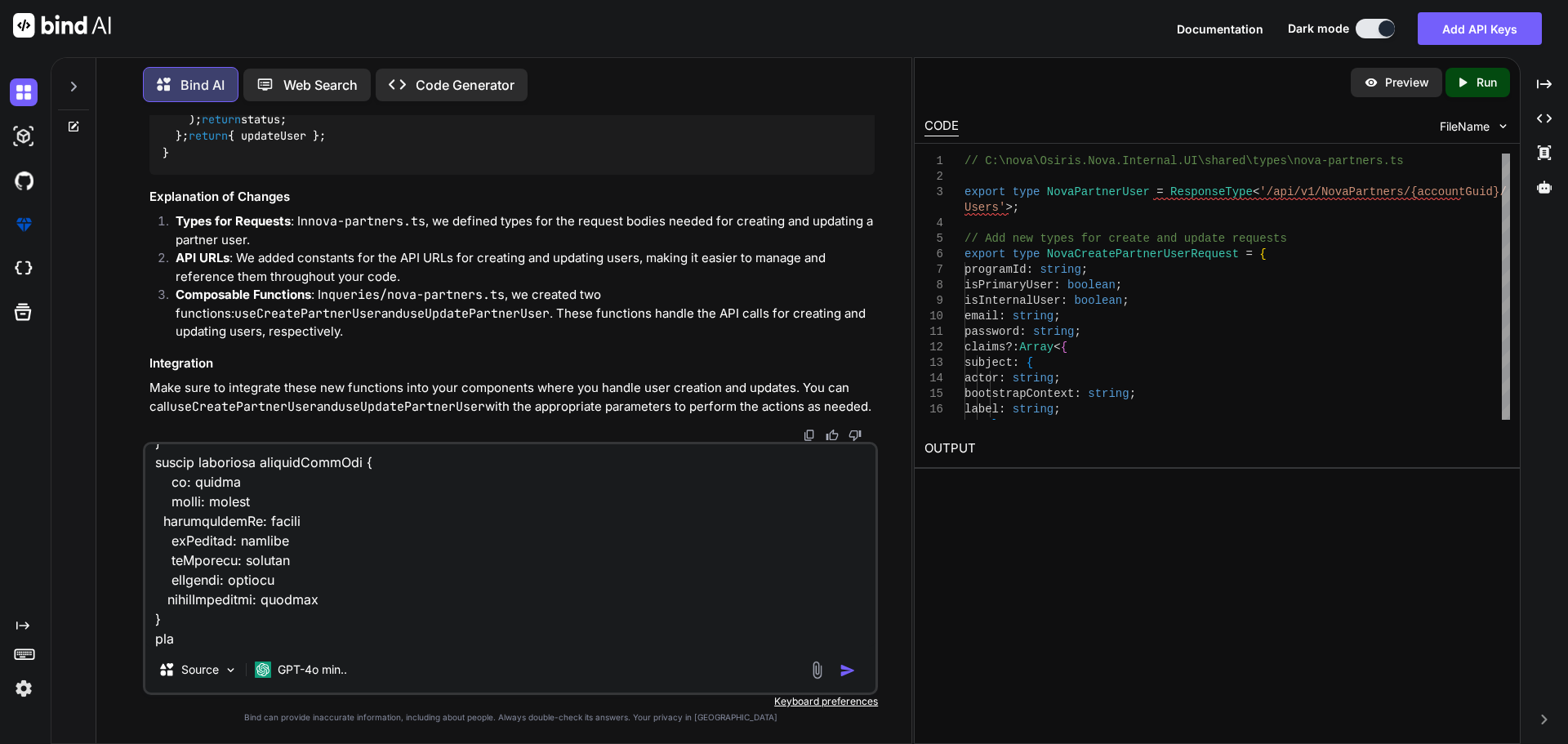
type textarea "x"
type textarea "here is the detal.vue for cretae and update for segment <script setup lang="ts"…"
type textarea "x"
type textarea "here is the detal.vue for cretae and update for segment <script setup lang="ts"…"
type textarea "x"
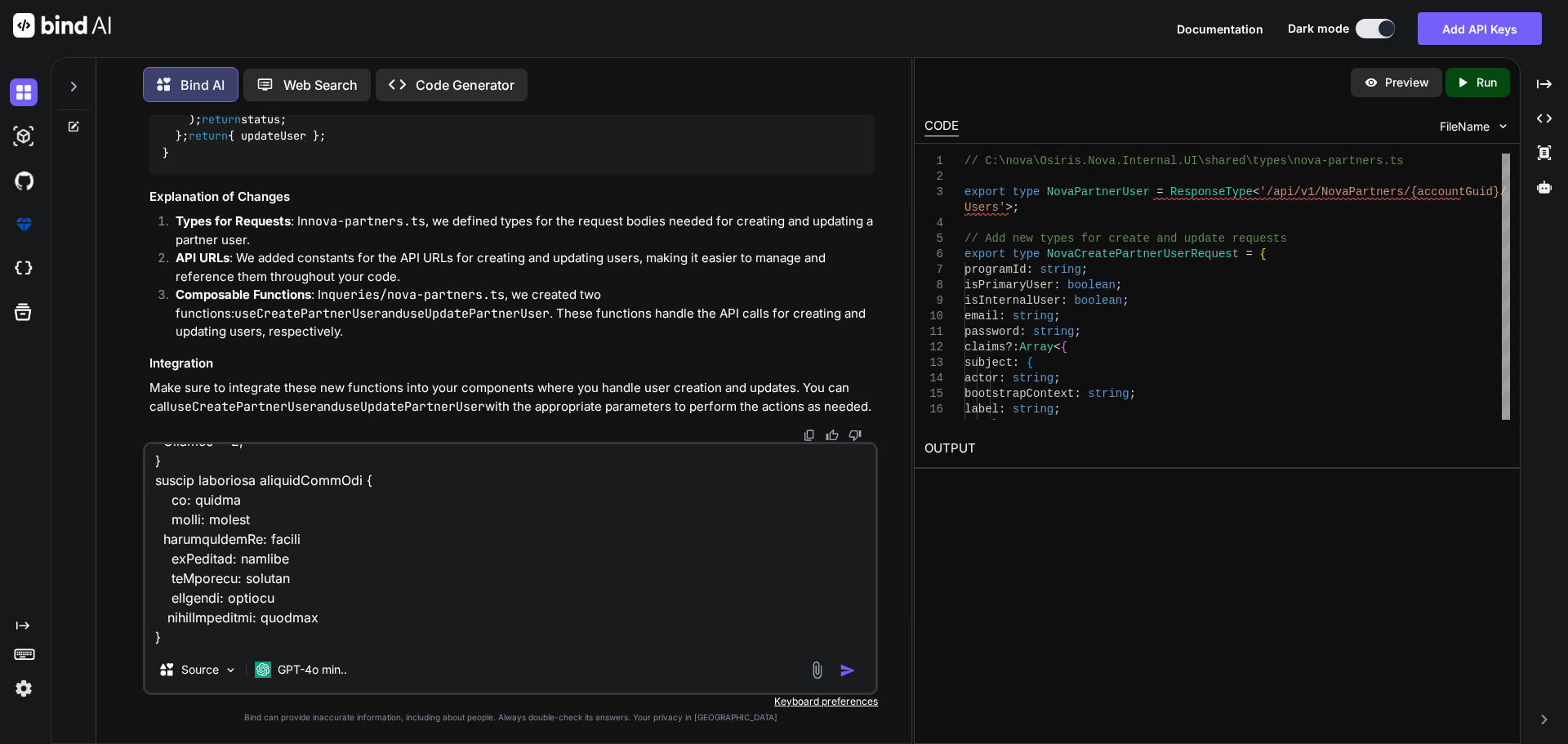
type textarea "here is the detal.vue for cretae and update for segment <script setup lang="ts"…"
type textarea "x"
type textarea "here is the detal.vue for cretae and update for segment <script setup lang="ts"…"
type textarea "x"
type textarea "here is the detal.vue for cretae and update for segment <script setup lang="ts"…"
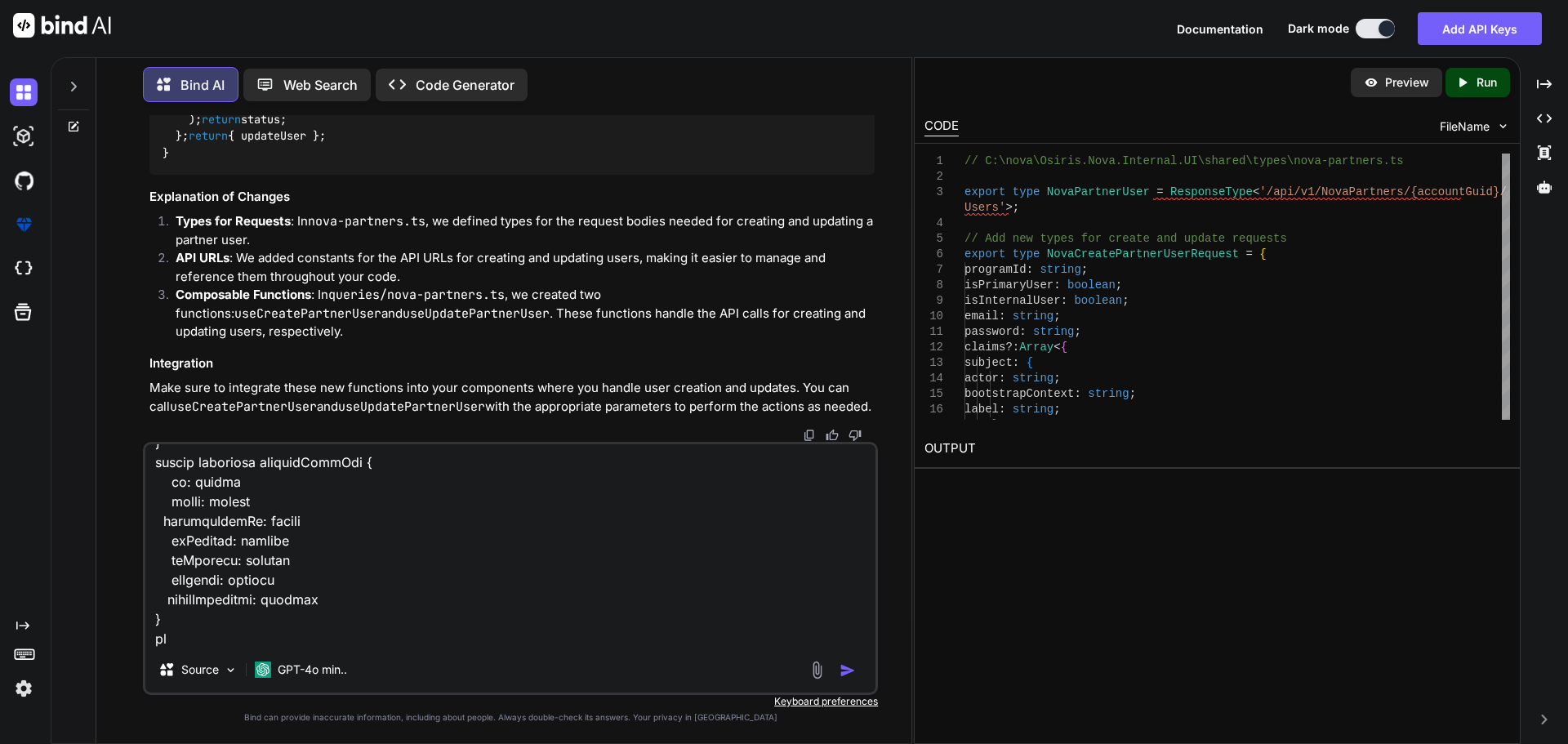
type textarea "x"
type textarea "here is the detal.vue for cretae and update for segment <script setup lang="ts"…"
type textarea "x"
type textarea "here is the detal.vue for cretae and update for segment <script setup lang="ts"…"
type textarea "x"
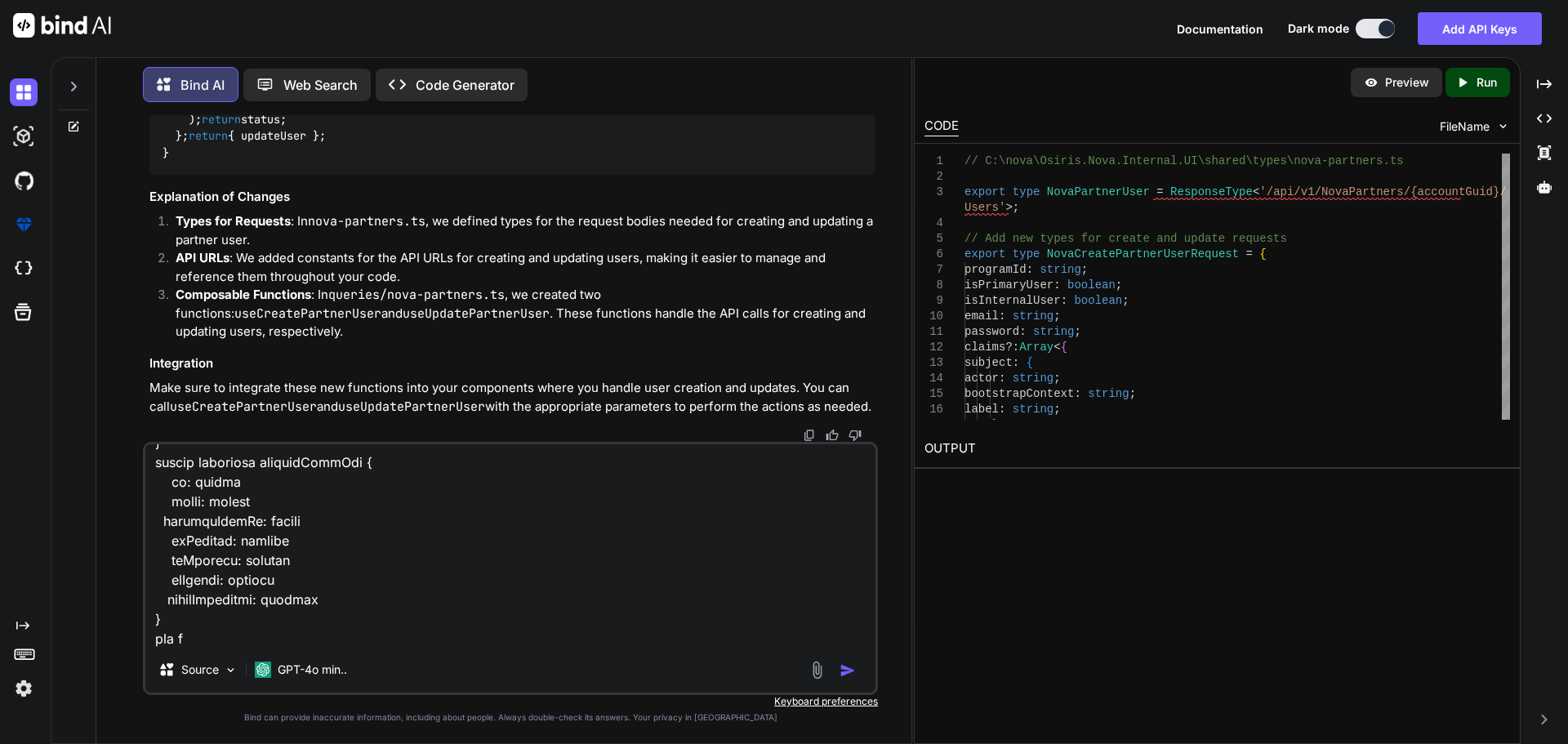
type textarea "here is the detal.vue for cretae and update for segment <script setup lang="ts"…"
type textarea "x"
type textarea "here is the detal.vue for cretae and update for segment <script setup lang="ts"…"
type textarea "x"
type textarea "here is the detal.vue for cretae and update for segment <script setup lang="ts"…"
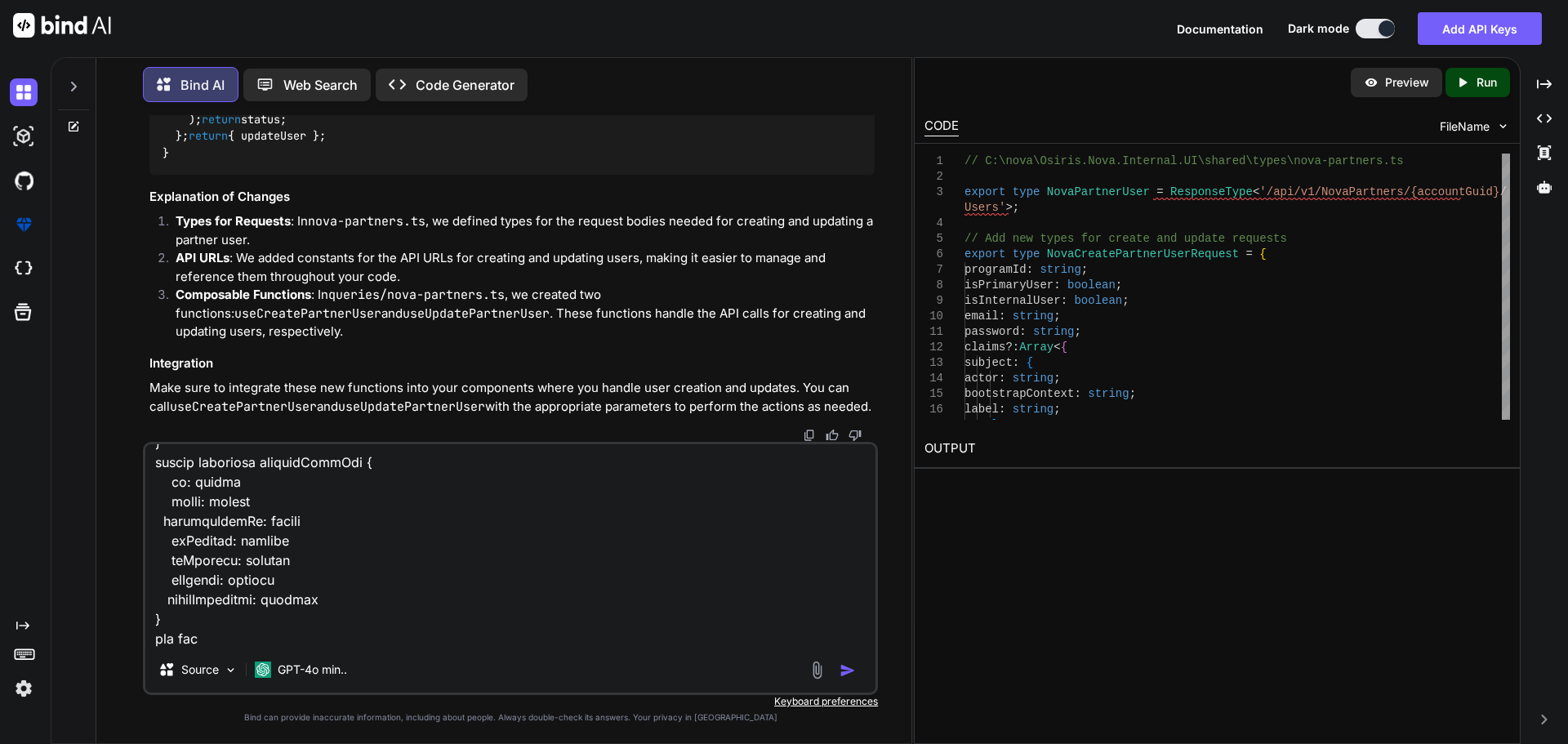
type textarea "x"
type textarea "here is the detal.vue for cretae and update for segment <script setup lang="ts"…"
type textarea "x"
type textarea "here is the detal.vue for cretae and update for segment <script setup lang="ts"…"
type textarea "x"
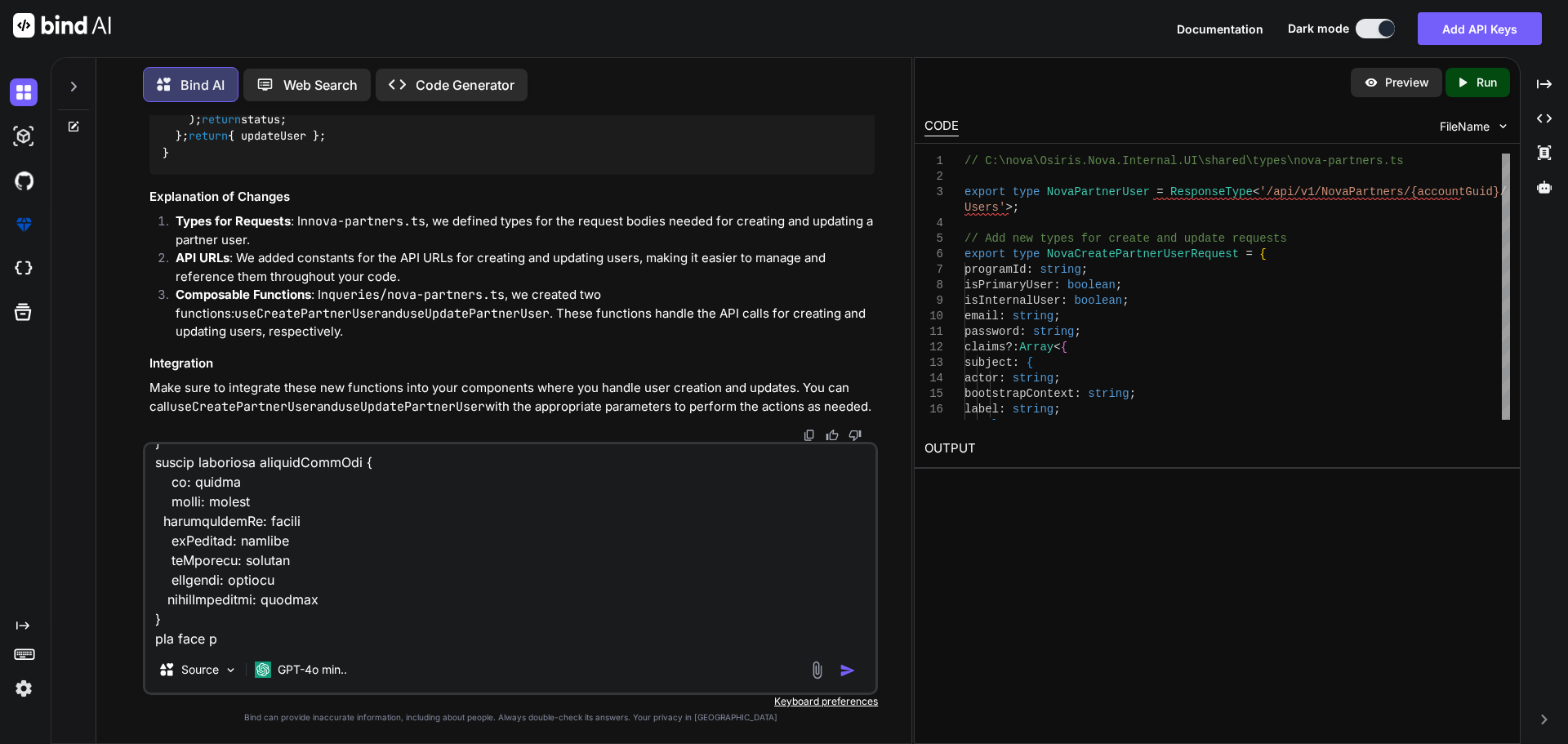
type textarea "here is the detal.vue for cretae and update for segment <script setup lang="ts"…"
type textarea "x"
type textarea "here is the detal.vue for cretae and update for segment <script setup lang="ts"…"
type textarea "x"
type textarea "here is the detal.vue for cretae and update for segment <script setup lang="ts"…"
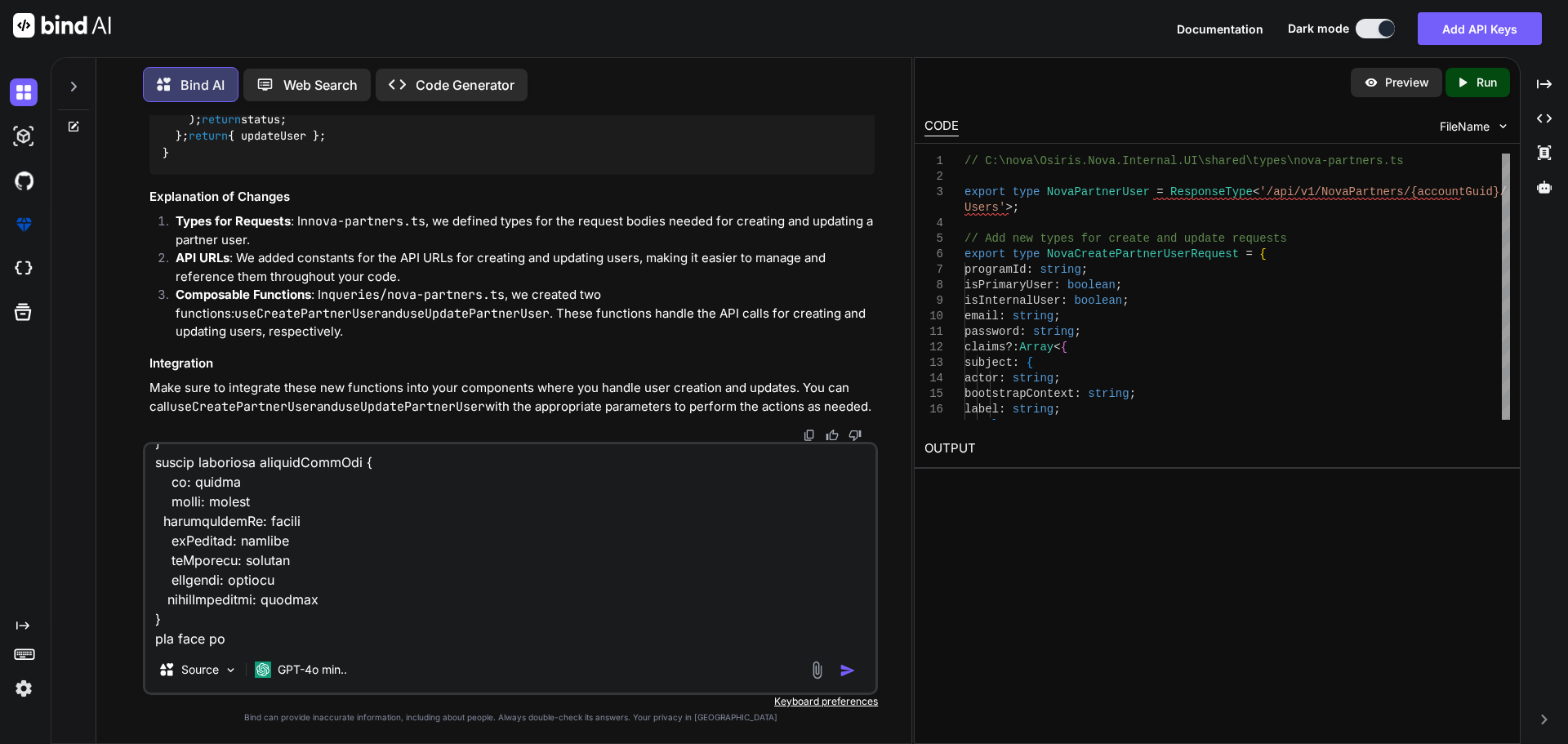
type textarea "x"
type textarea "here is the detal.vue for cretae and update for segment <script setup lang="ts"…"
type textarea "x"
type textarea "here is the detal.vue for cretae and update for segment <script setup lang="ts"…"
type textarea "x"
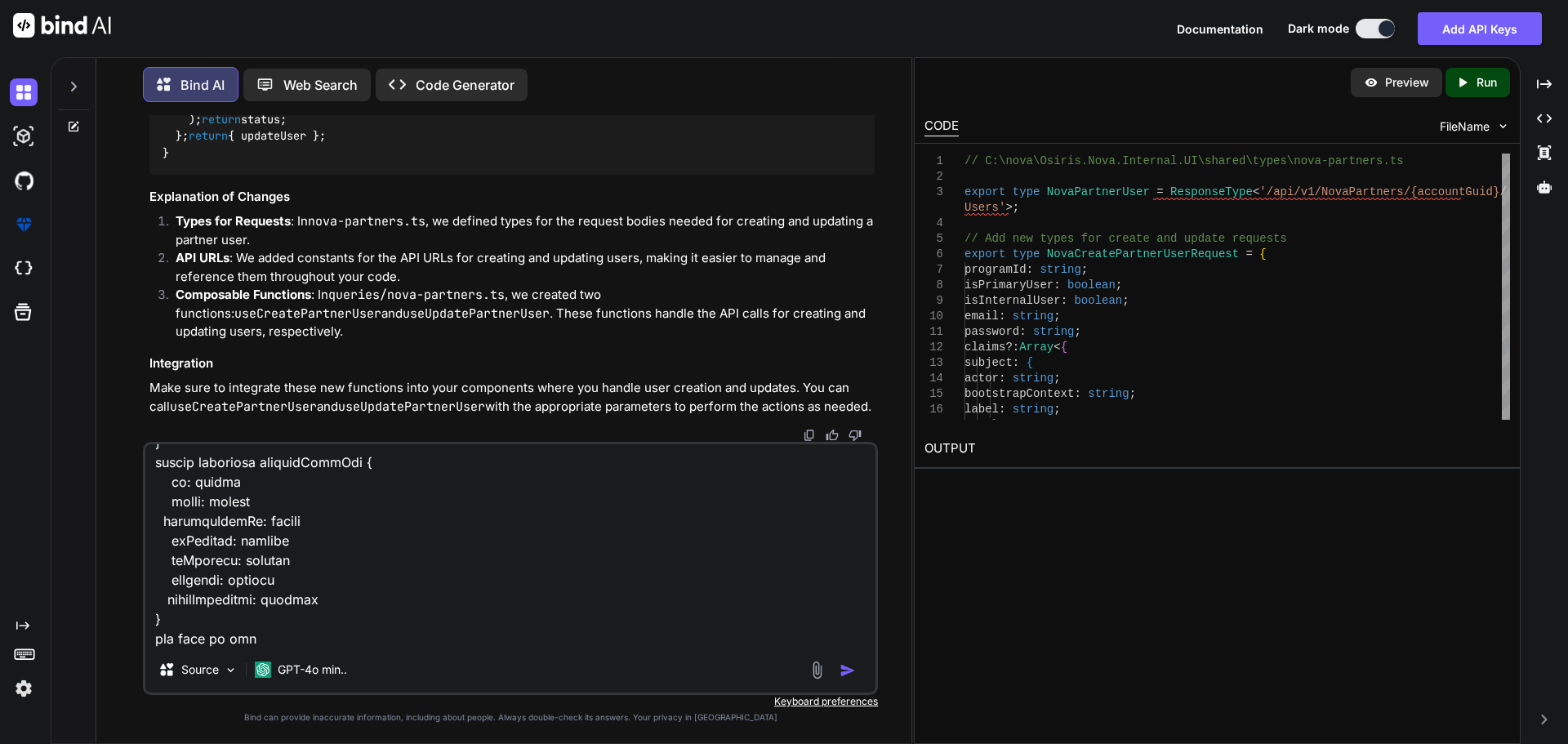
type textarea "here is the detal.vue for cretae and update for segment <script setup lang="ts"…"
type textarea "x"
type textarea "here is the detal.vue for cretae and update for segment <script setup lang="ts"…"
type textarea "x"
type textarea "here is the detal.vue for cretae and update for segment <script setup lang="ts"…"
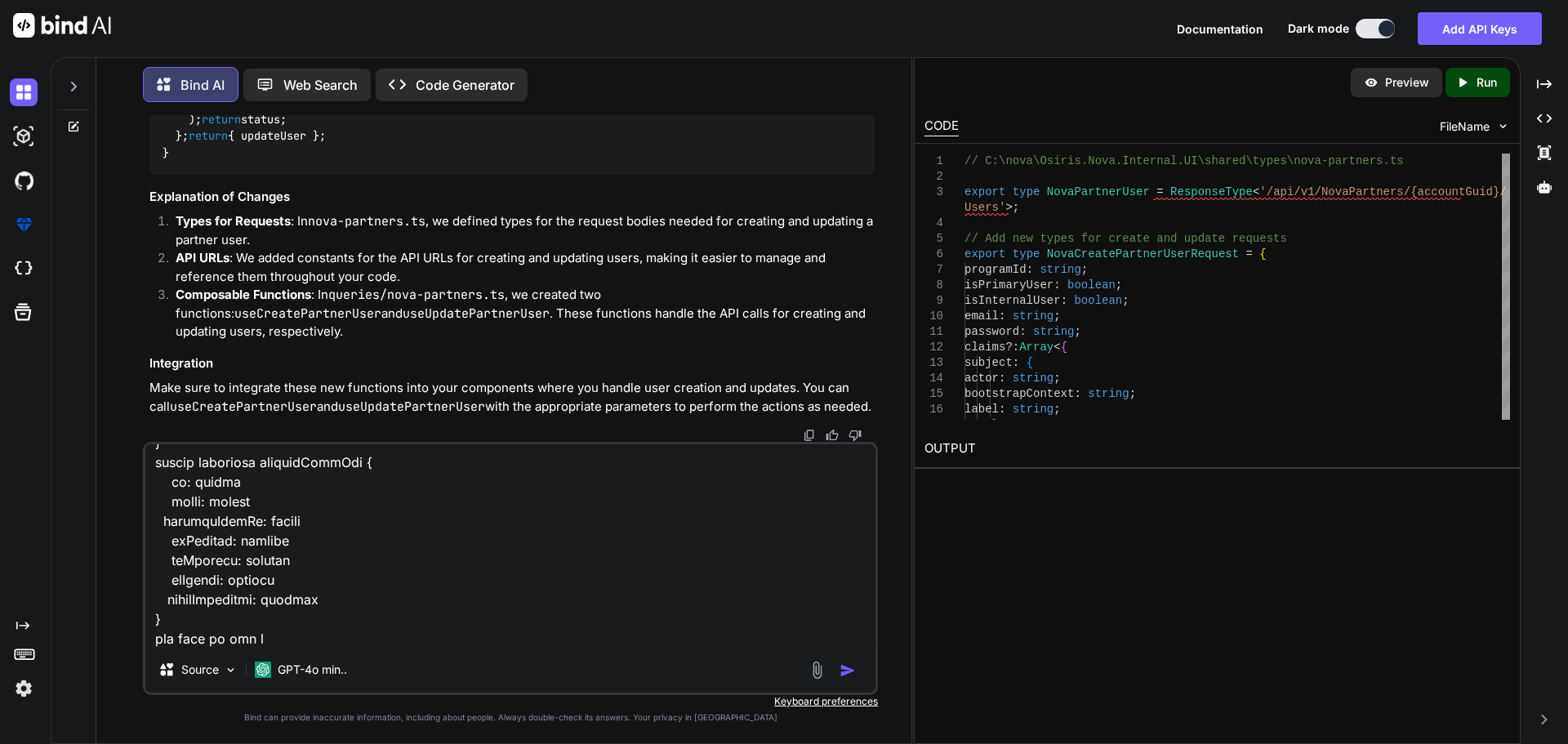
type textarea "x"
type textarea "here is the detal.vue for cretae and update for segment <script setup lang="ts"…"
type textarea "x"
type textarea "here is the detal.vue for cretae and update for segment <script setup lang="ts"…"
type textarea "x"
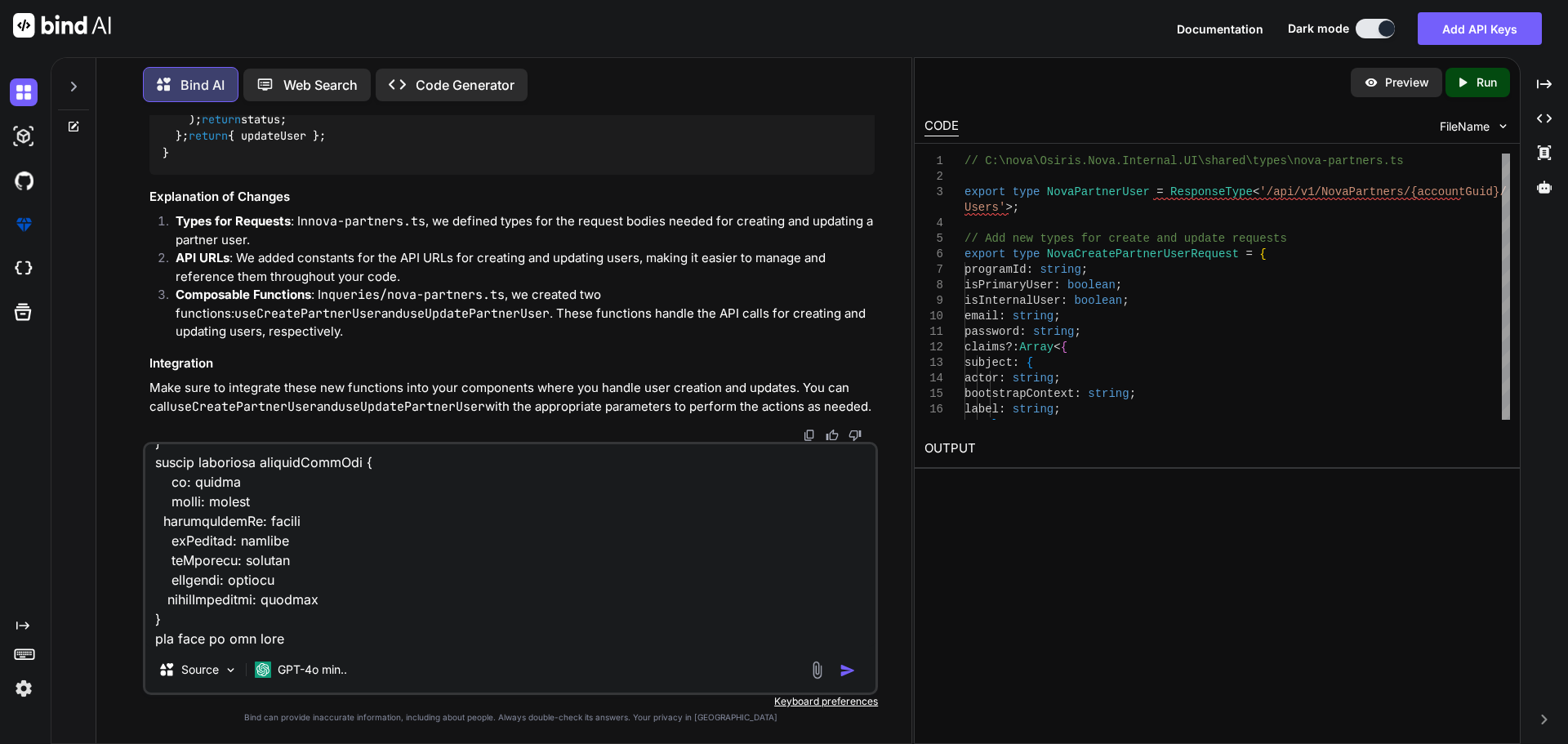
type textarea "here is the detal.vue for cretae and update for segment <script setup lang="ts"…"
type textarea "x"
type textarea "here is the detal.vue for cretae and update for segment <script setup lang="ts"…"
type textarea "x"
type textarea "here is the detal.vue for cretae and update for segment <script setup lang="ts"…"
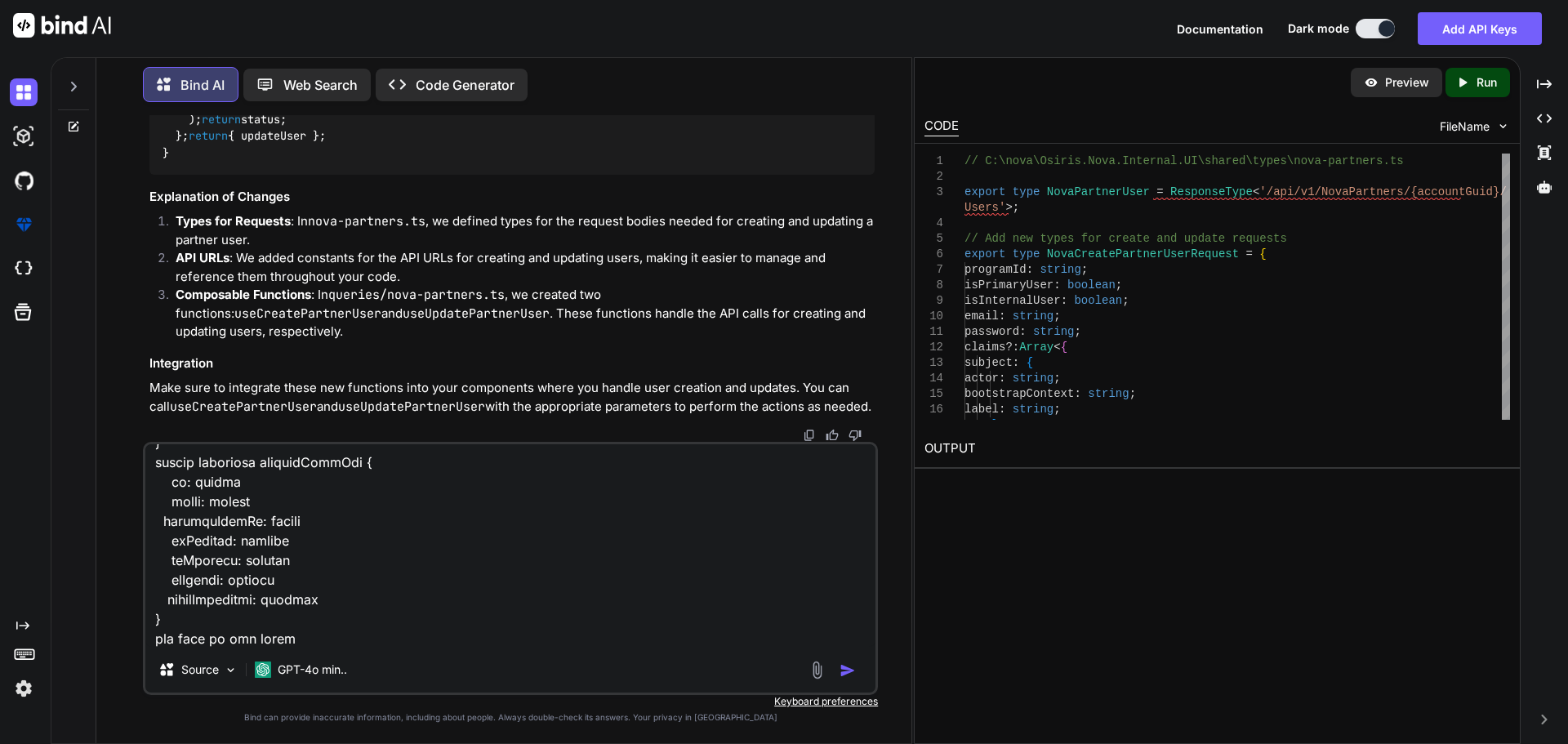
type textarea "x"
type textarea "here is the detal.vue for cretae and update for segment <script setup lang="ts"…"
type textarea "x"
type textarea "here is the detal.vue for cretae and update for segment <script setup lang="ts"…"
type textarea "x"
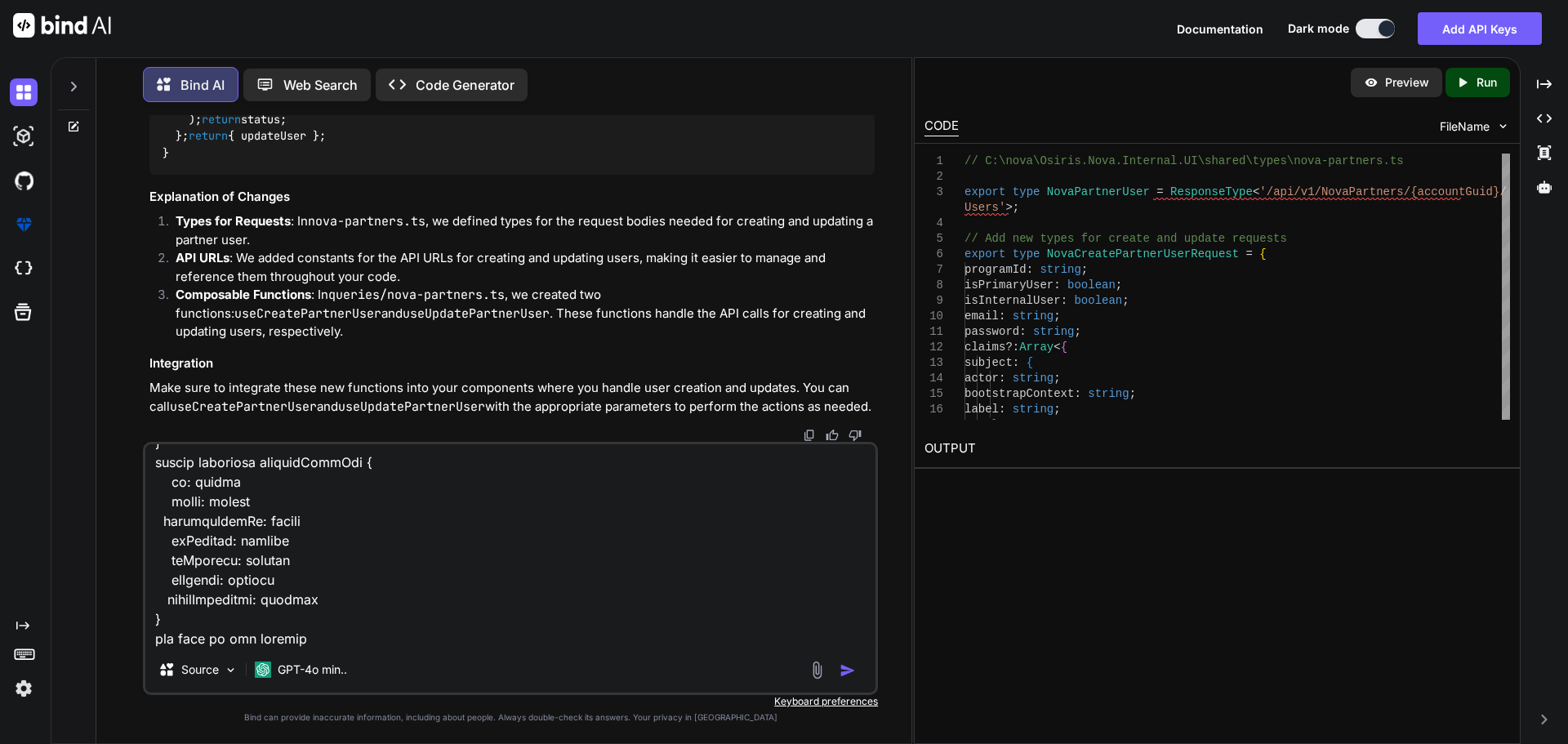
type textarea "here is the detal.vue for cretae and update for segment <script setup lang="ts"…"
type textarea "x"
type textarea "here is the detal.vue for cretae and update for segment <script setup lang="ts"…"
type textarea "x"
type textarea "here is the detal.vue for cretae and update for segment <script setup lang="ts"…"
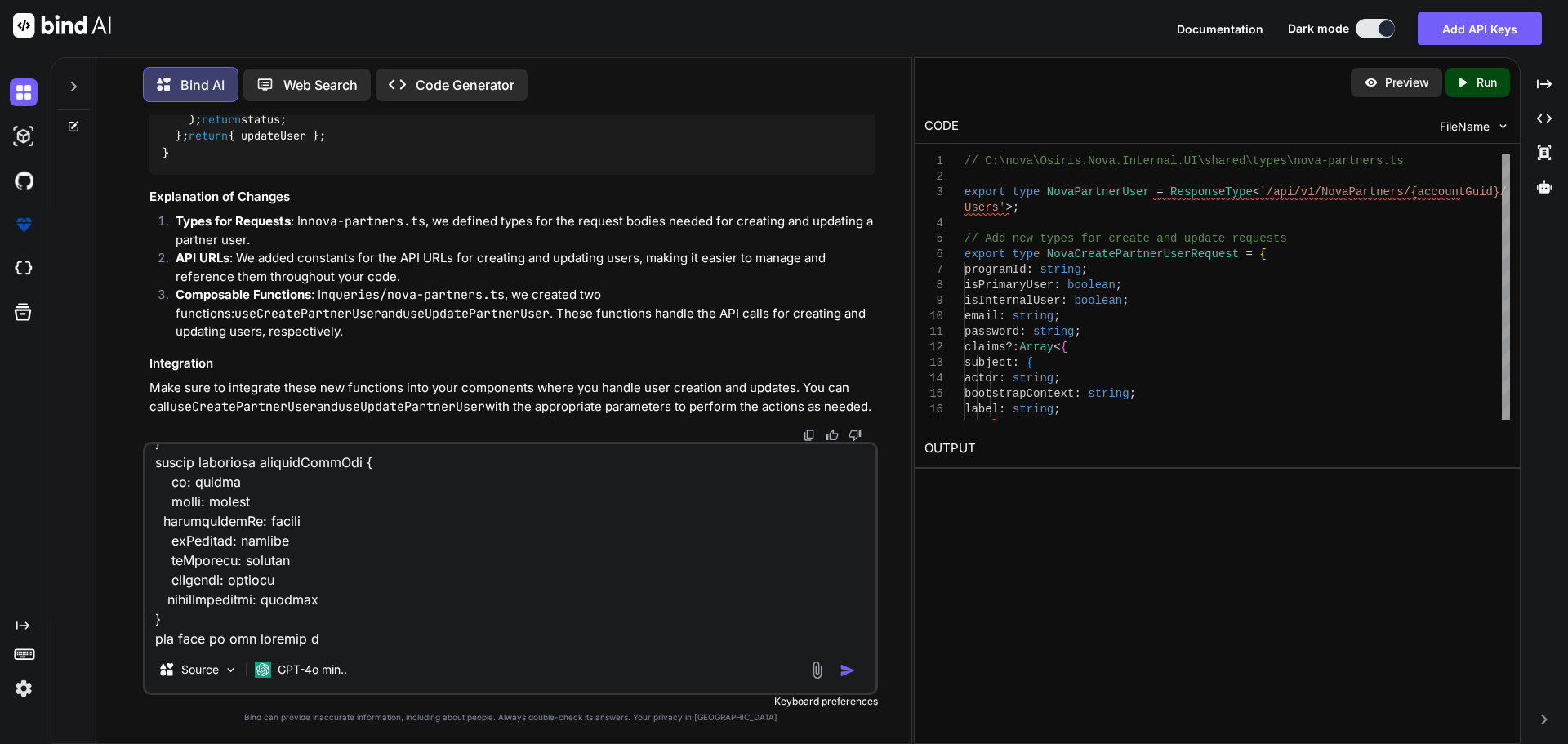
type textarea "x"
type textarea "here is the detal.vue for cretae and update for segment <script setup lang="ts"…"
type textarea "x"
type textarea "here is the detal.vue for cretae and update for segment <script setup lang="ts"…"
type textarea "x"
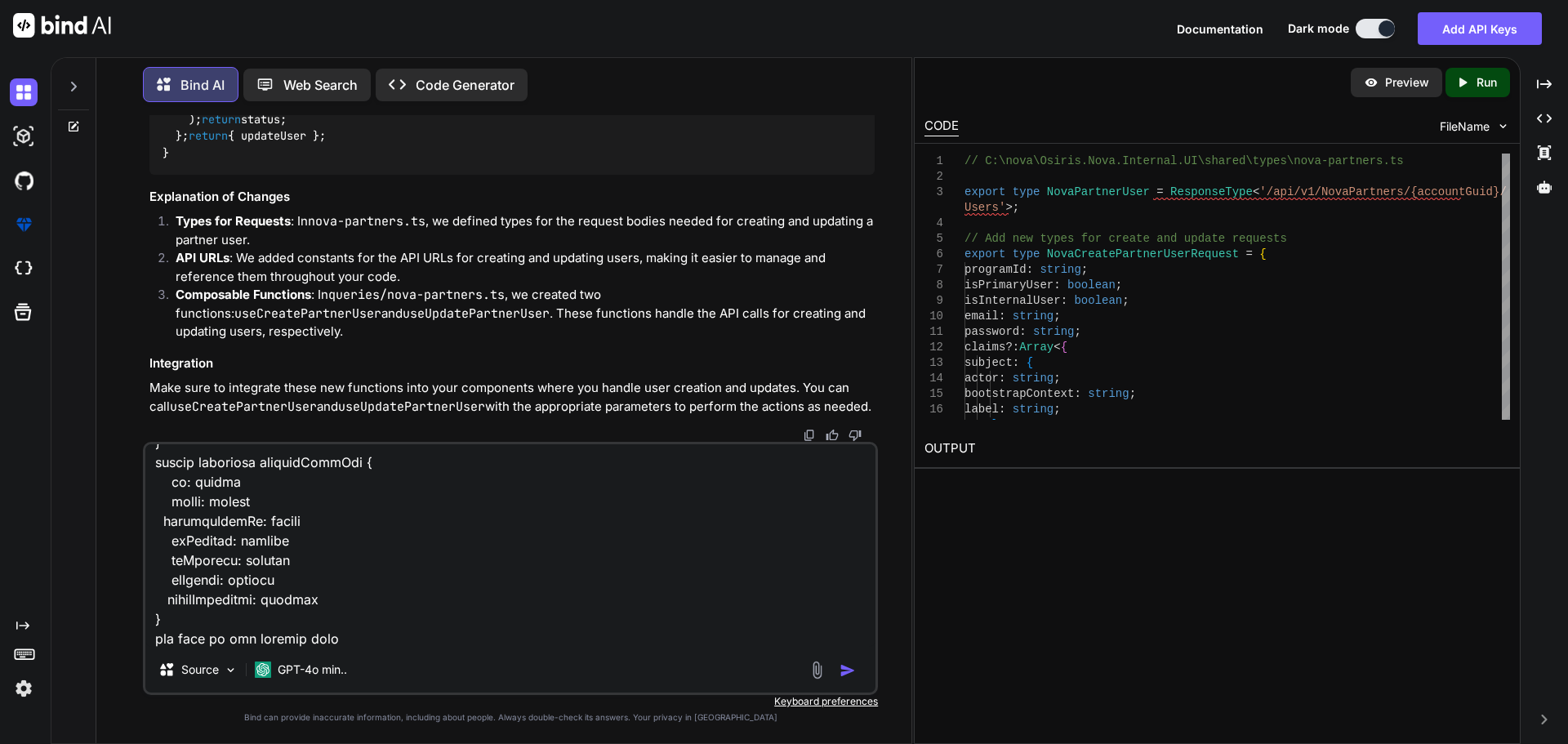
type textarea "here is the detal.vue for cretae and update for segment <script setup lang="ts"…"
type textarea "x"
type textarea "here is the detal.vue for cretae and update for segment <script setup lang="ts"…"
type textarea "x"
type textarea "here is the detal.vue for cretae and update for segment <script setup lang="ts"…"
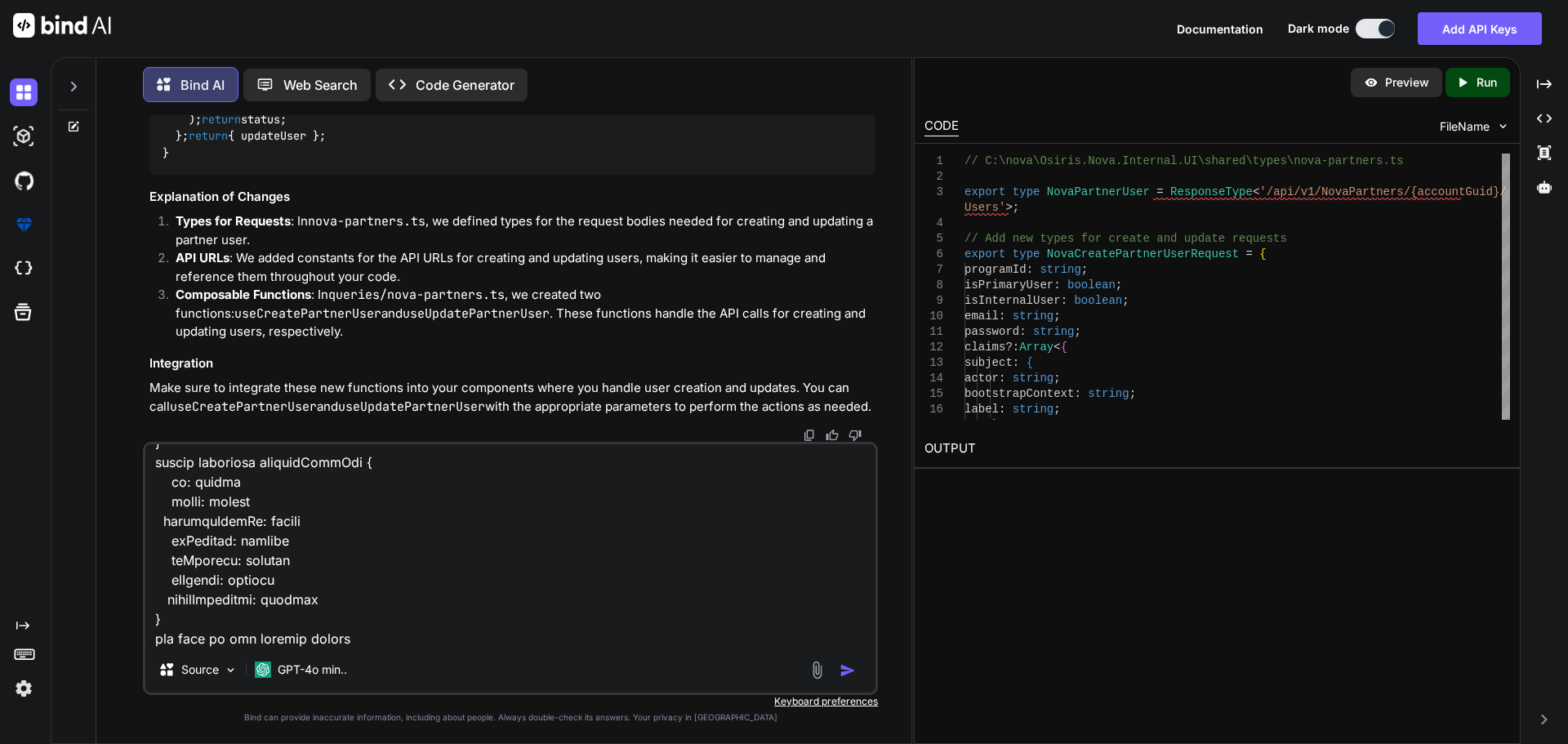
type textarea "x"
type textarea "here is the detal.vue for cretae and update for segment <script setup lang="ts"…"
type textarea "x"
type textarea "here is the detal.vue for cretae and update for segment <script setup lang="ts"…"
type textarea "x"
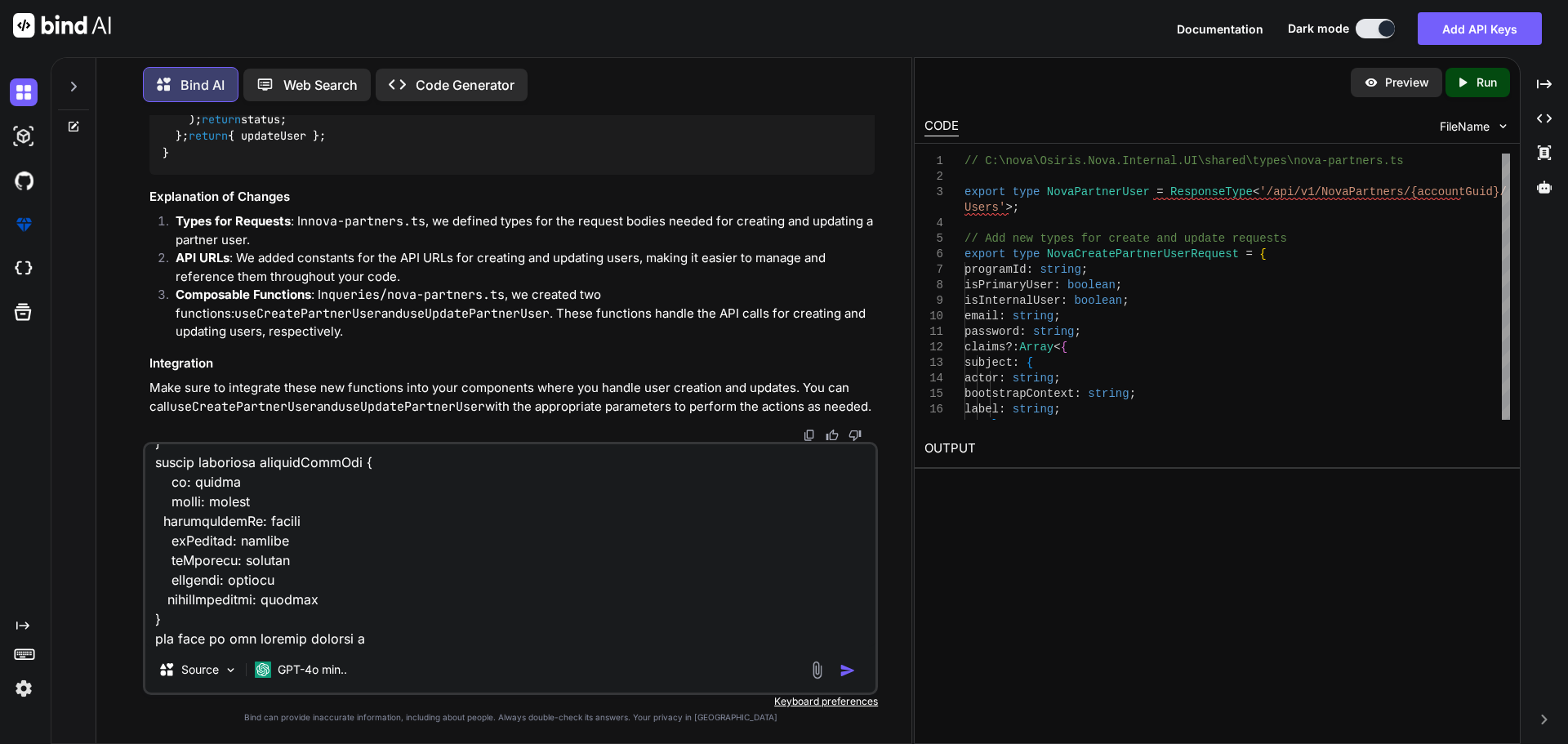
scroll to position [8476, 0]
drag, startPoint x: 367, startPoint y: 638, endPoint x: 348, endPoint y: 637, distance: 19.0
click at [348, 637] on textarea at bounding box center [510, 546] width 730 height 203
paste textarea "import type { NovaPartnerUser, NovaPartnerUserCreate, NovaTransferRequest, Nova…"
type textarea "here is the detal.vue for cretae and update for segment <script setup lang="ts"…"
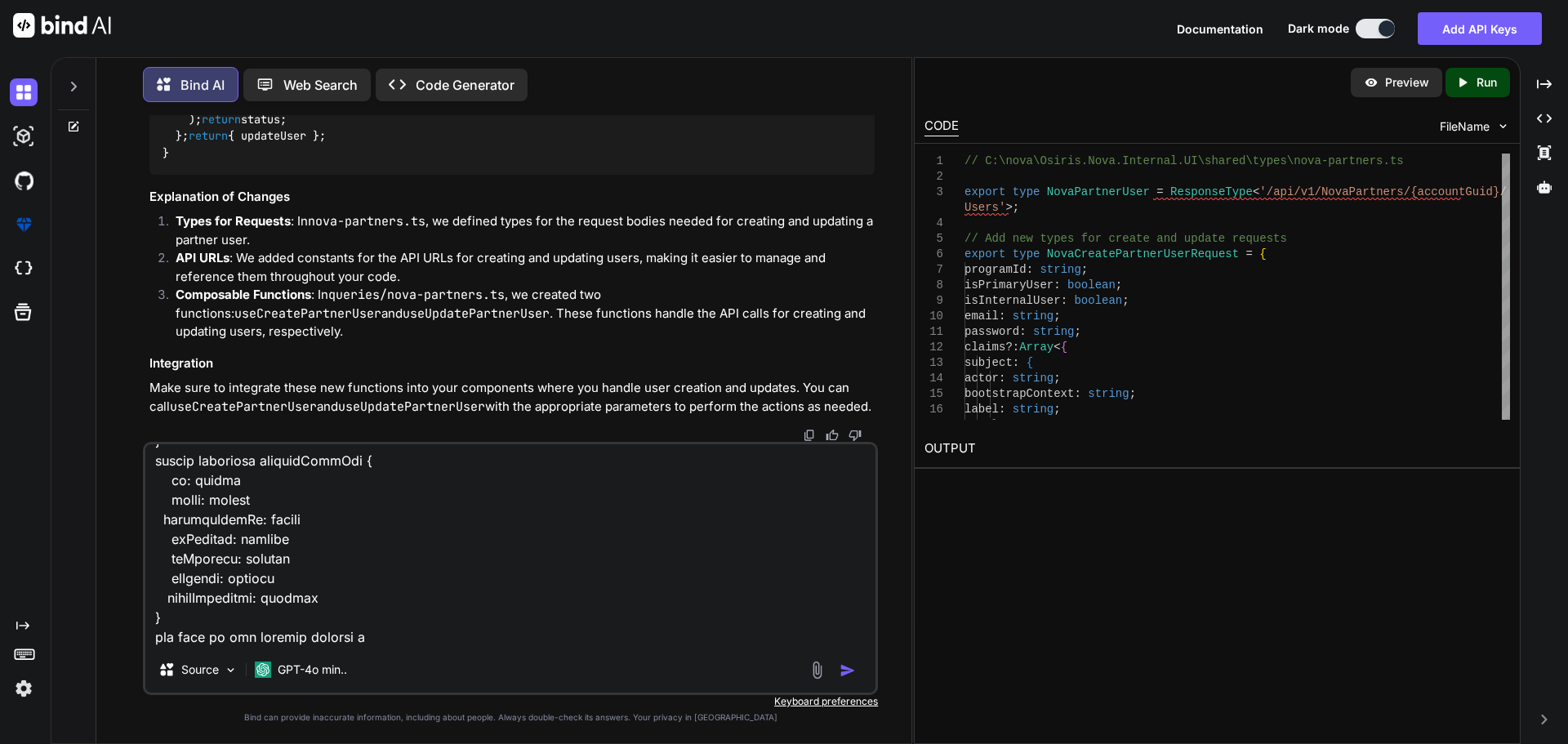
type textarea "x"
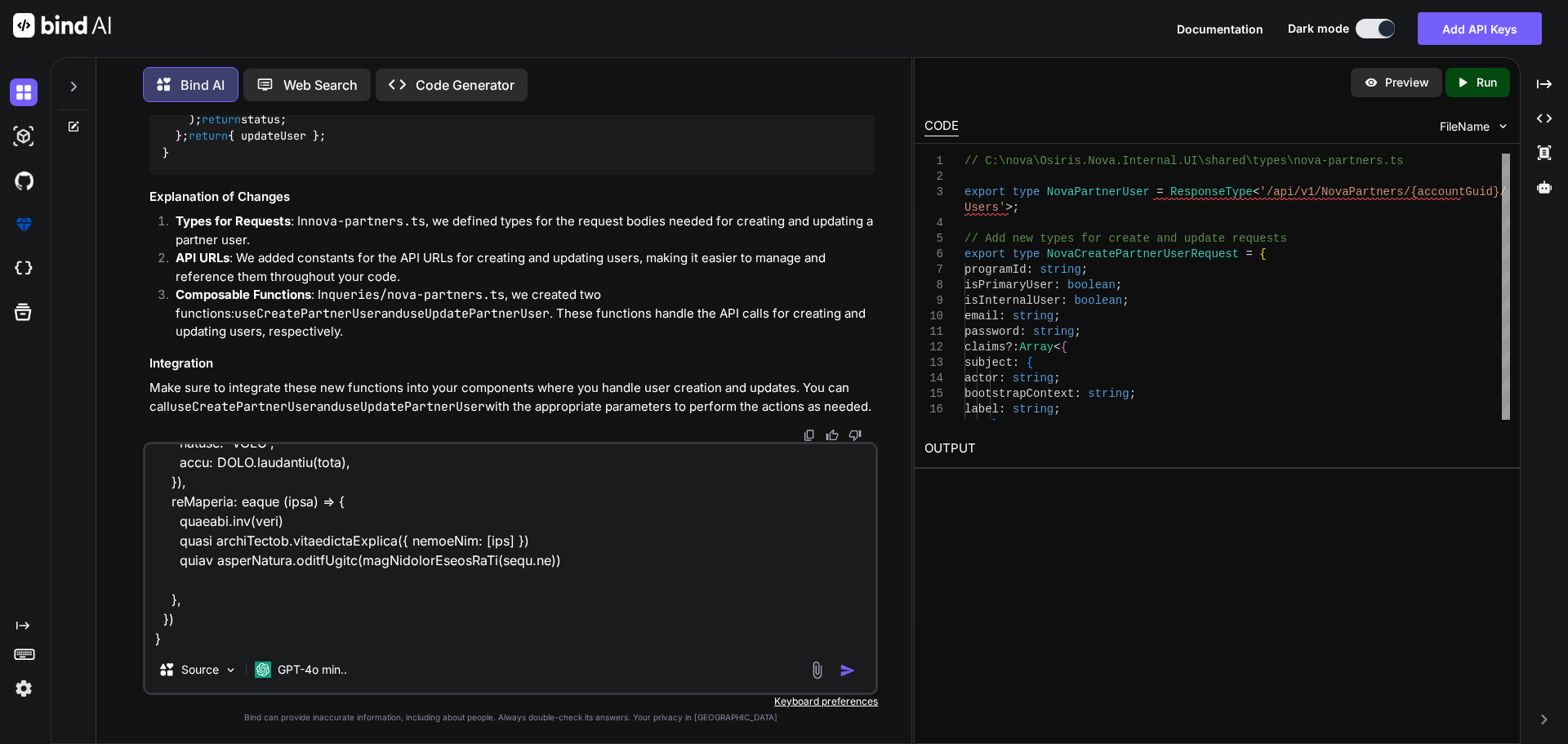
type textarea "here is the detal.vue for cretae and update for segment <script setup lang="ts"…"
type textarea "x"
type textarea "here is the detal.vue for cretae and update for segment <script setup lang="ts"…"
type textarea "x"
type textarea "here is the detal.vue for cretae and update for segment <script setup lang="ts"…"
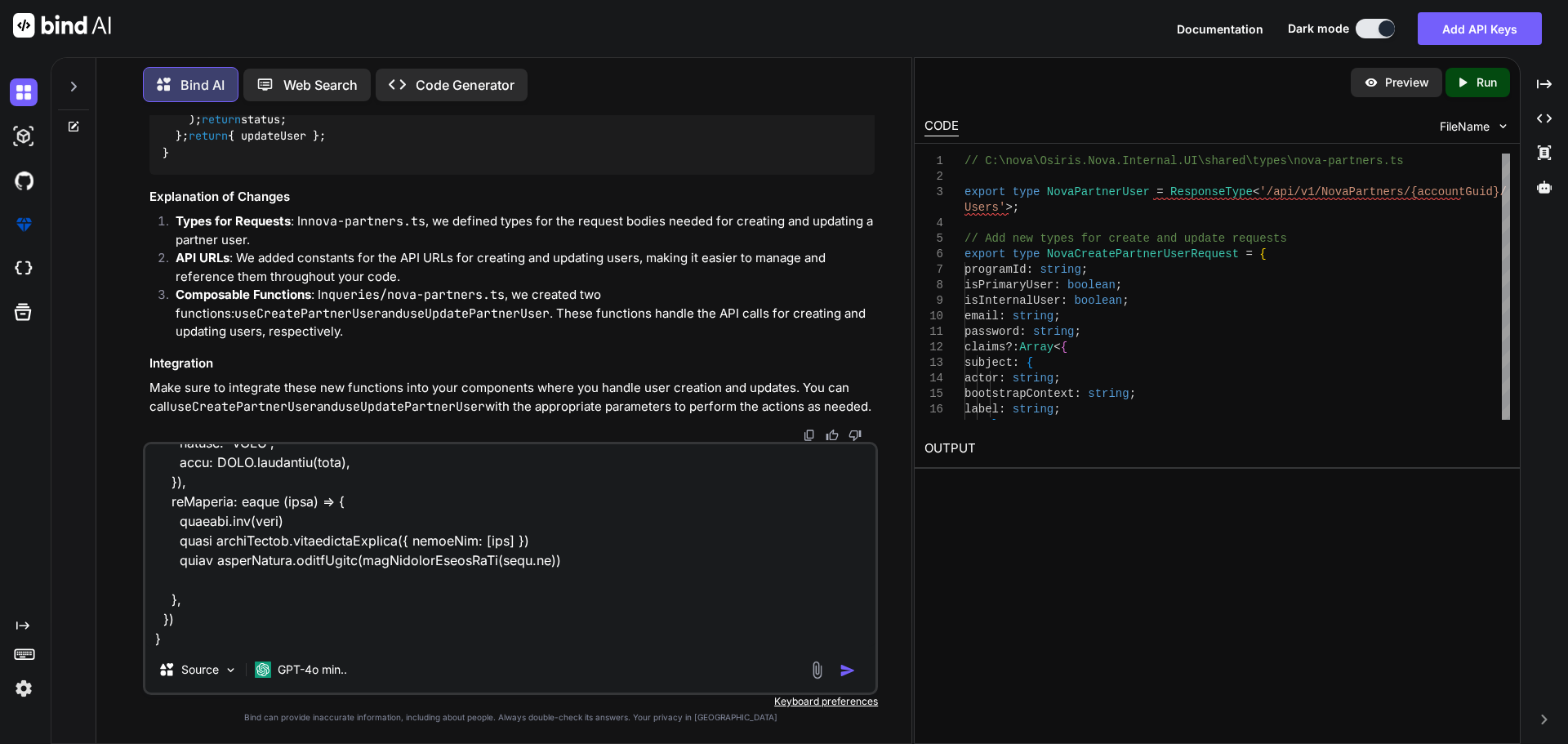
type textarea "x"
type textarea "here is the detal.vue for cretae and update for segment <script setup lang="ts"…"
type textarea "x"
type textarea "here is the detal.vue for cretae and update for segment <script setup lang="ts"…"
type textarea "x"
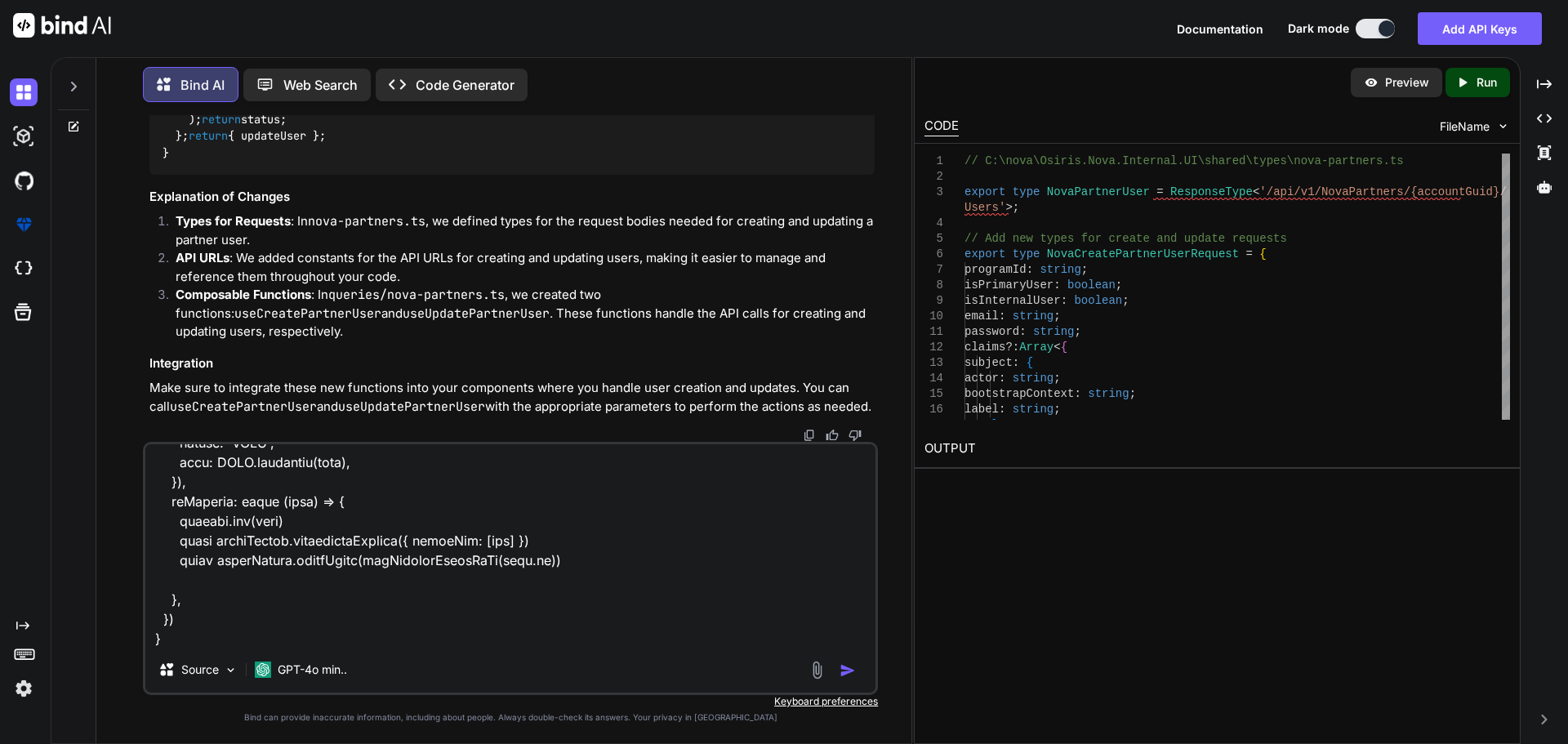
type textarea "here is the detal.vue for cretae and update for segment <script setup lang="ts"…"
type textarea "x"
type textarea "here is the detal.vue for cretae and update for segment <script setup lang="ts"…"
type textarea "x"
type textarea "here is the detal.vue for cretae and update for segment <script setup lang="ts"…"
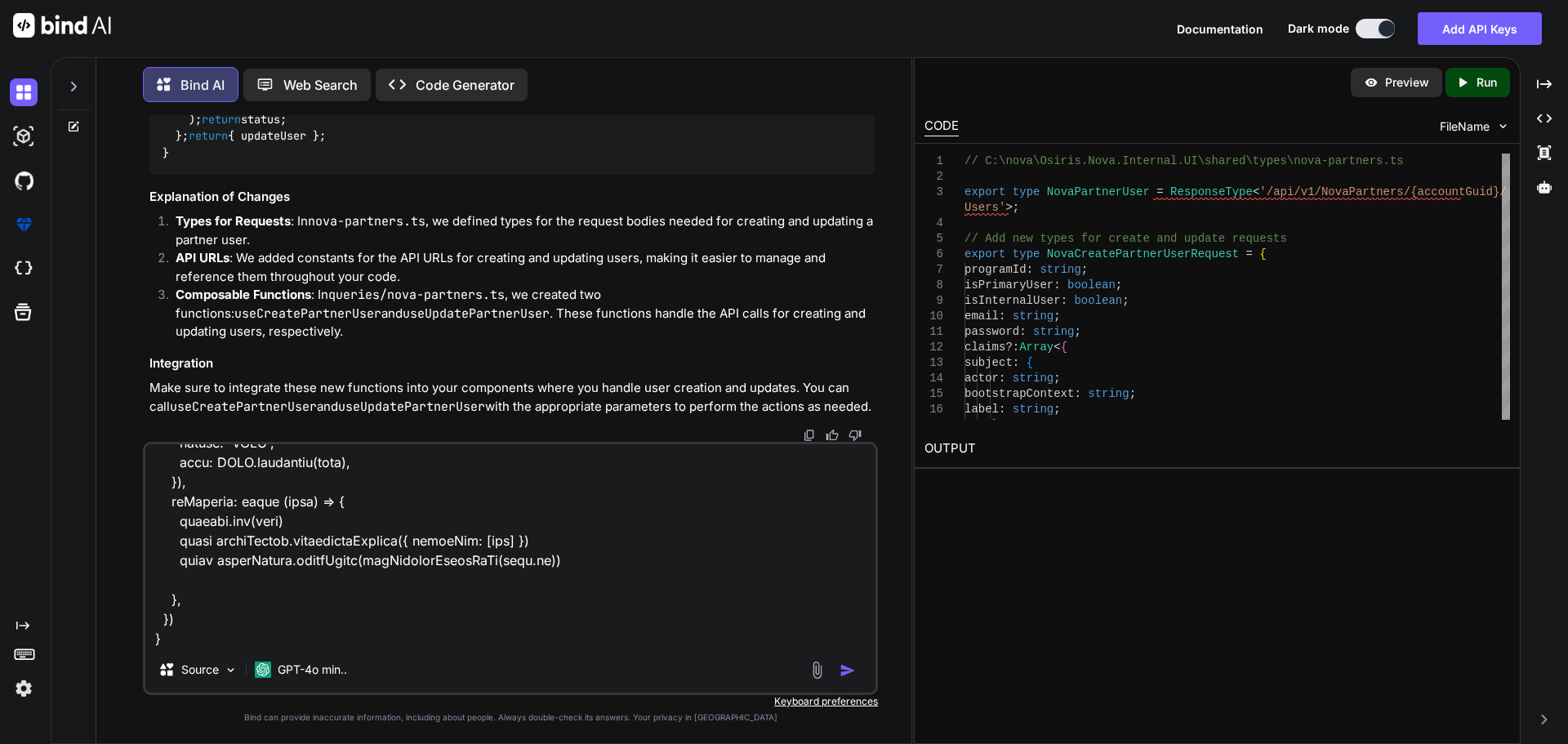
type textarea "x"
type textarea "here is the detal.vue for cretae and update for segment <script setup lang="ts"…"
type textarea "x"
type textarea "here is the detal.vue for cretae and update for segment <script setup lang="ts"…"
type textarea "x"
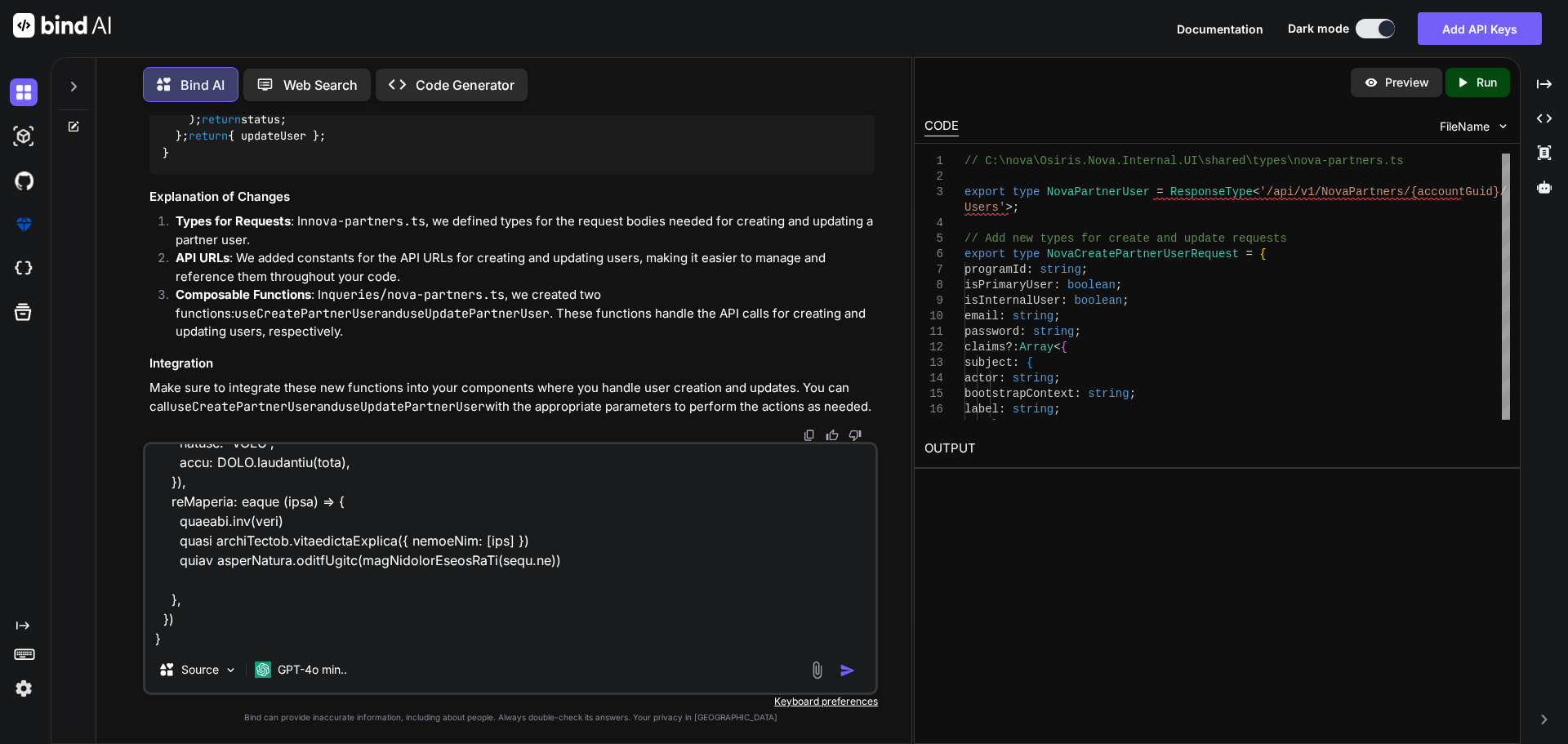
type textarea "here is the detal.vue for cretae and update for segment <script setup lang="ts"…"
type textarea "x"
type textarea "here is the detal.vue for cretae and update for segment <script setup lang="ts"…"
type textarea "x"
type textarea "here is the detal.vue for cretae and update for segment <script setup lang="ts"…"
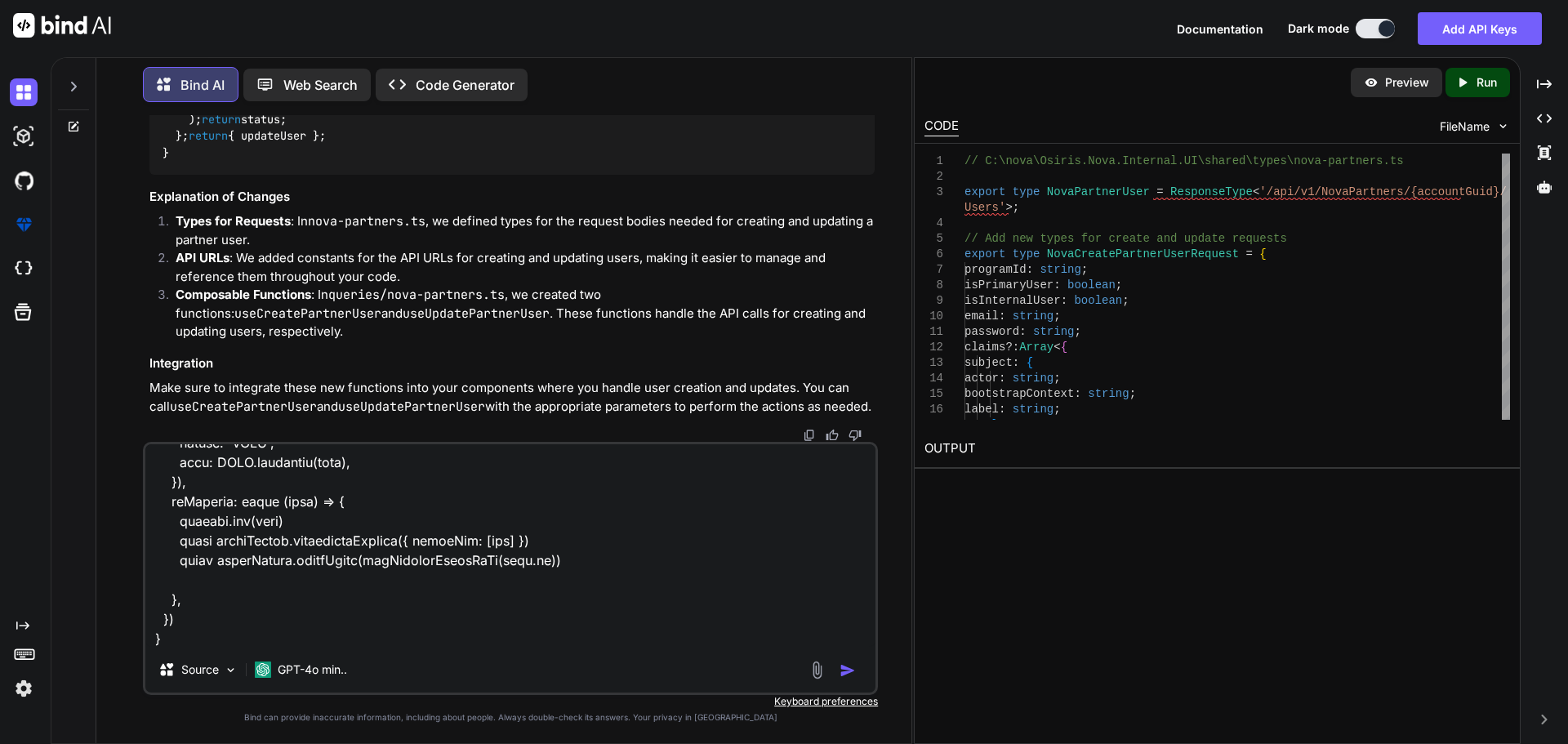
type textarea "x"
type textarea "here is the detal.vue for cretae and update for segment <script setup lang="ts"…"
type textarea "x"
type textarea "here is the detal.vue for cretae and update for segment <script setup lang="ts"…"
type textarea "x"
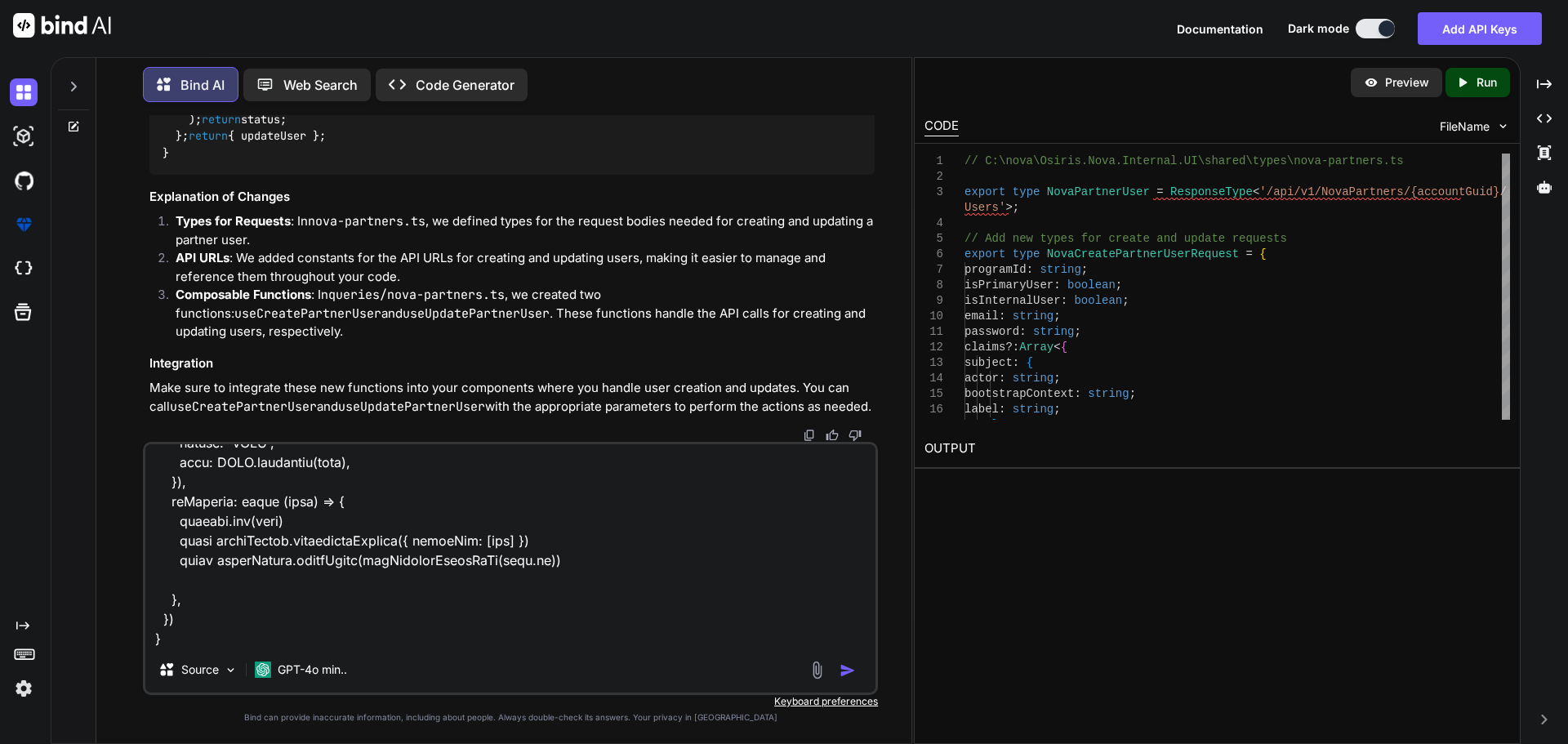
type textarea "here is the detal.vue for cretae and update for segment <script setup lang="ts"…"
type textarea "x"
type textarea "here is the detal.vue for cretae and update for segment <script setup lang="ts"…"
type textarea "x"
type textarea "here is the detal.vue for cretae and update for segment <script setup lang="ts"…"
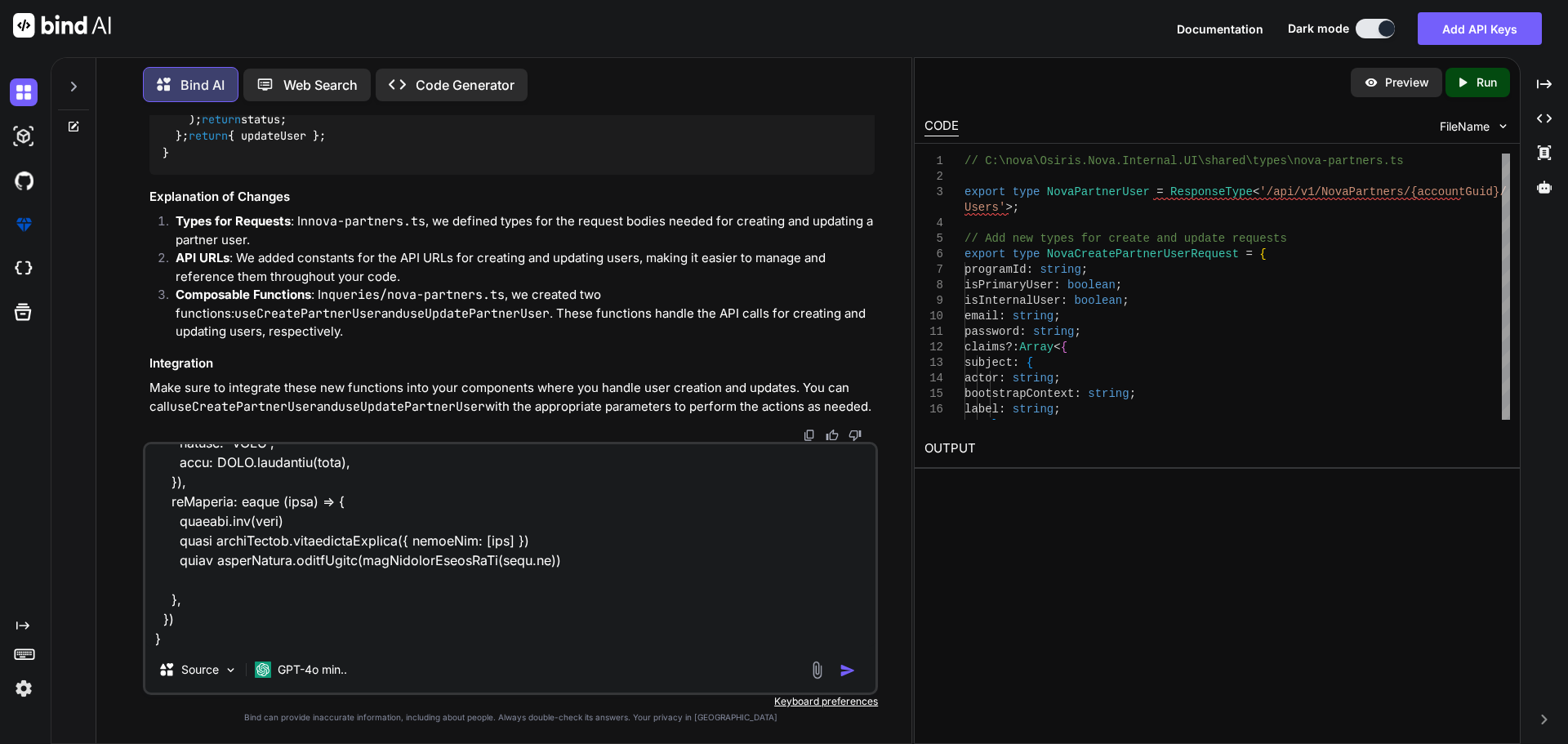
type textarea "x"
type textarea "here is the detal.vue for cretae and update for segment <script setup lang="ts"…"
type textarea "x"
type textarea "here is the detal.vue for cretae and update for segment <script setup lang="ts"…"
type textarea "x"
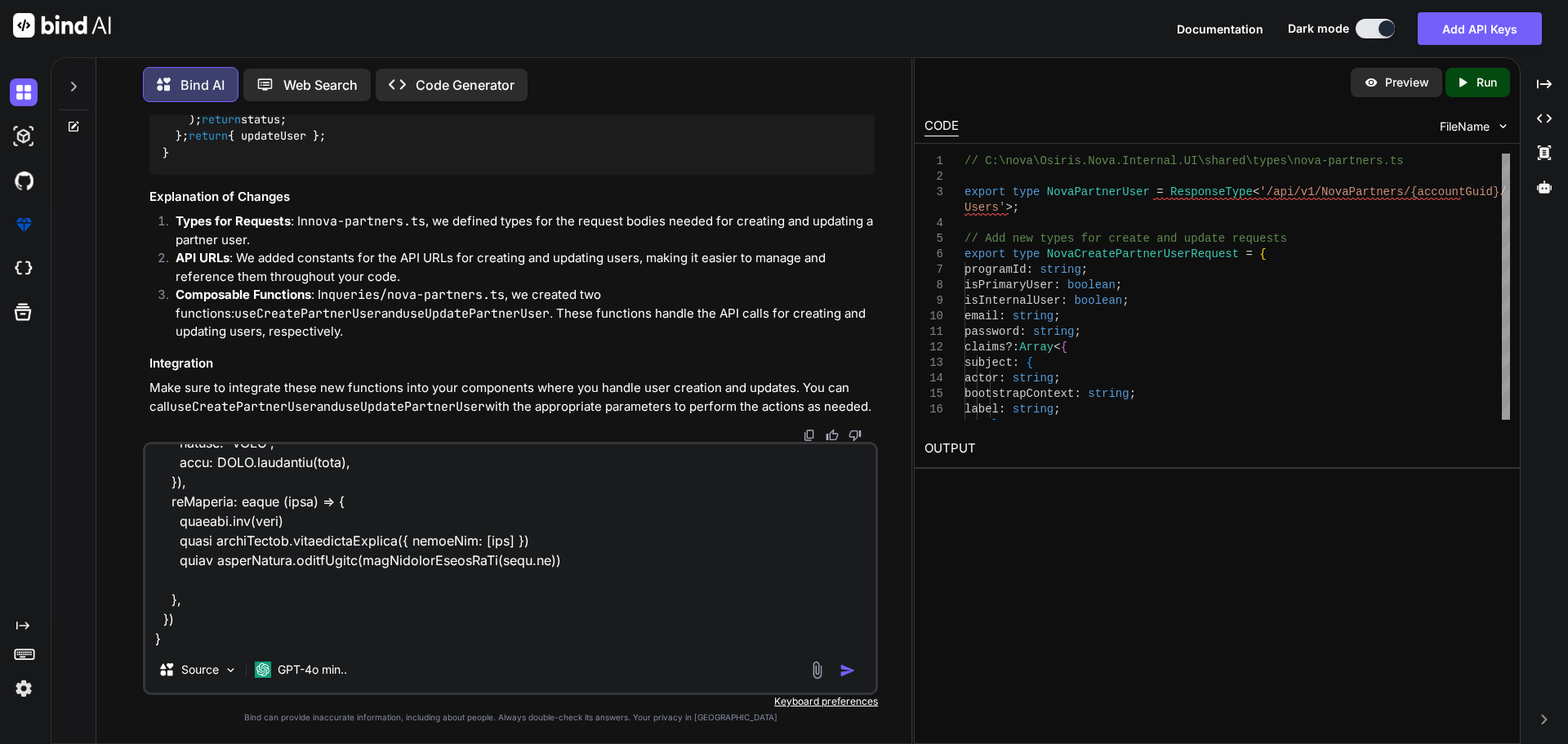
type textarea "here is the detal.vue for cretae and update for segment <script setup lang="ts"…"
type textarea "x"
type textarea "here is the detal.vue for cretae and update for segment <script setup lang="ts"…"
type textarea "x"
type textarea "here is the detal.vue for cretae and update for segment <script setup lang="ts"…"
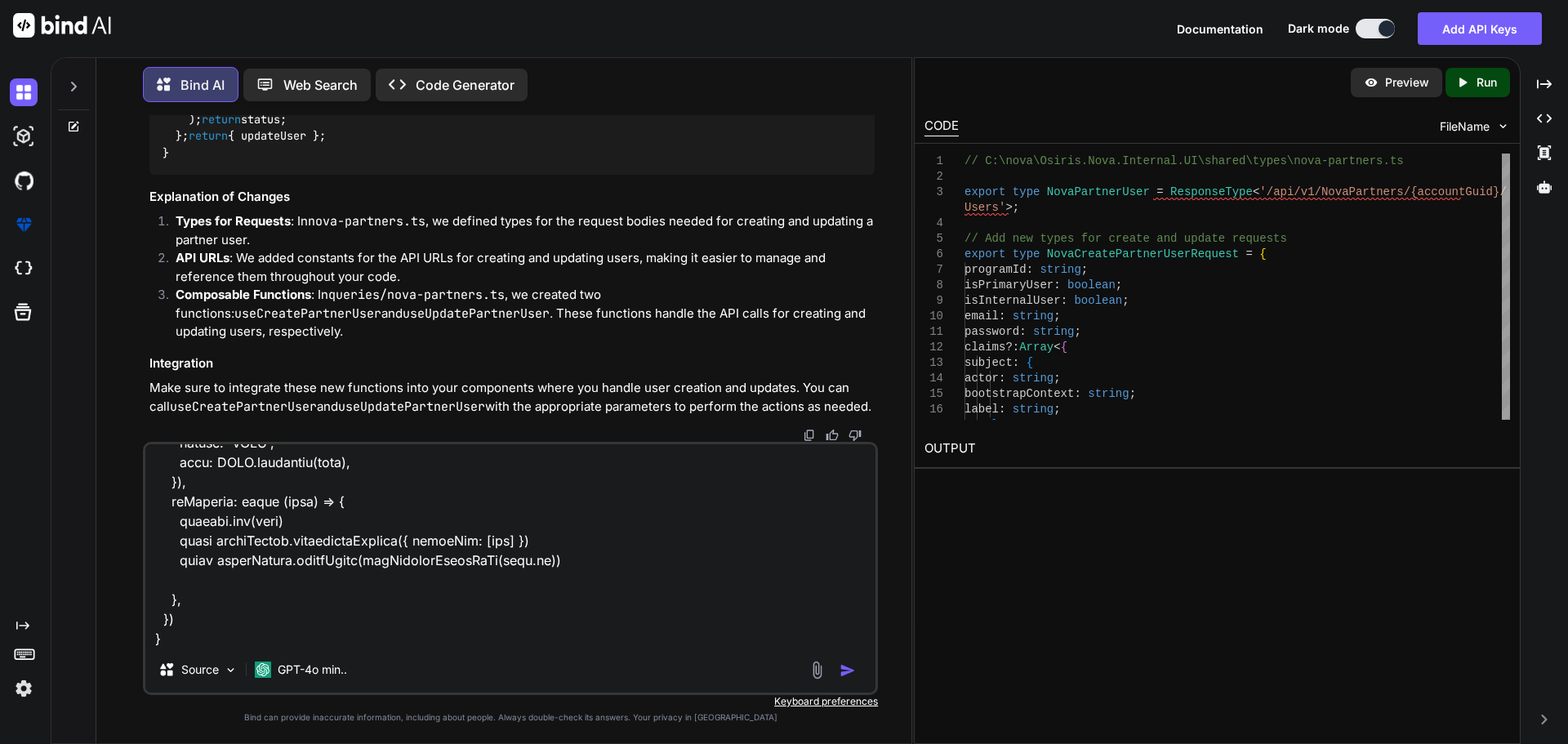
type textarea "x"
type textarea "here is the detal.vue for cretae and update for segment <script setup lang="ts"…"
type textarea "x"
type textarea "here is the detal.vue for cretae and update for segment <script setup lang="ts"…"
type textarea "x"
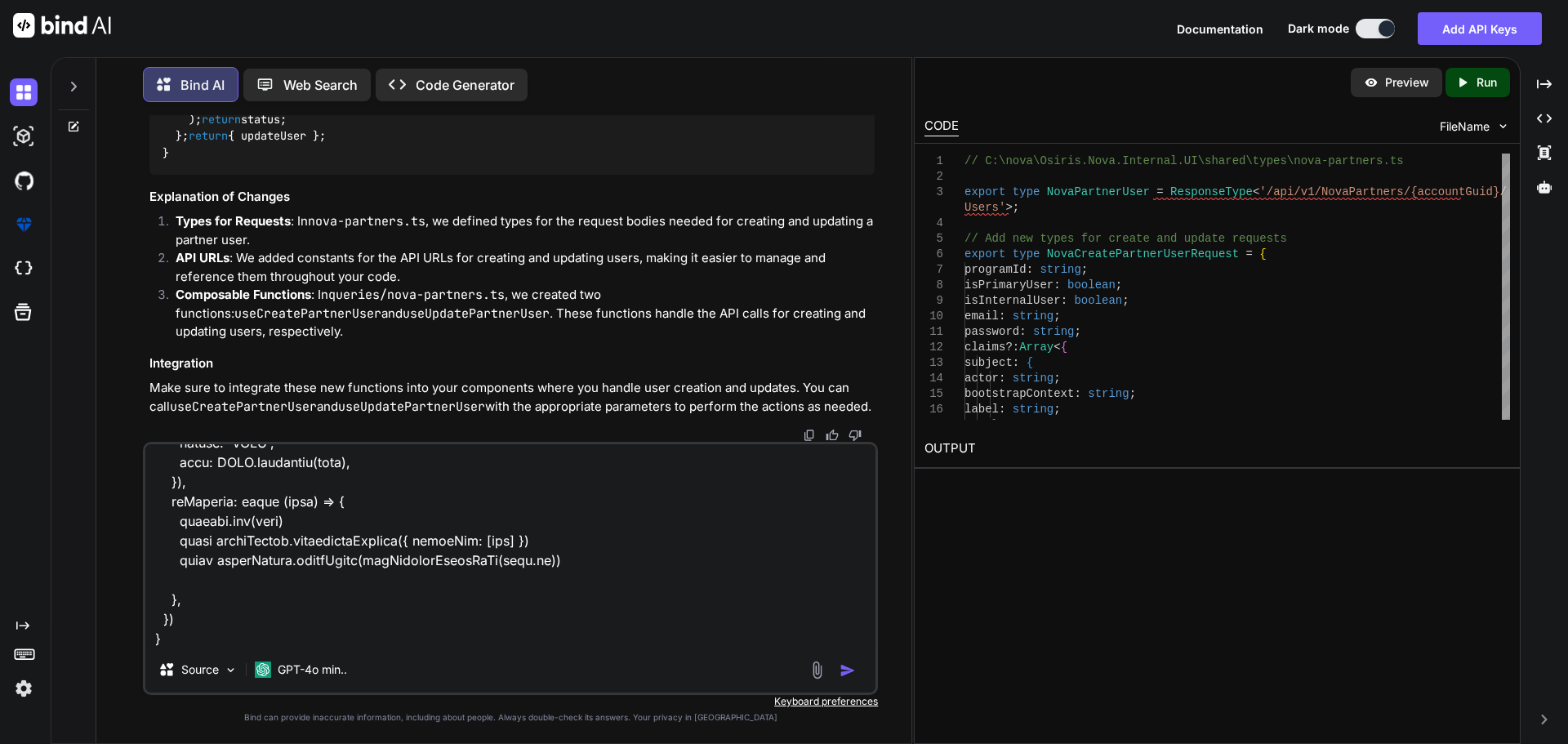
type textarea "here is the detal.vue for cretae and update for segment <script setup lang="ts"…"
type textarea "x"
type textarea "here is the detal.vue for cretae and update for segment <script setup lang="ts"…"
type textarea "x"
type textarea "here is the detal.vue for cretae and update for segment <script setup lang="ts"…"
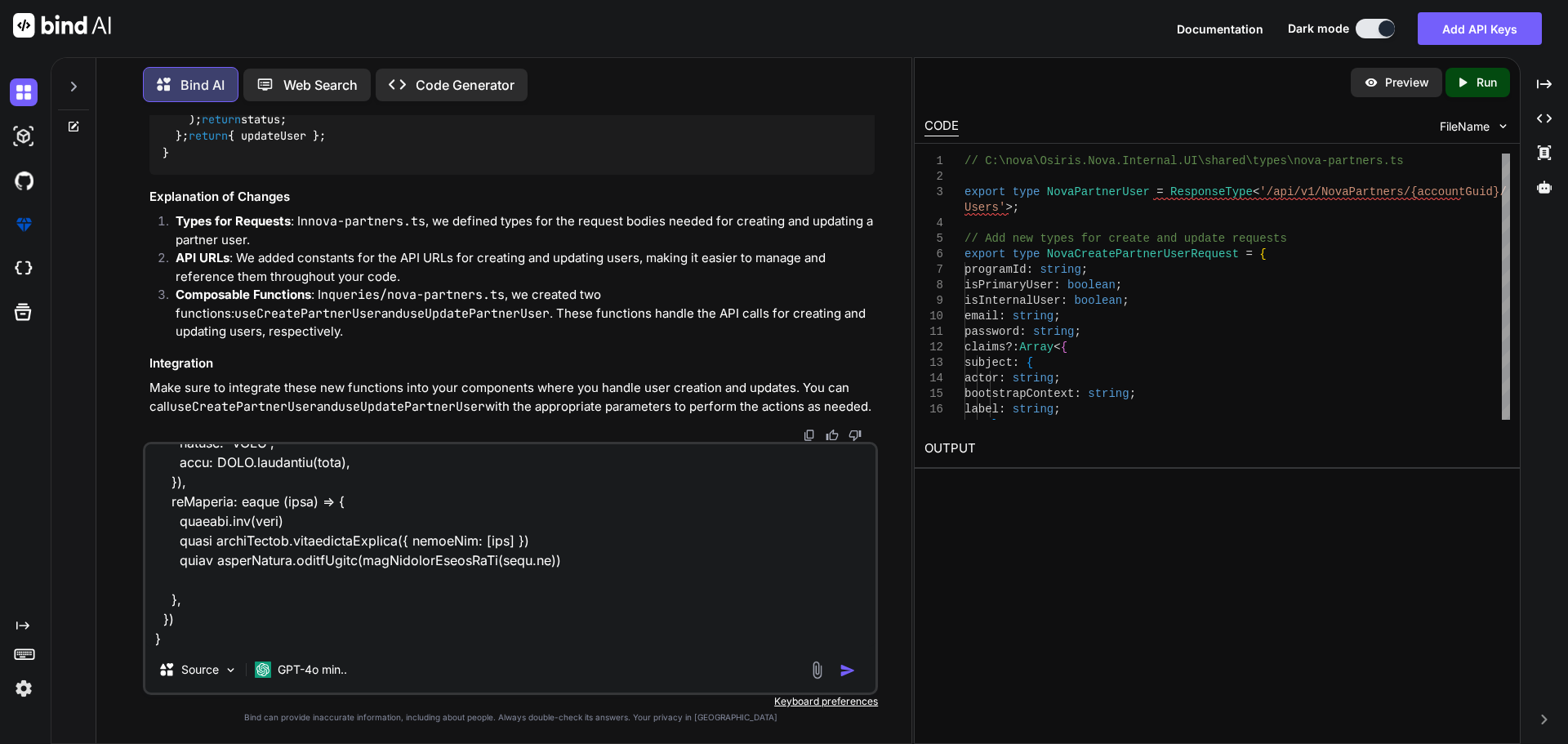
type textarea "x"
type textarea "here is the detal.vue for cretae and update for segment <script setup lang="ts"…"
type textarea "x"
type textarea "here is the detal.vue for cretae and update for segment <script setup lang="ts"…"
type textarea "x"
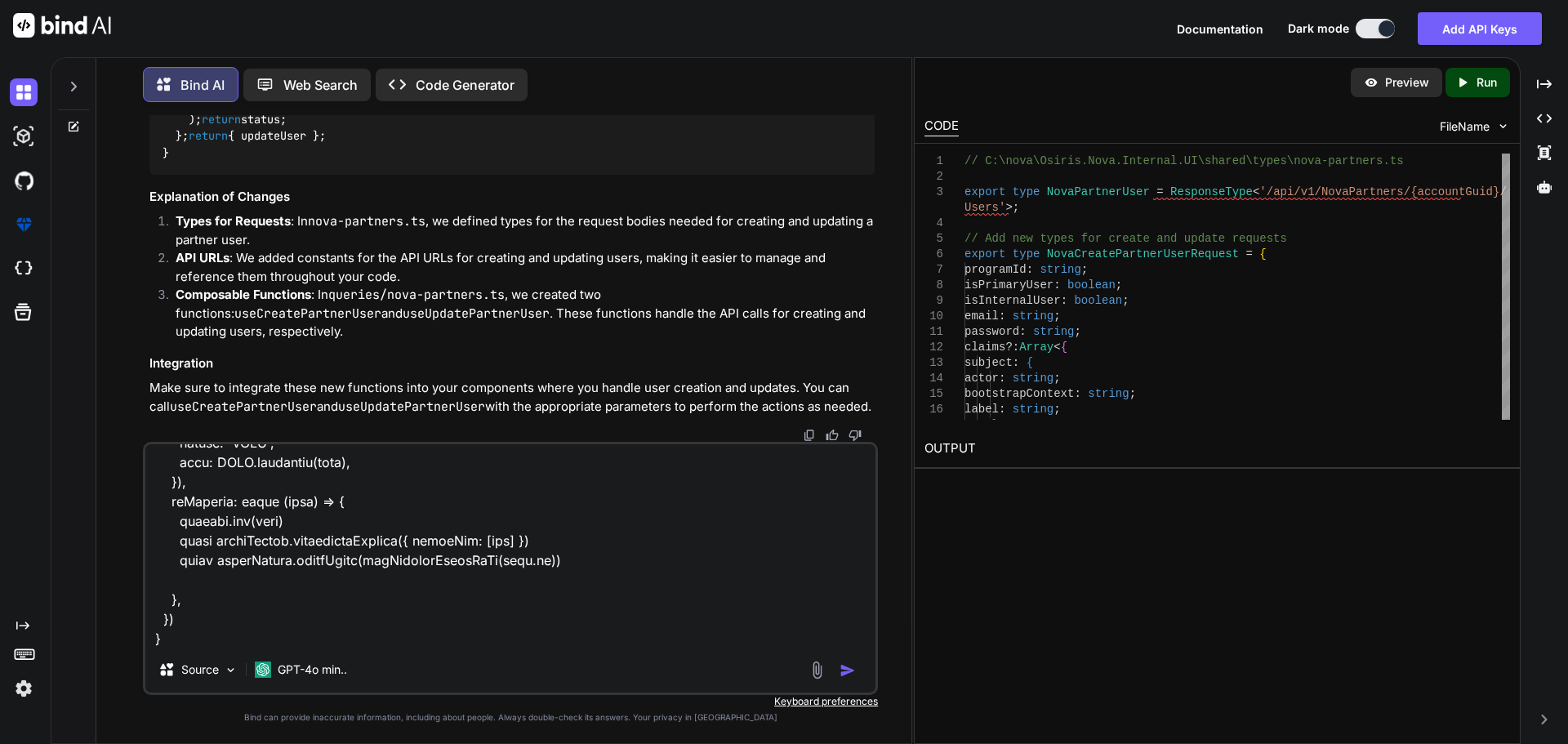
type textarea "here is the detal.vue for cretae and update for segment <script setup lang="ts"…"
type textarea "x"
type textarea "here is the detal.vue for cretae and update for segment <script setup lang="ts"…"
type textarea "x"
type textarea "here is the detal.vue for cretae and update for segment <script setup lang="ts"…"
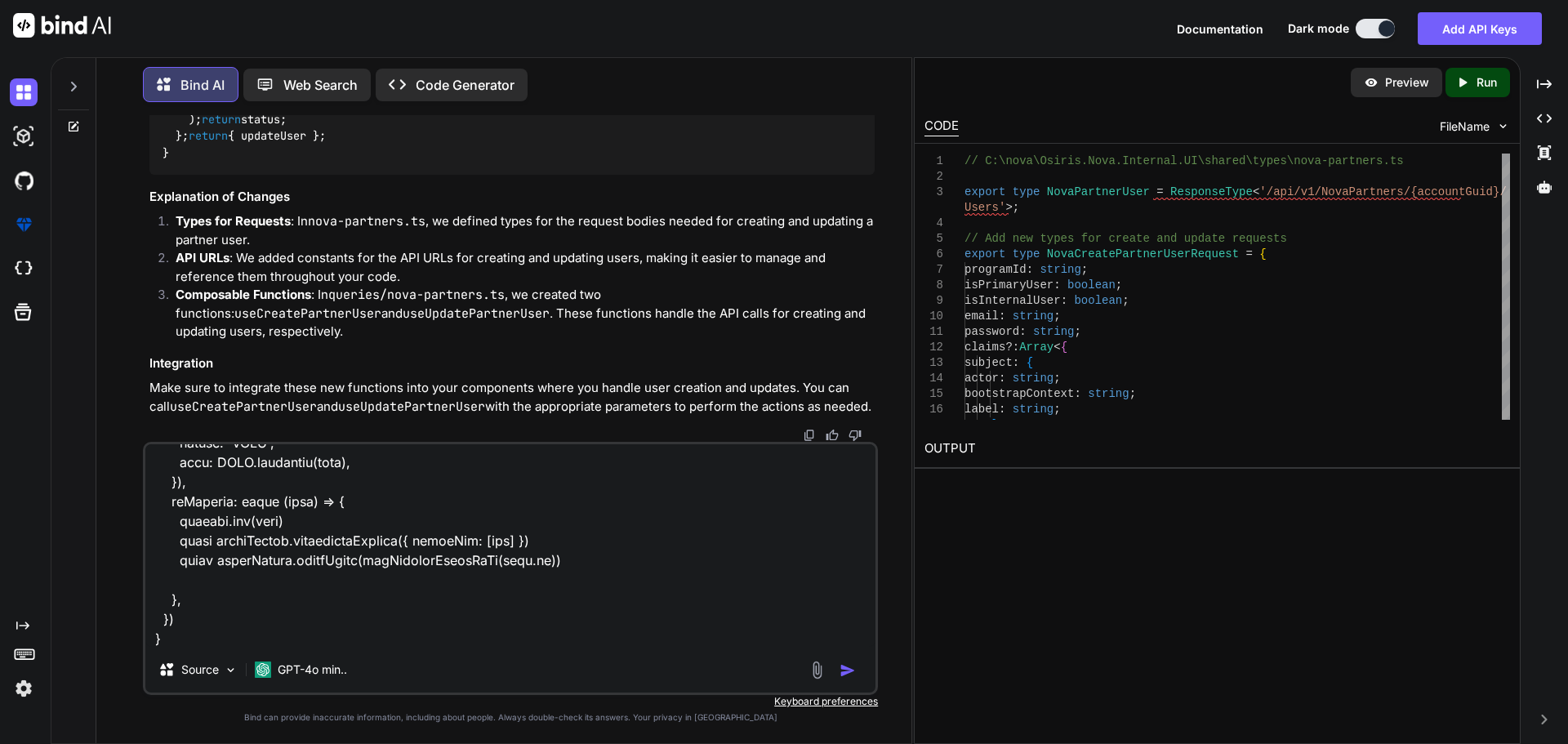
type textarea "x"
type textarea "here is the detal.vue for cretae and update for segment <script setup lang="ts"…"
type textarea "x"
type textarea "here is the detal.vue for cretae and update for segment <script setup lang="ts"…"
type textarea "x"
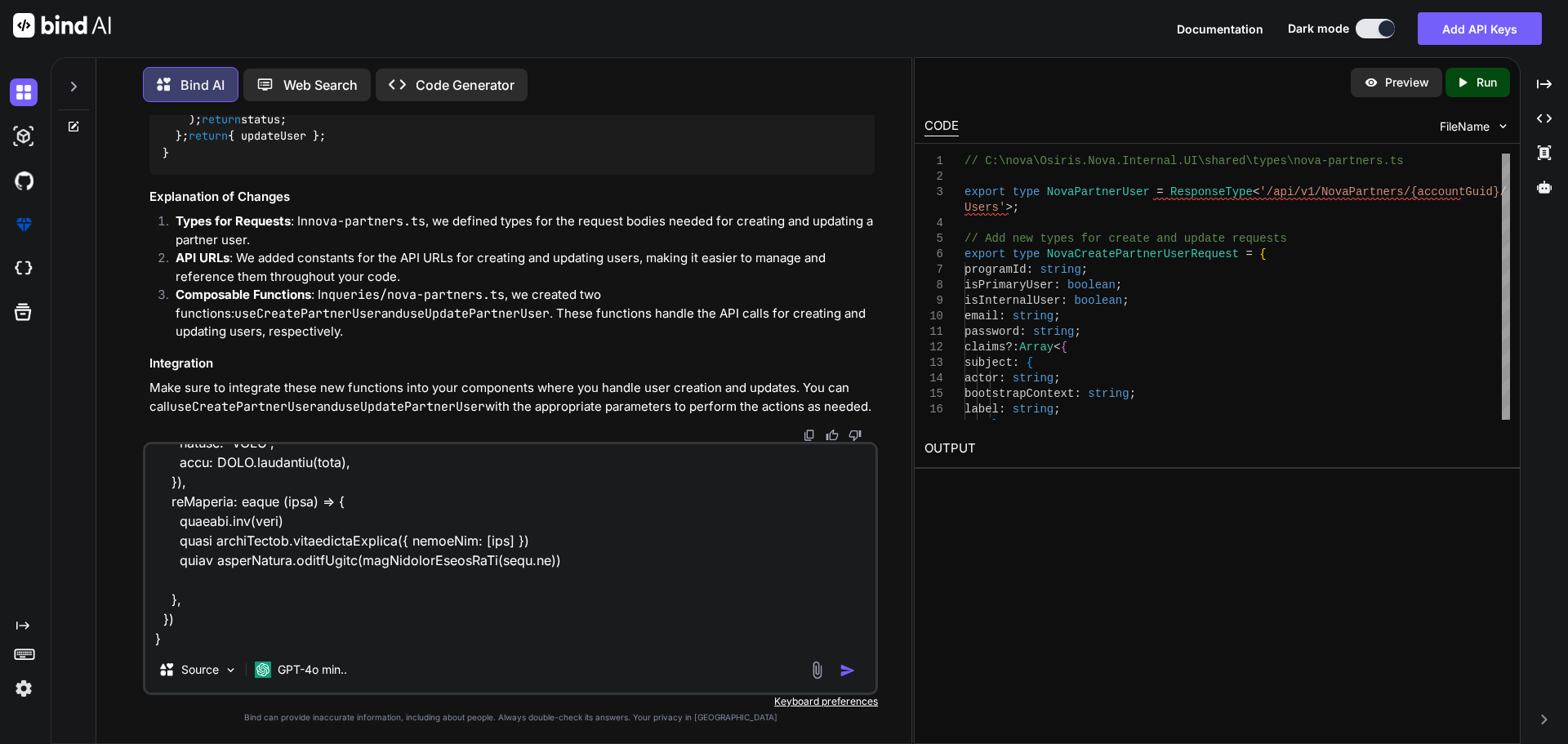
type textarea "here is the detal.vue for cretae and update for segment <script setup lang="ts"…"
type textarea "x"
type textarea "here is the detal.vue for cretae and update for segment <script setup lang="ts"…"
type textarea "x"
paste textarea "PUT /api/v1/NovaPartners/{accountGuid}/Users/{partnerPartnerUserId} Updates a p…"
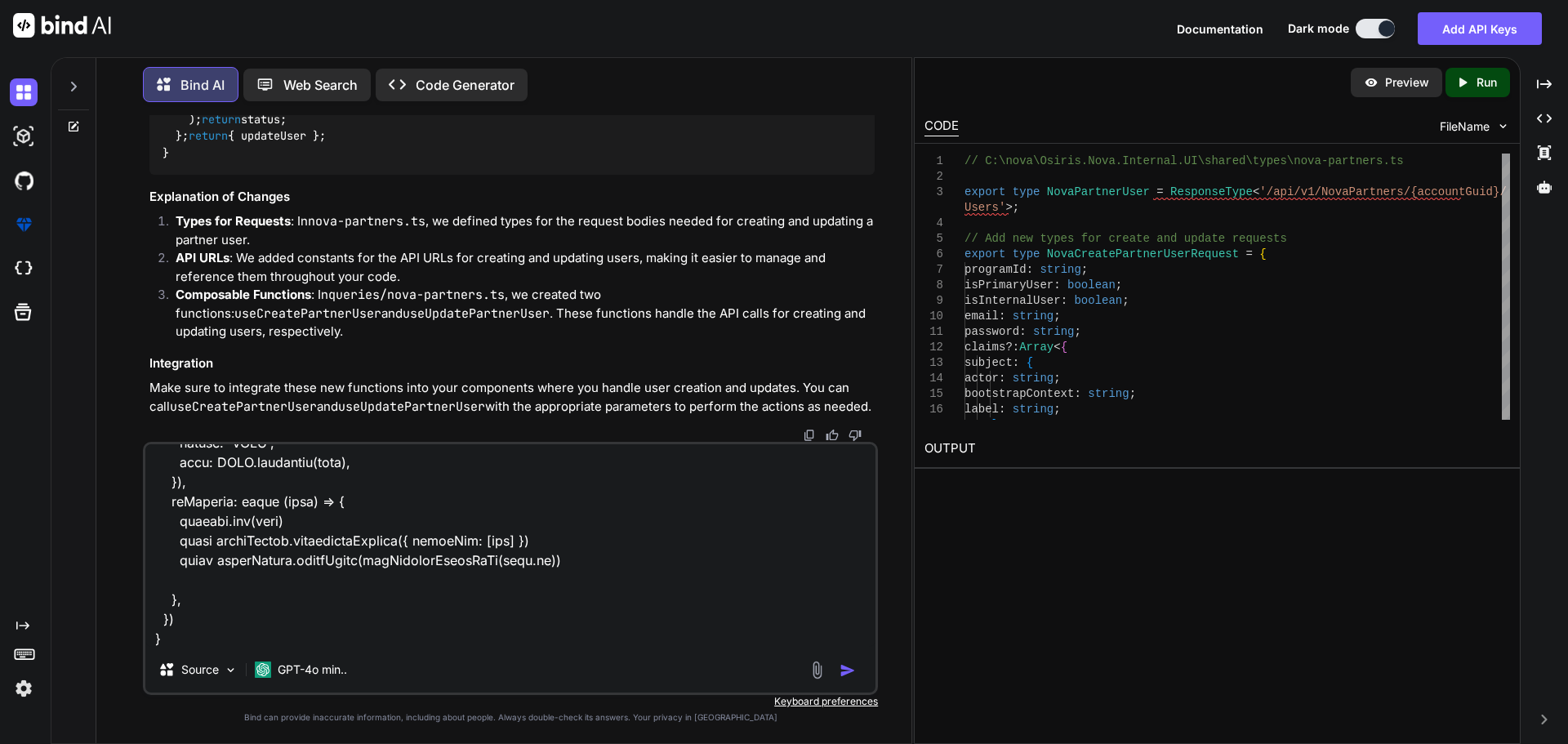
scroll to position [12042, 0]
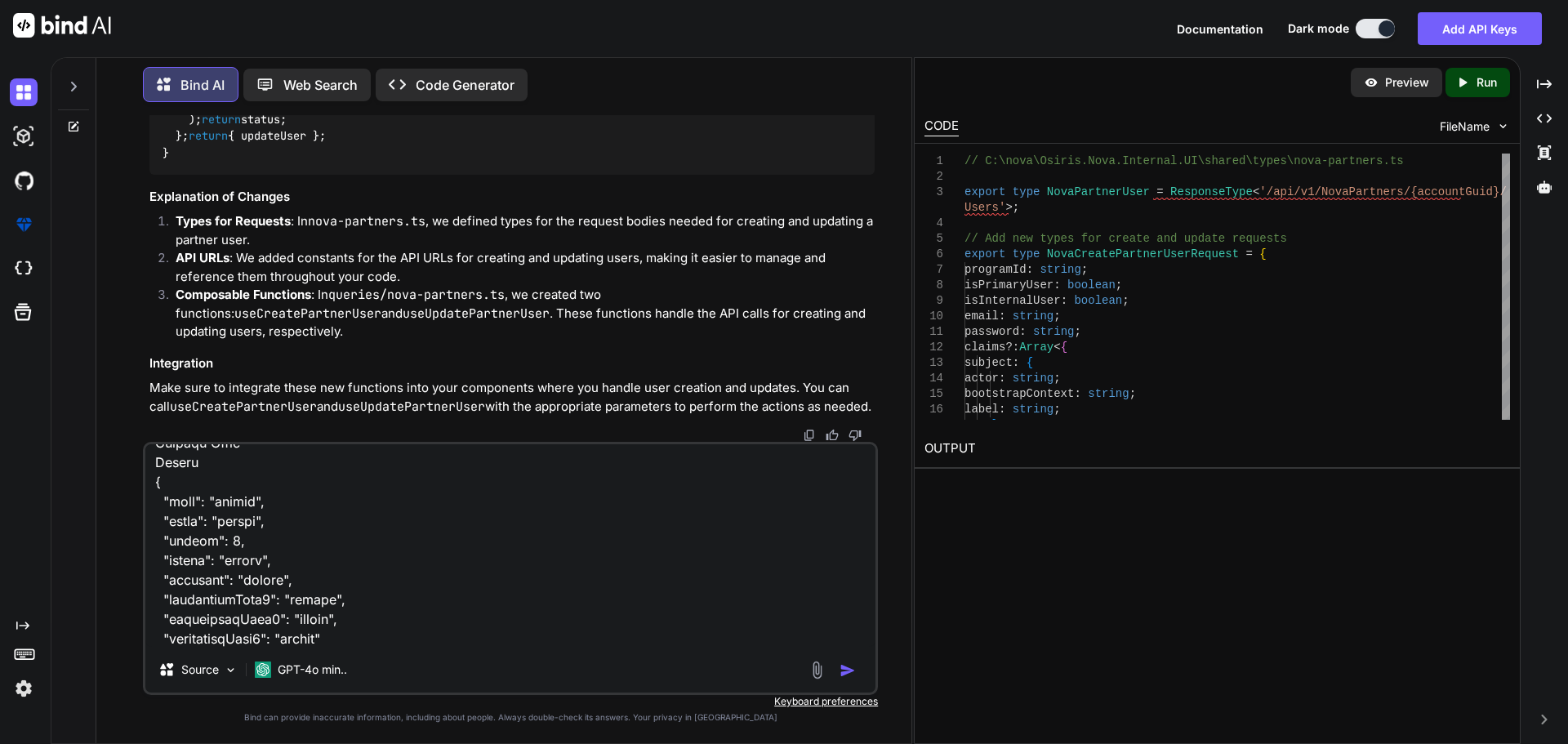
paste textarea "POST /api/v1/NovaPartners/{accountGuid}/Users Adds a new partner user to a spec…"
click at [842, 667] on img "button" at bounding box center [847, 671] width 17 height 17
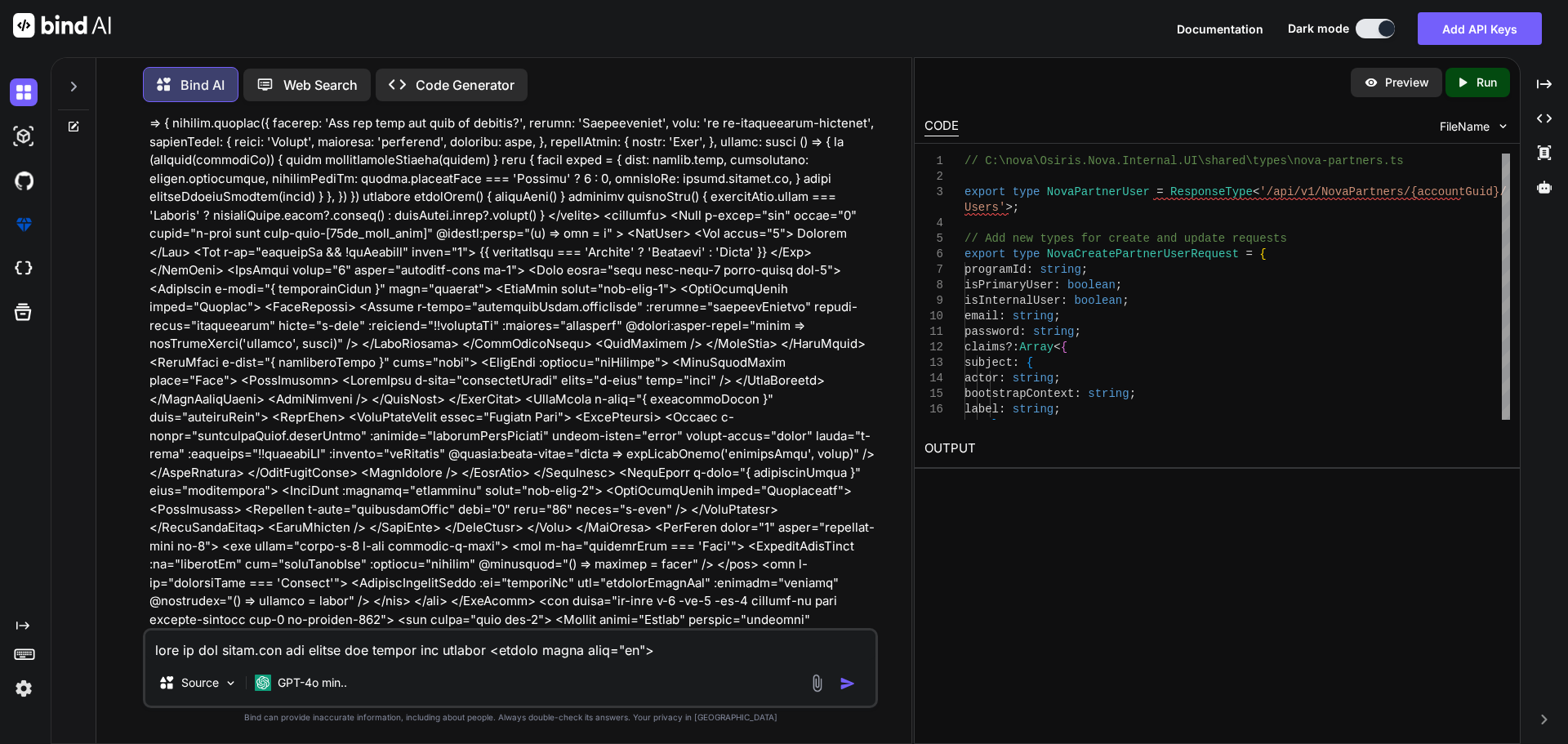
scroll to position [8938, 0]
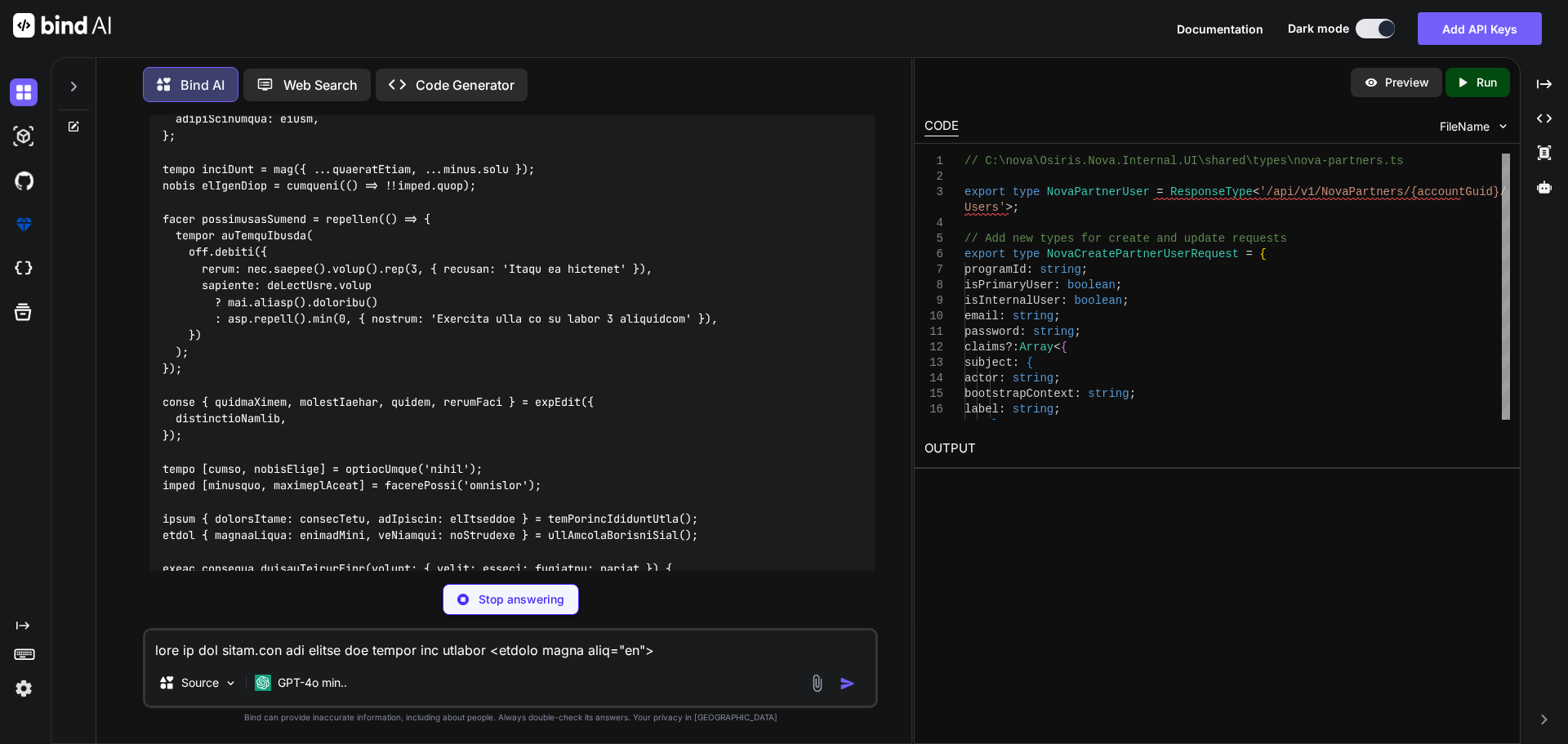
scroll to position [11905, 0]
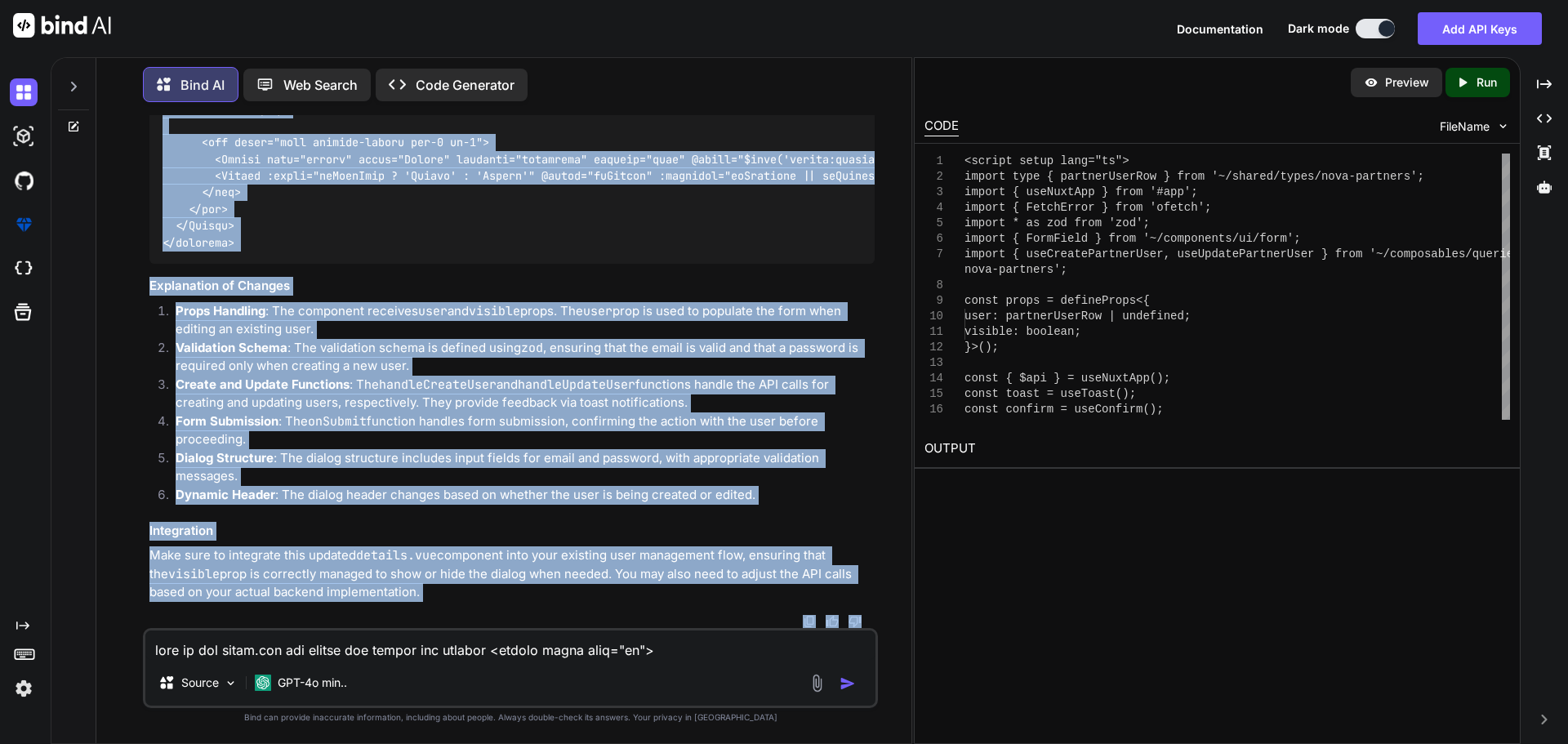
scroll to position [14484, 0]
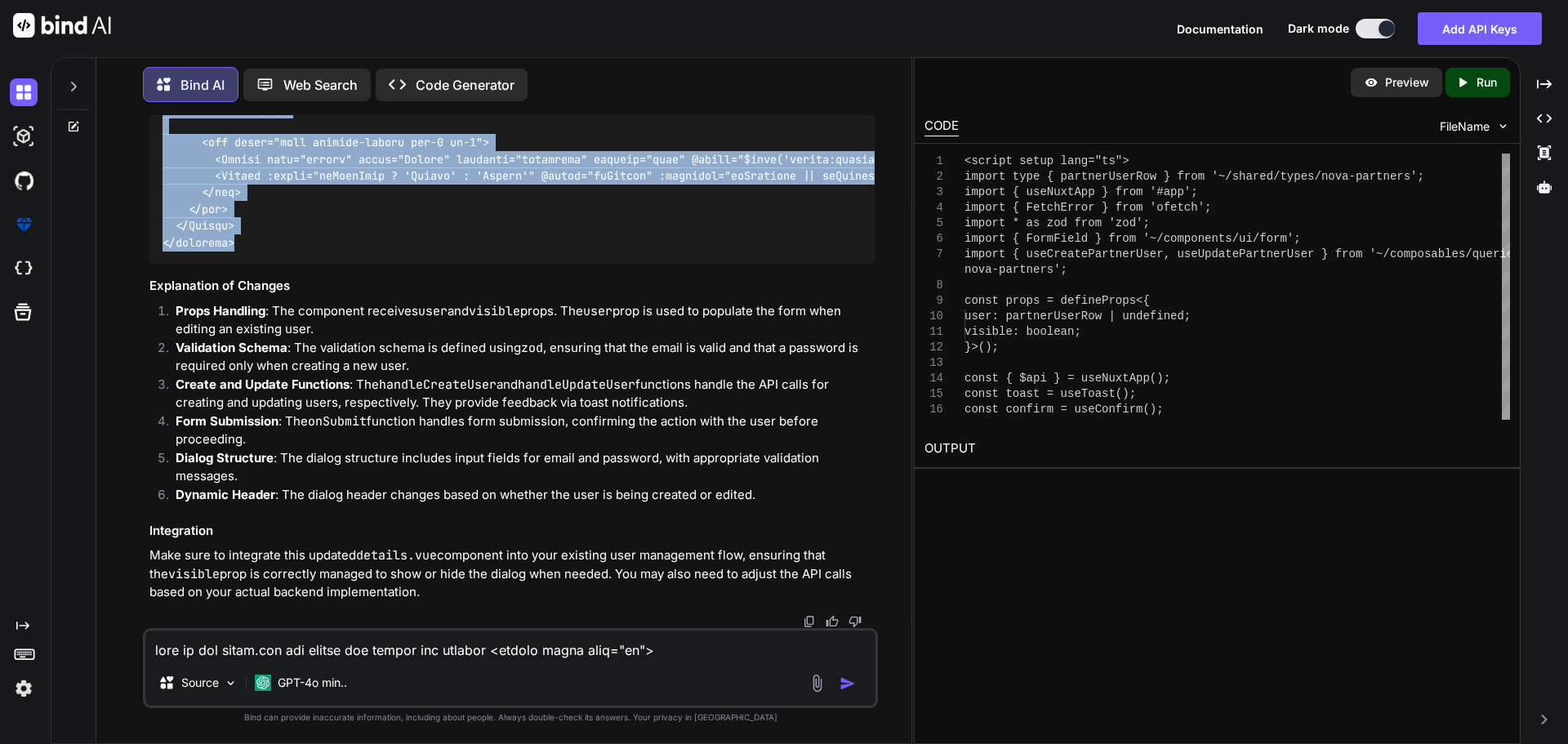
drag, startPoint x: 163, startPoint y: 239, endPoint x: 248, endPoint y: 342, distance: 133.5
copy code "<script setup lang="ts"> import type { partnerUserRow } from '~/shared/types/no…"
